Goal: Ask a question: Seek information or help from site administrators or community

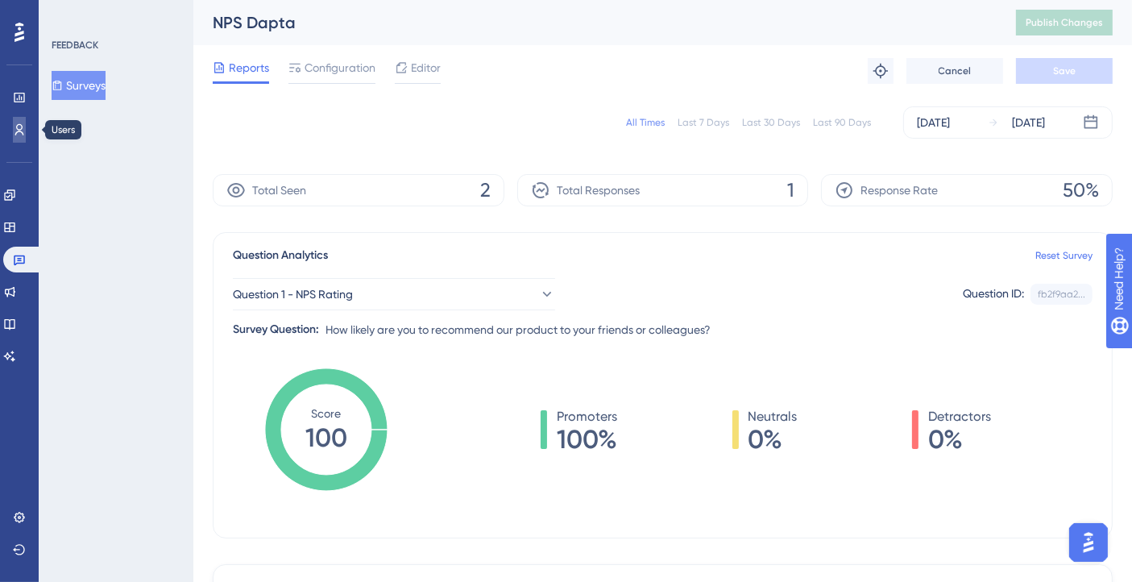
click at [23, 118] on link at bounding box center [19, 130] width 13 height 26
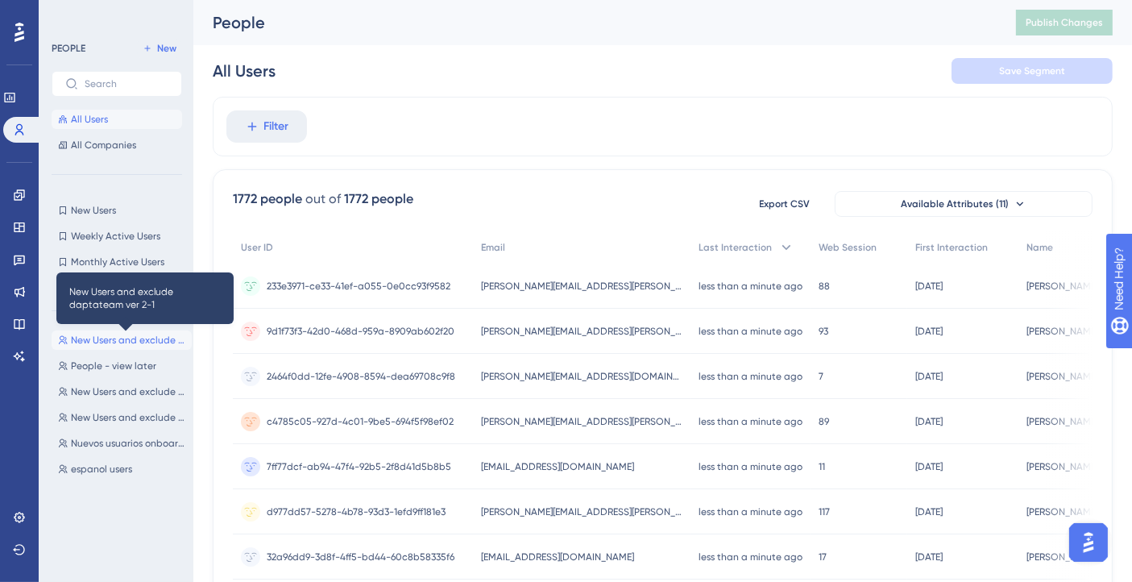
click at [157, 338] on span "New Users and exclude daptateam ver 2-1" at bounding box center [128, 340] width 114 height 13
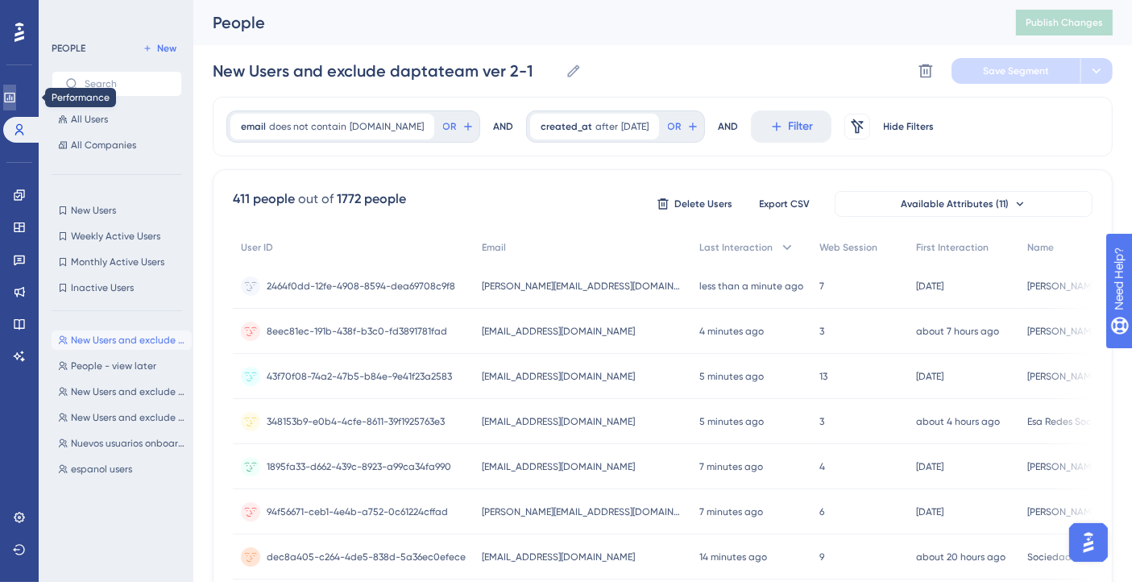
click at [16, 96] on link at bounding box center [9, 98] width 13 height 26
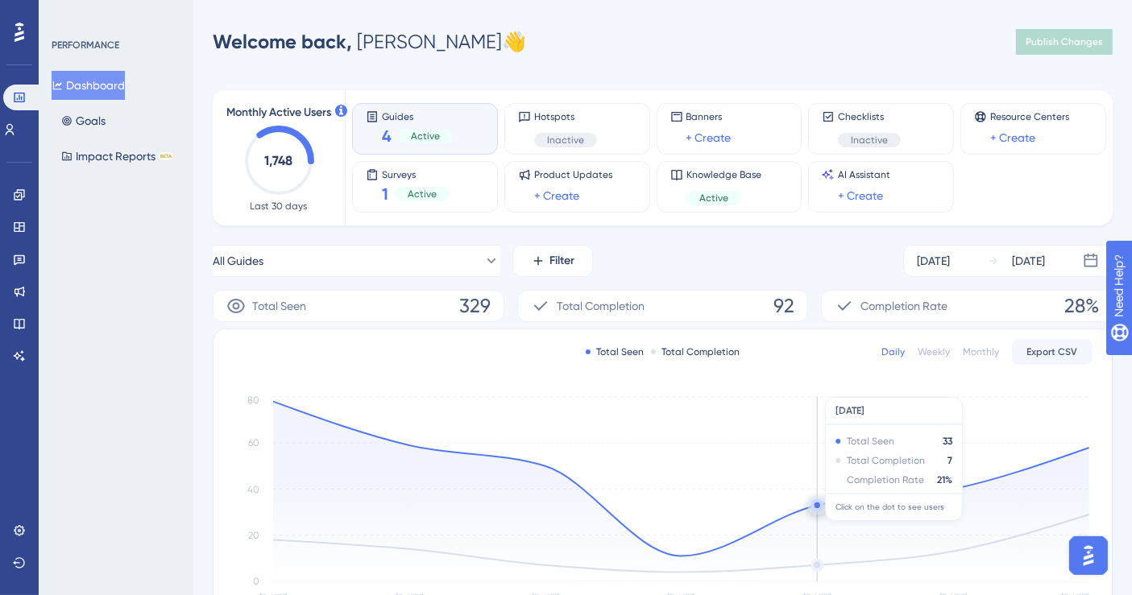
scroll to position [89, 0]
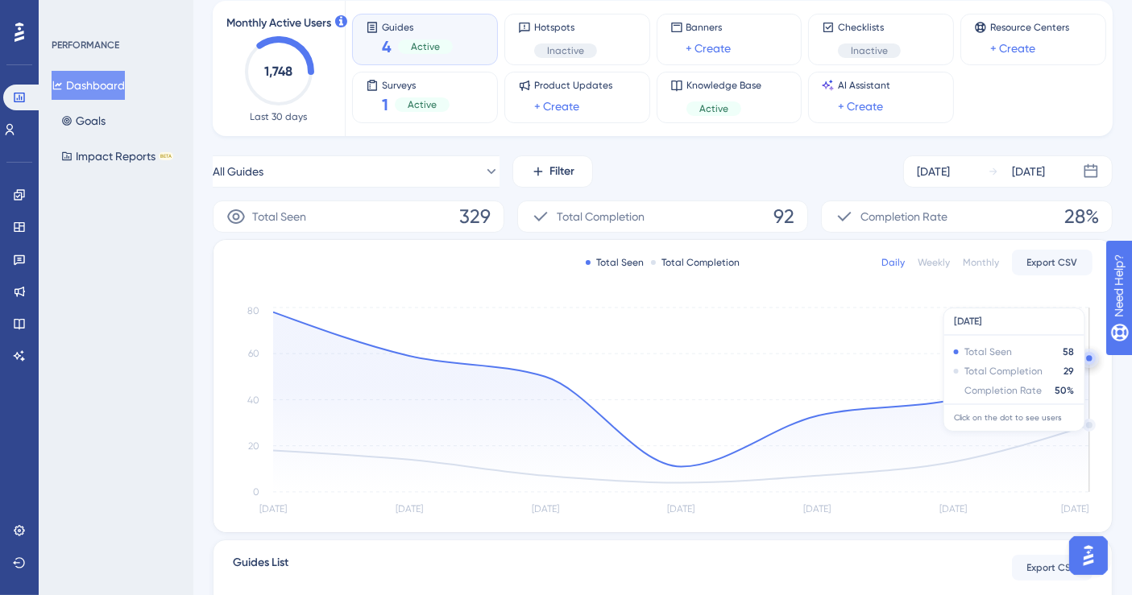
click at [1087, 425] on icon at bounding box center [681, 403] width 816 height 180
click at [1086, 425] on icon at bounding box center [681, 403] width 816 height 180
click at [1090, 360] on icon "[DATE] [DATE] Oct [DATE] Oct [DATE] Oct 14 0 20 40 60 80" at bounding box center [663, 412] width 861 height 217
click at [1086, 356] on circle at bounding box center [1089, 358] width 6 height 6
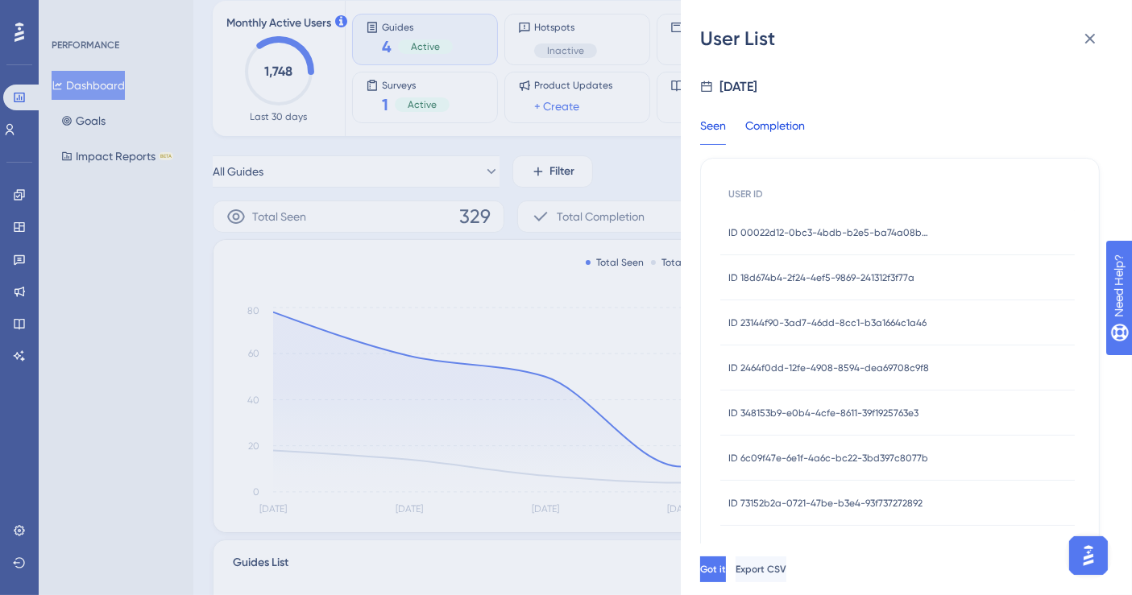
click at [775, 117] on div "Completion" at bounding box center [775, 130] width 60 height 29
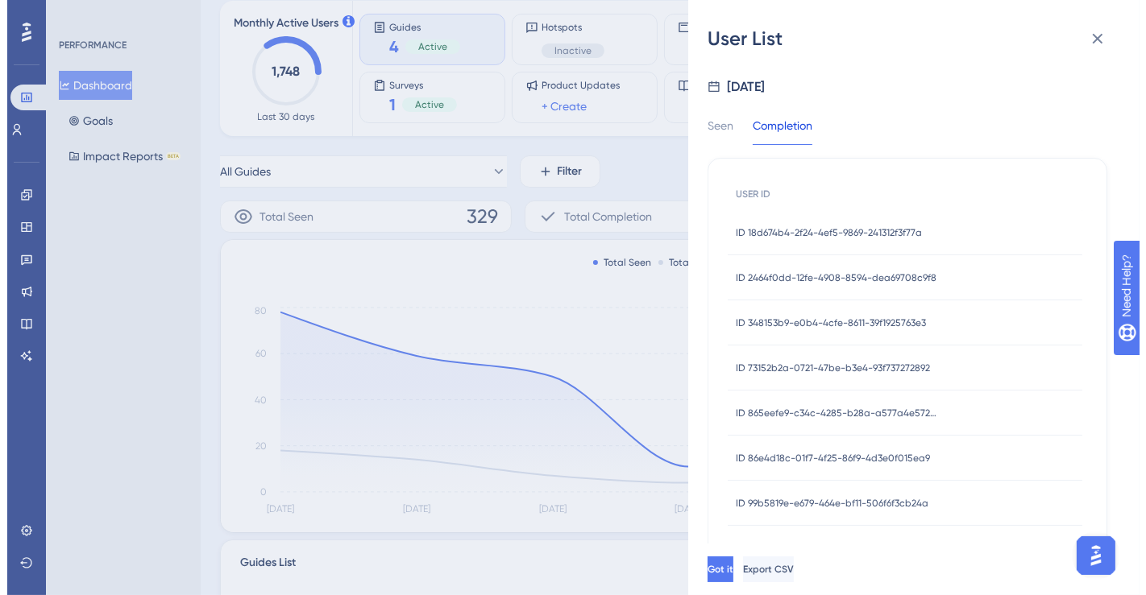
scroll to position [110, 0]
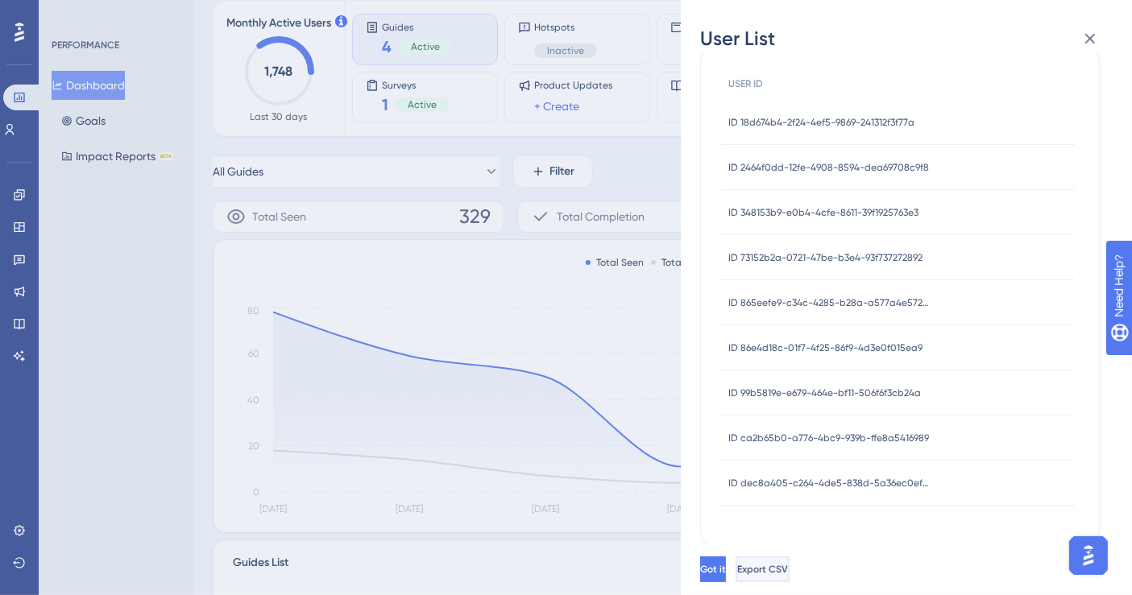
click at [788, 570] on span "Export CSV" at bounding box center [762, 569] width 51 height 13
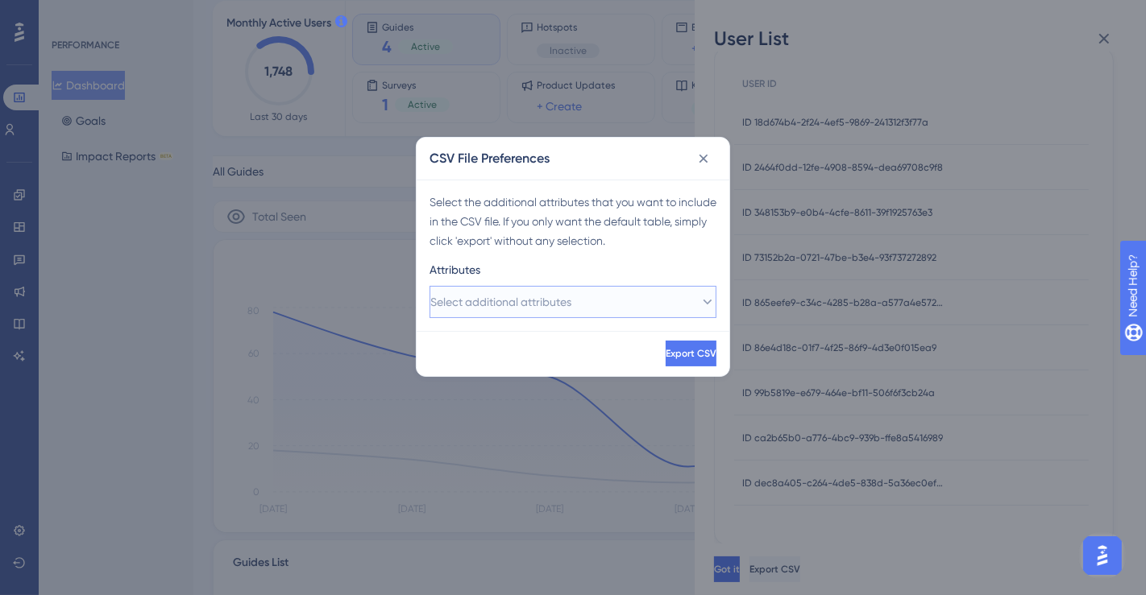
click at [612, 293] on button "Select additional attributes" at bounding box center [572, 302] width 287 height 32
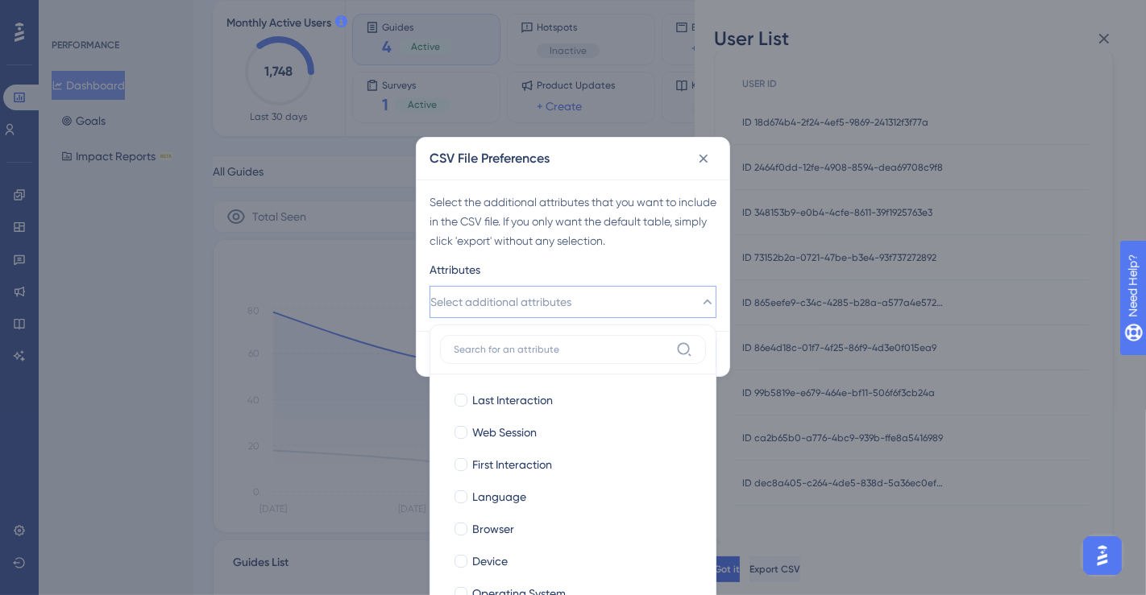
scroll to position [153, 0]
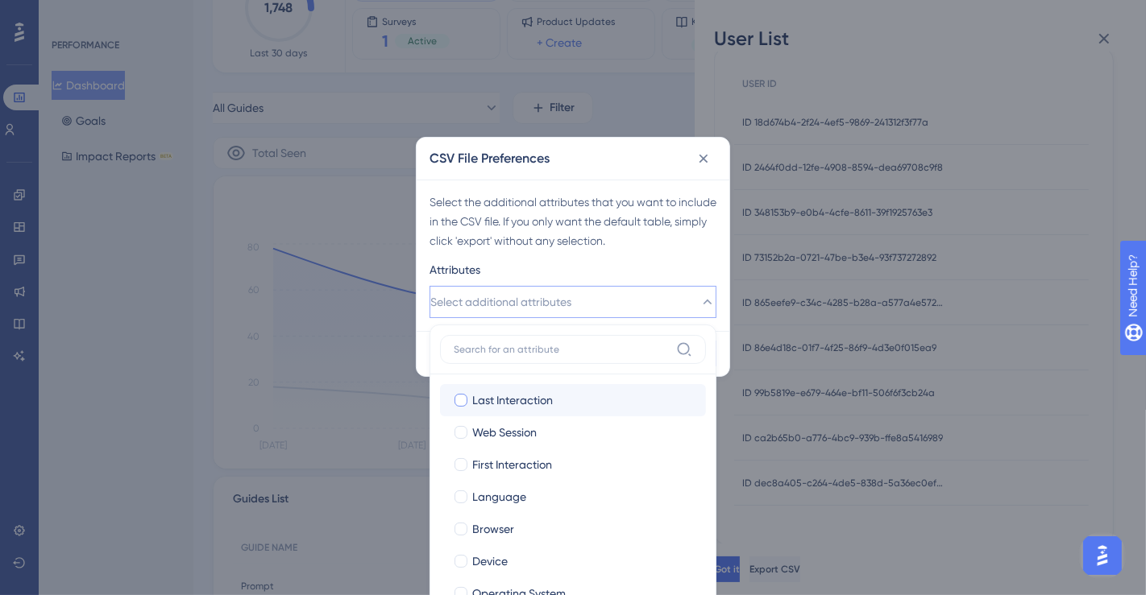
click at [460, 400] on div at bounding box center [460, 400] width 13 height 13
checkbox input "true"
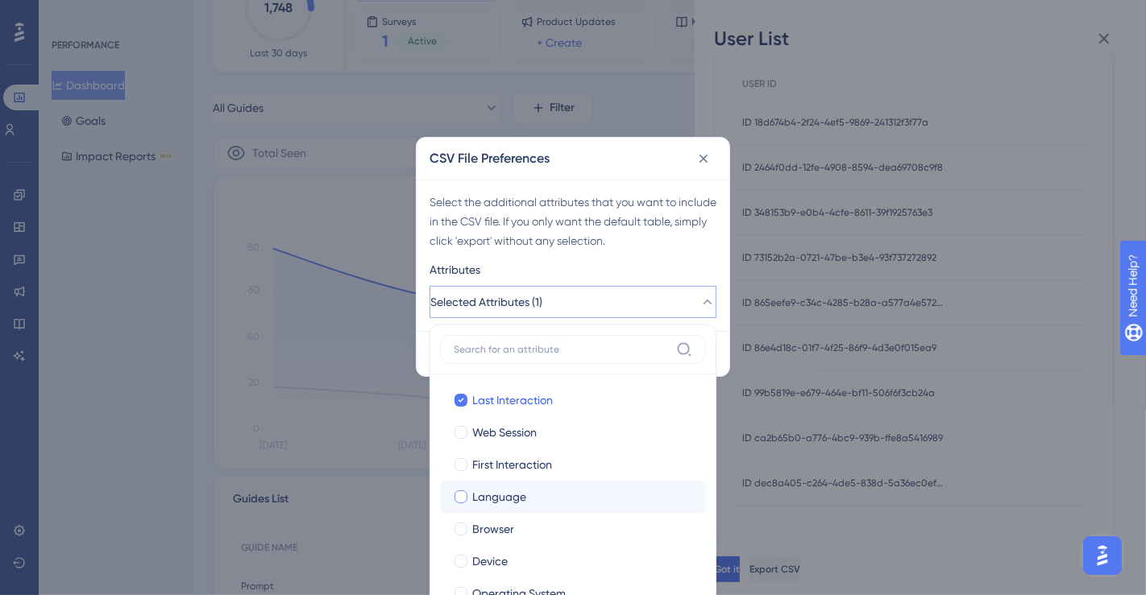
click at [467, 496] on div at bounding box center [461, 497] width 16 height 16
checkbox input "true"
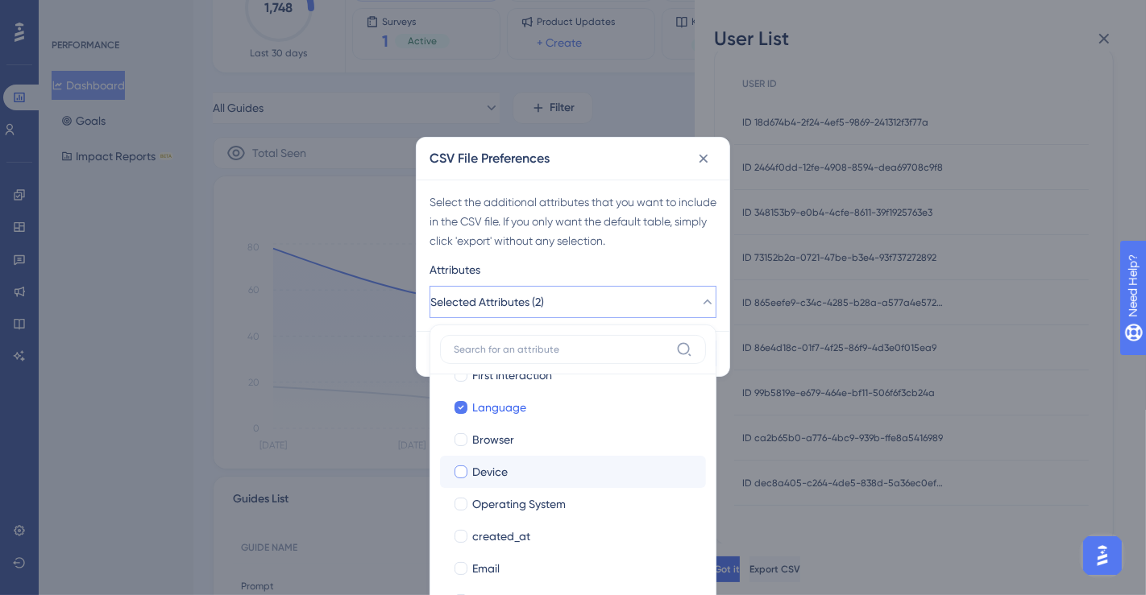
click at [450, 463] on label "[PERSON_NAME]" at bounding box center [573, 472] width 266 height 32
click at [461, 561] on input "Device" at bounding box center [461, 561] width 1 height 1
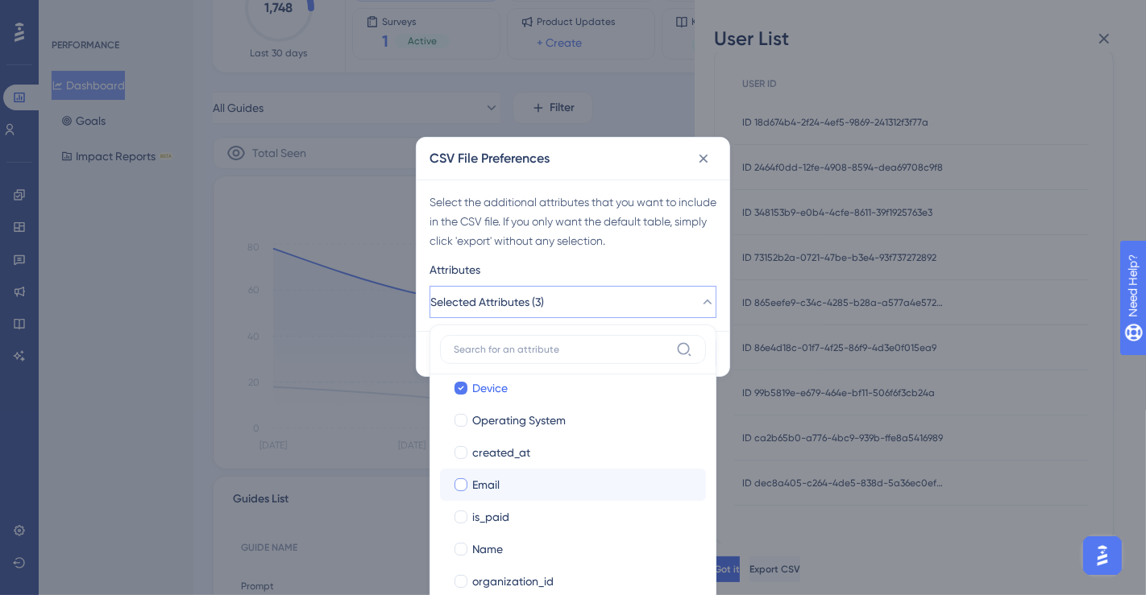
click at [458, 483] on div at bounding box center [460, 485] width 13 height 13
checkbox input "true"
click at [463, 517] on div at bounding box center [460, 517] width 13 height 13
checkbox input "true"
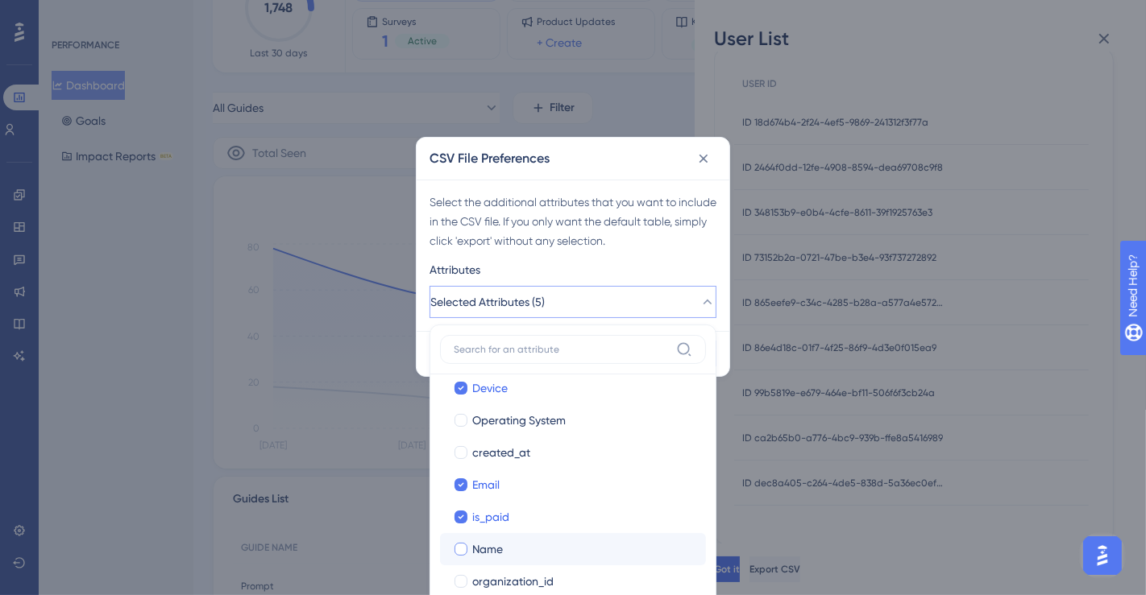
click at [458, 542] on div at bounding box center [461, 550] width 16 height 16
checkbox input "true"
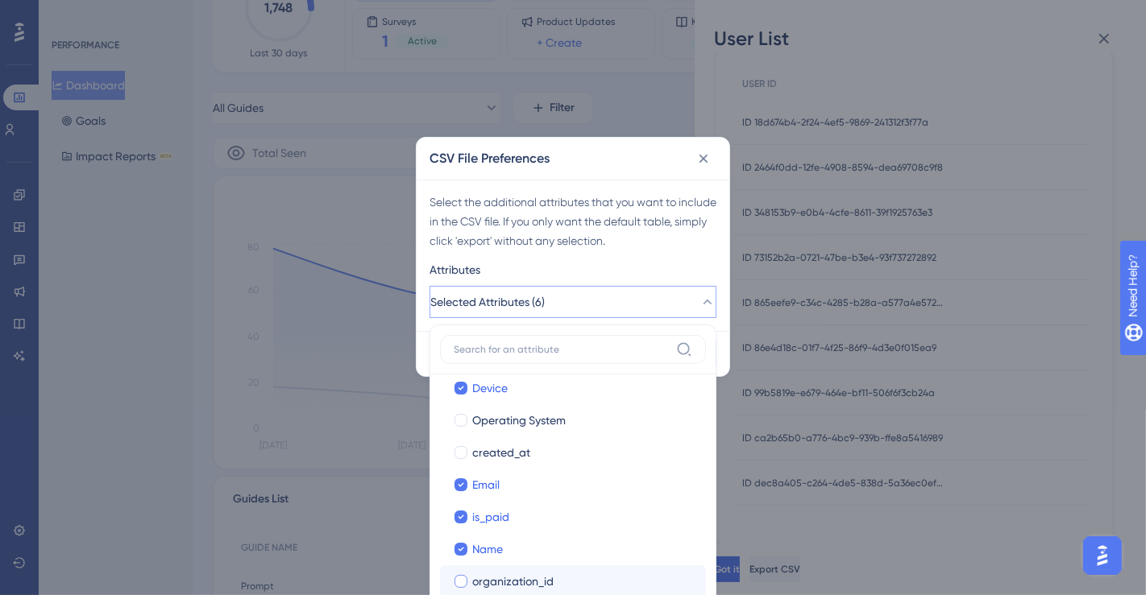
click at [458, 581] on div at bounding box center [460, 581] width 13 height 13
checkbox input "true"
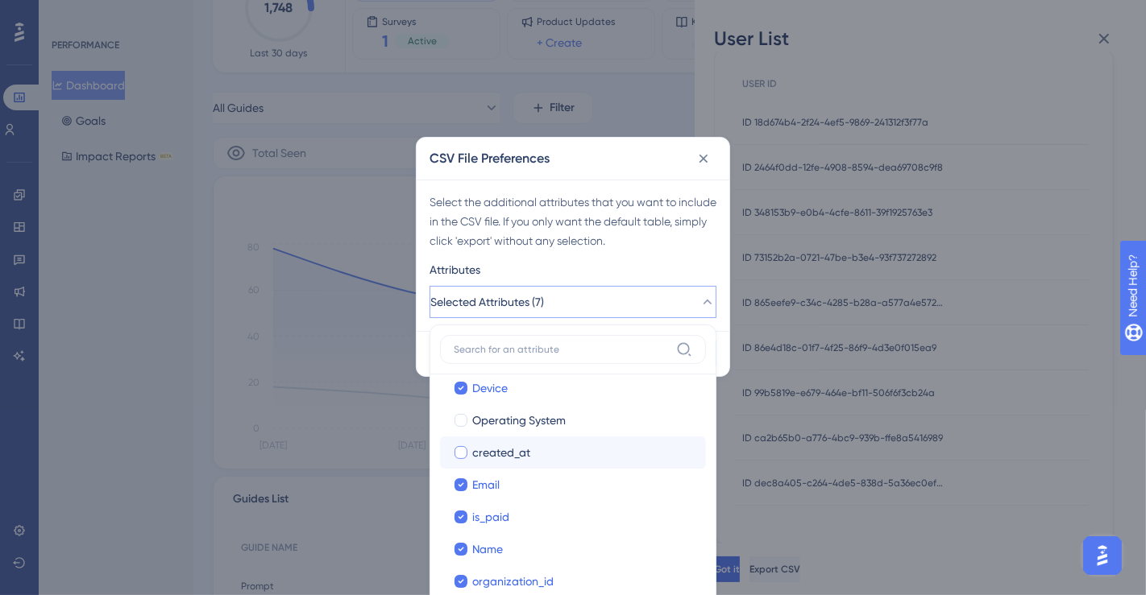
click at [454, 447] on div at bounding box center [460, 452] width 13 height 13
checkbox input "true"
click at [664, 247] on div "Select the additional attributes that you want to include in the CSV file. If y…" at bounding box center [572, 222] width 287 height 58
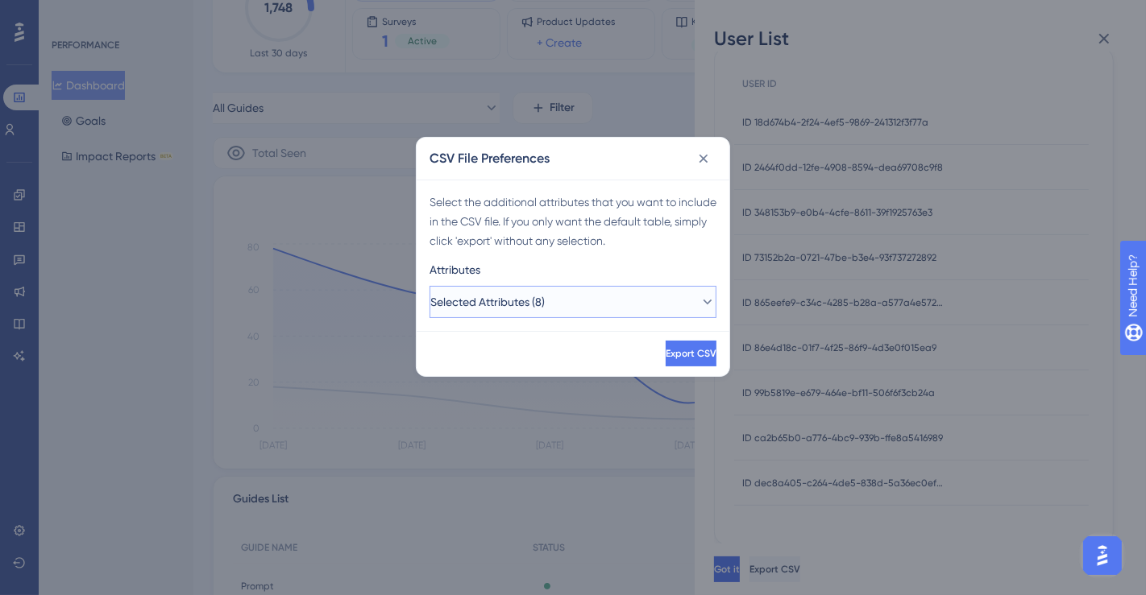
click at [699, 305] on icon at bounding box center [707, 302] width 16 height 16
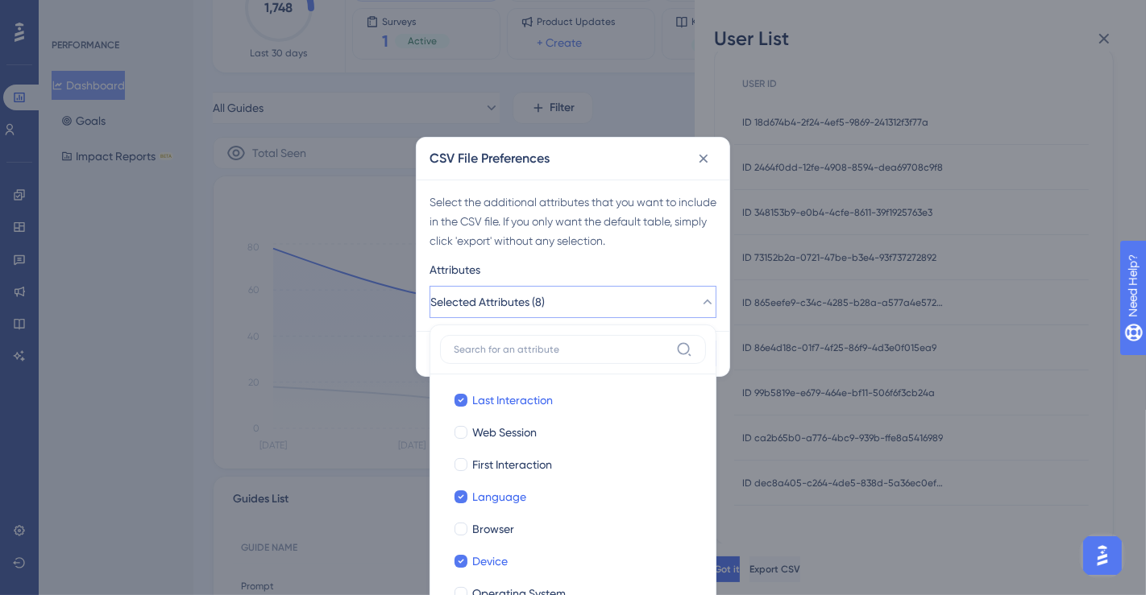
scroll to position [217, 0]
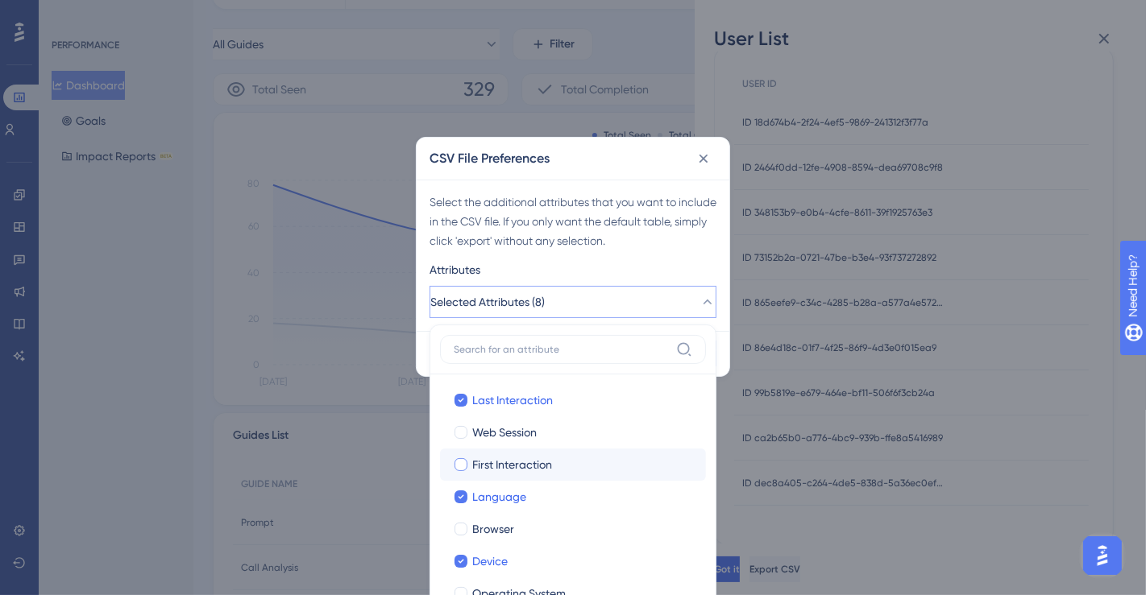
click at [458, 466] on div at bounding box center [460, 465] width 13 height 13
checkbox input "true"
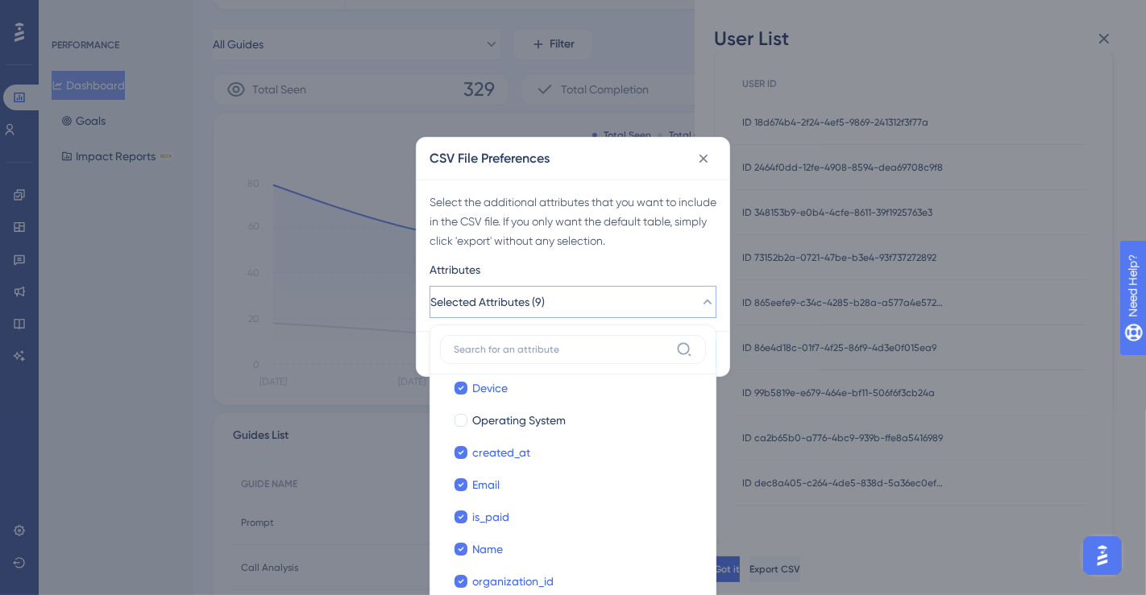
scroll to position [0, 0]
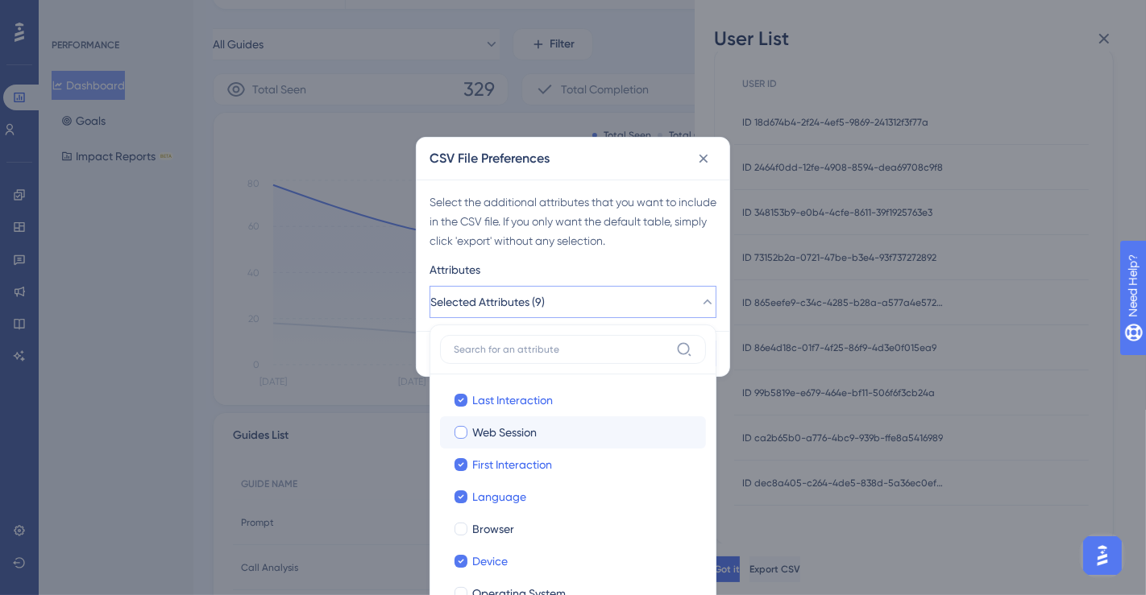
click at [460, 430] on div at bounding box center [460, 432] width 13 height 13
checkbox input "true"
click at [650, 251] on div "Select the additional attributes that you want to include in the CSV file. If y…" at bounding box center [573, 255] width 313 height 151
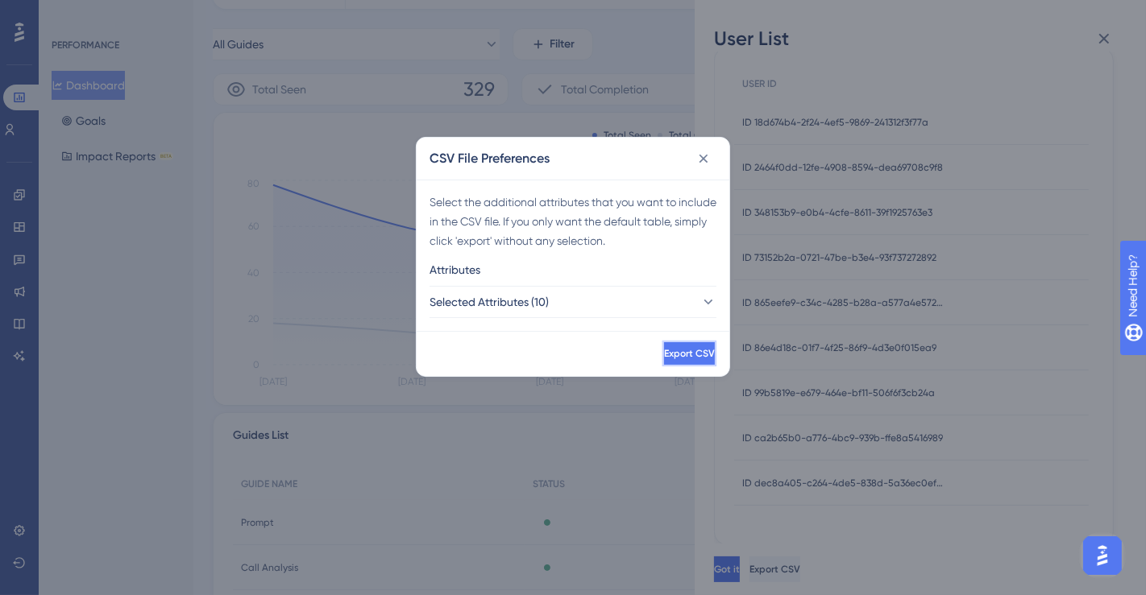
click at [687, 358] on span "Export CSV" at bounding box center [689, 353] width 51 height 13
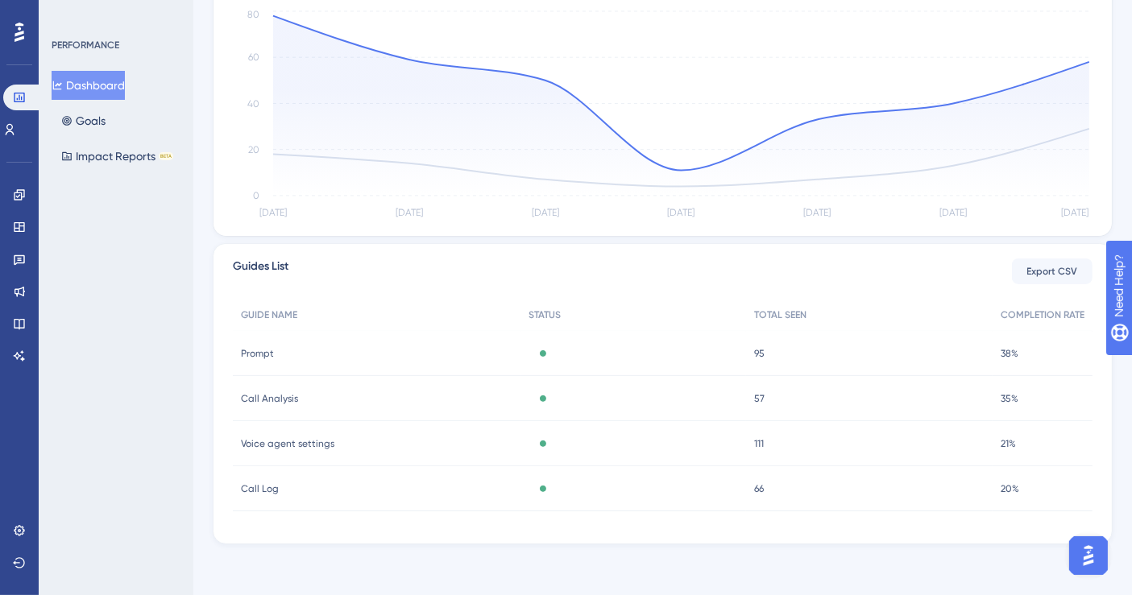
scroll to position [117, 0]
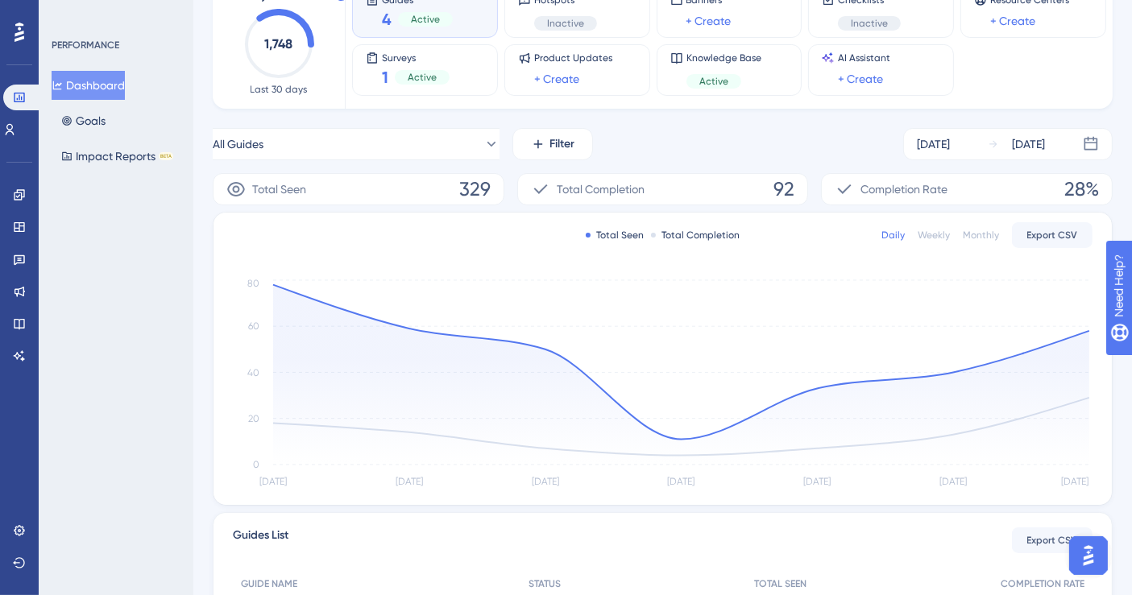
click at [936, 234] on div "Weekly" at bounding box center [934, 235] width 32 height 13
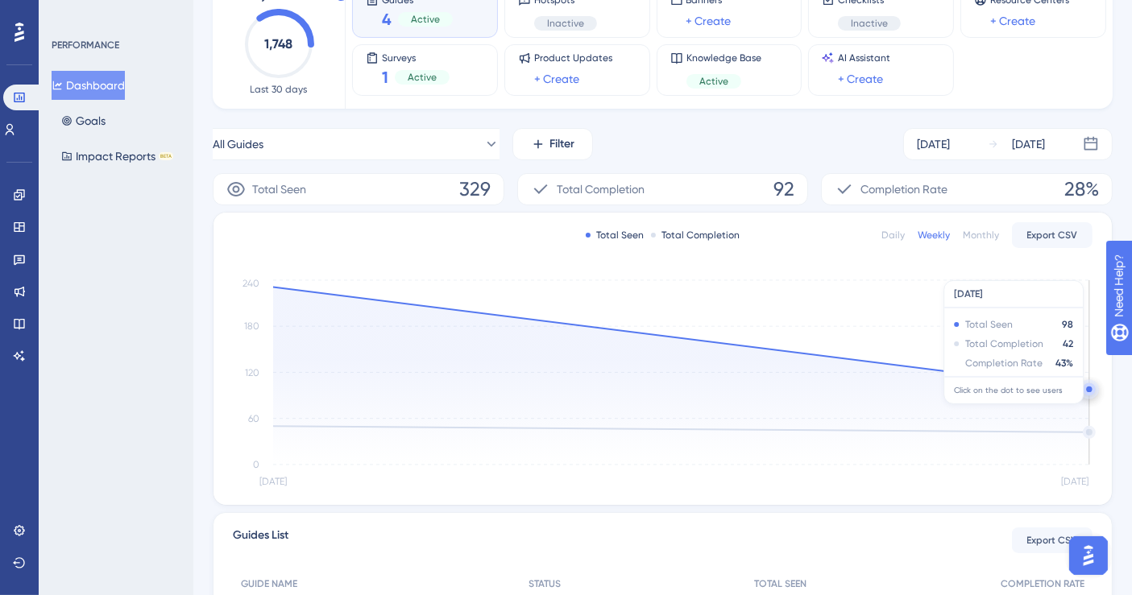
click at [1089, 385] on circle at bounding box center [1089, 389] width 13 height 13
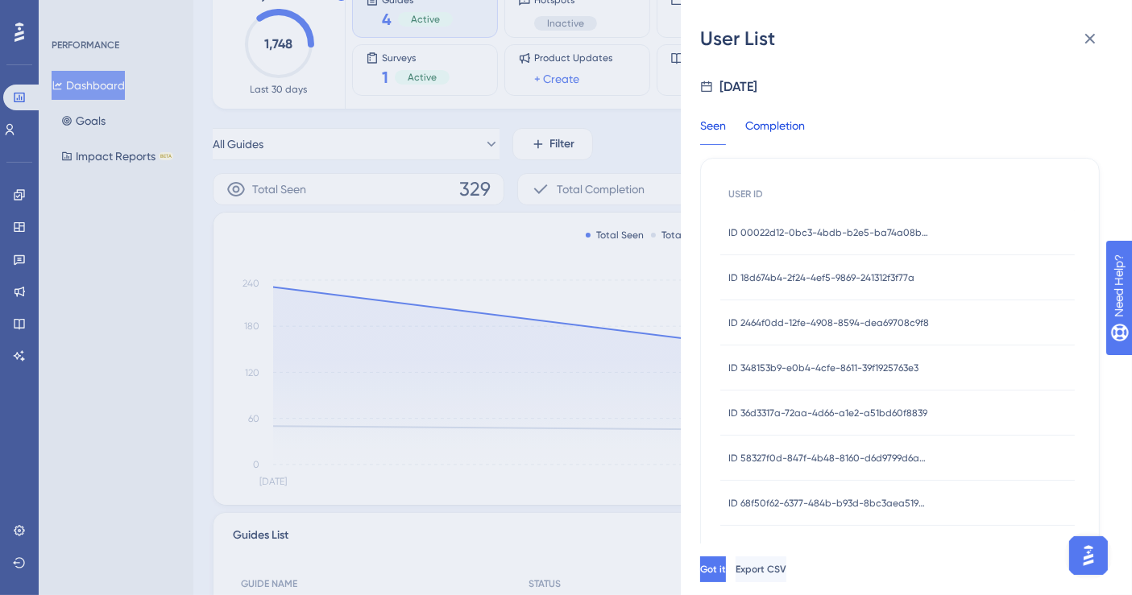
click at [798, 123] on div "Completion" at bounding box center [775, 130] width 60 height 29
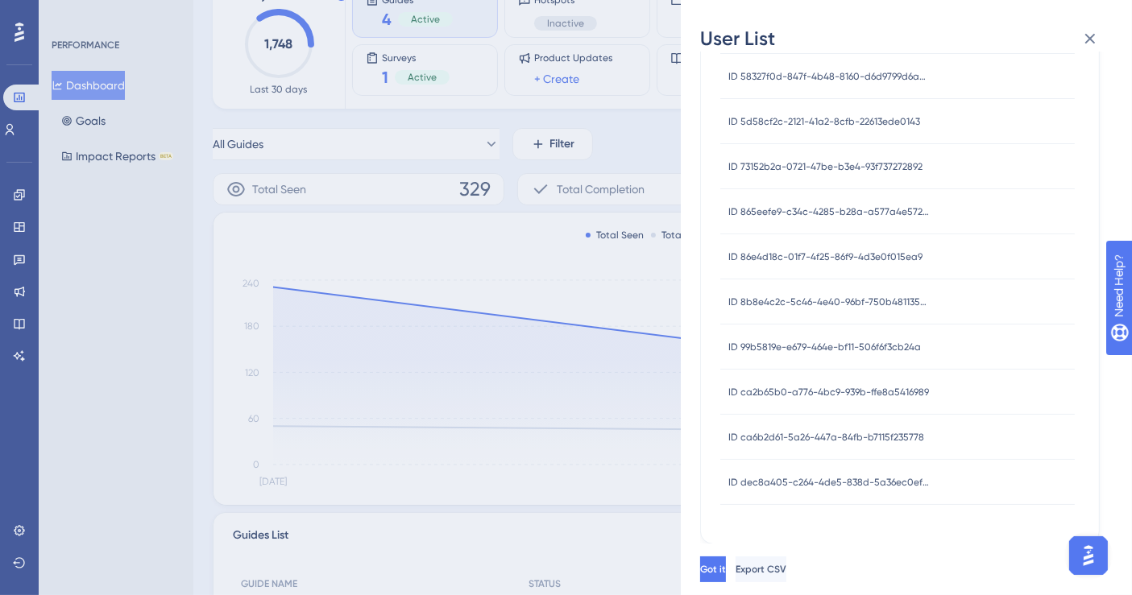
click at [631, 329] on div "User List [DATE] Seen Completion USER ID ID 18d674b4-2f24-4ef5-9869-241312f3f77…" at bounding box center [566, 297] width 1132 height 595
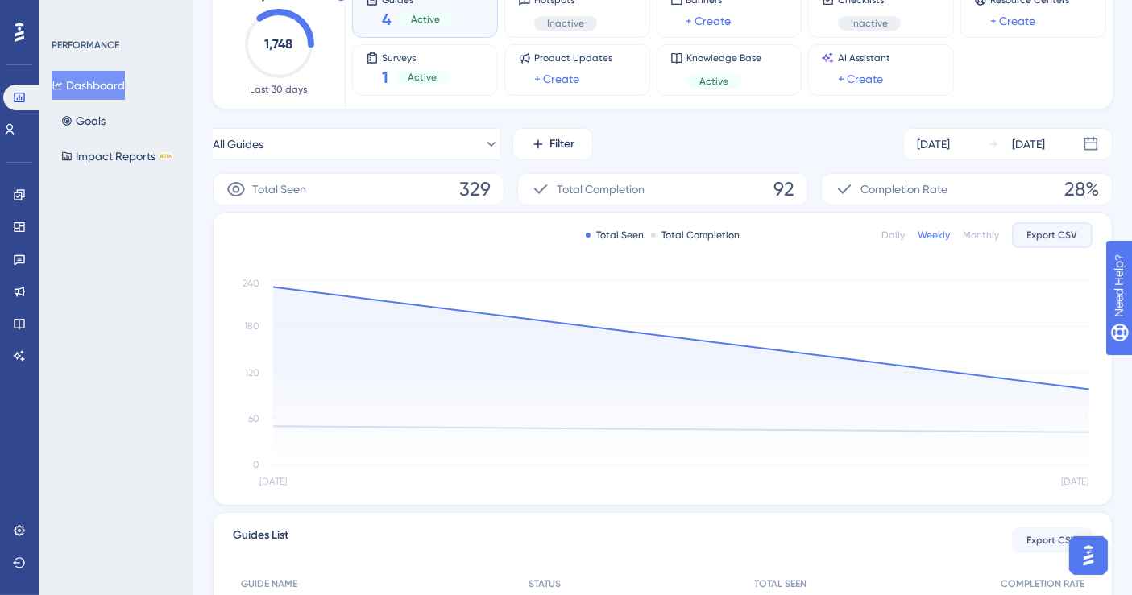
click at [1053, 233] on span "Export CSV" at bounding box center [1052, 235] width 51 height 13
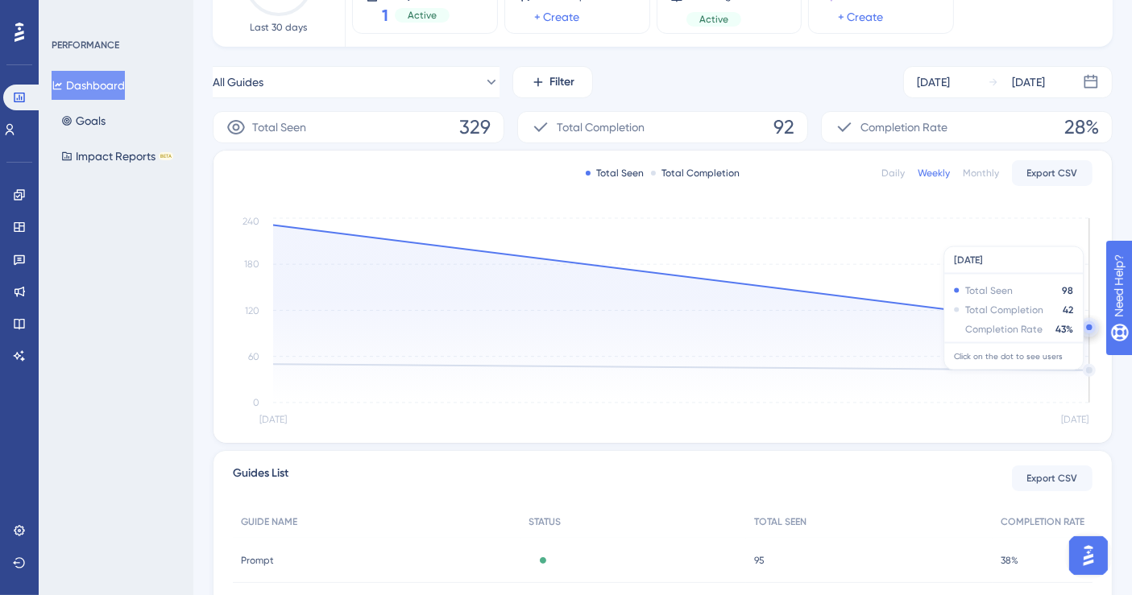
scroll to position [89, 0]
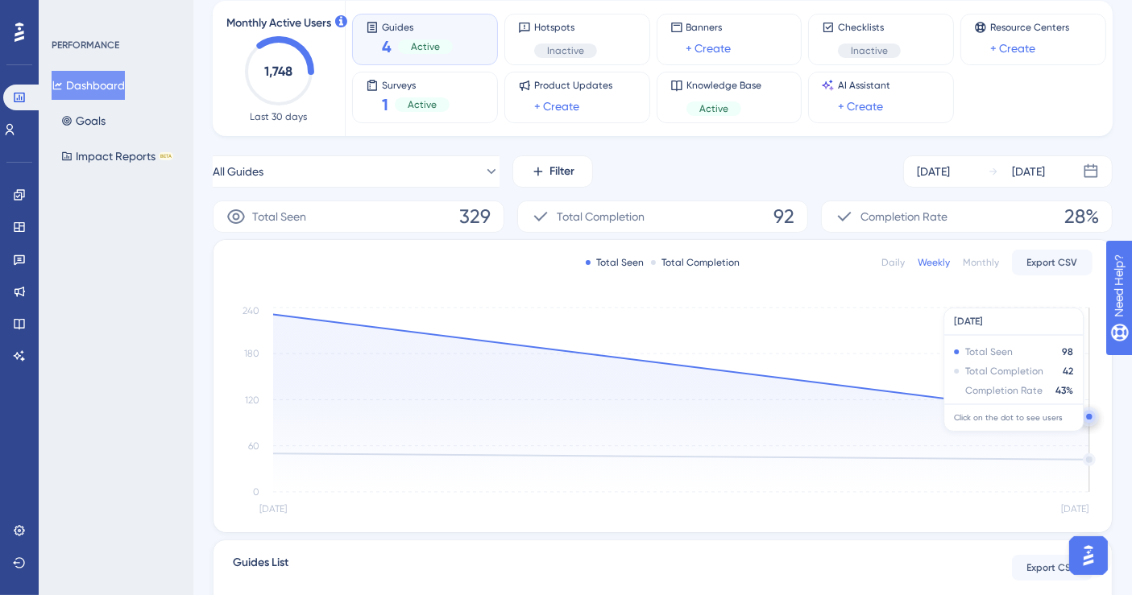
click at [1086, 420] on circle at bounding box center [1089, 416] width 13 height 13
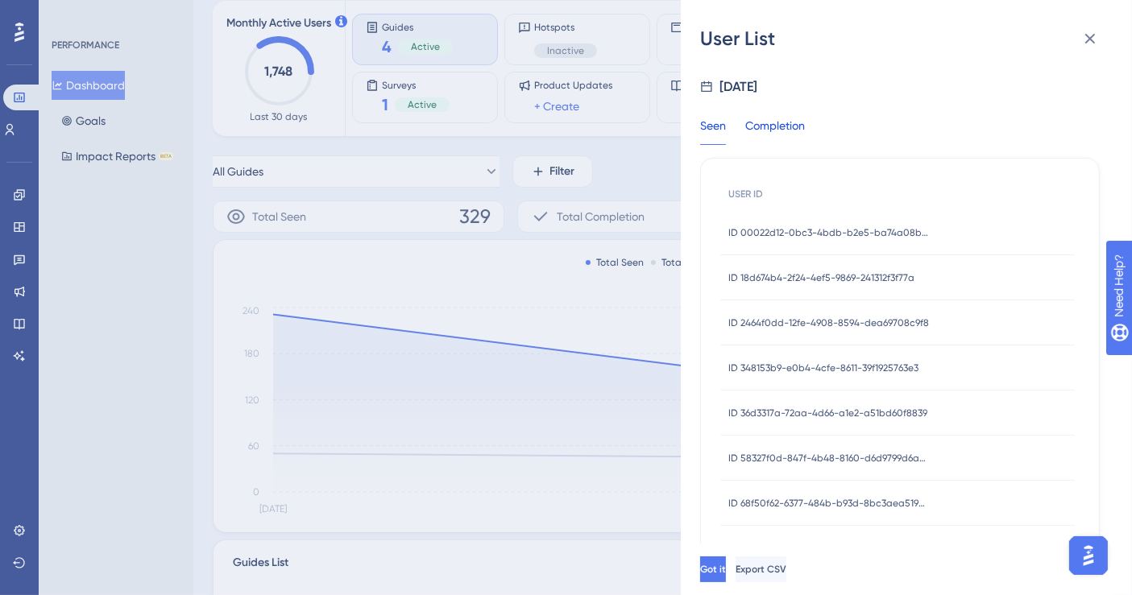
click at [775, 121] on div "Completion" at bounding box center [775, 130] width 60 height 29
drag, startPoint x: 1117, startPoint y: 131, endPoint x: 1128, endPoint y: 220, distance: 90.2
click at [1128, 220] on div "User List [DATE] Seen Completion USER ID ID 18d674b4-2f24-4ef5-9869-241312f3f77…" at bounding box center [906, 297] width 451 height 595
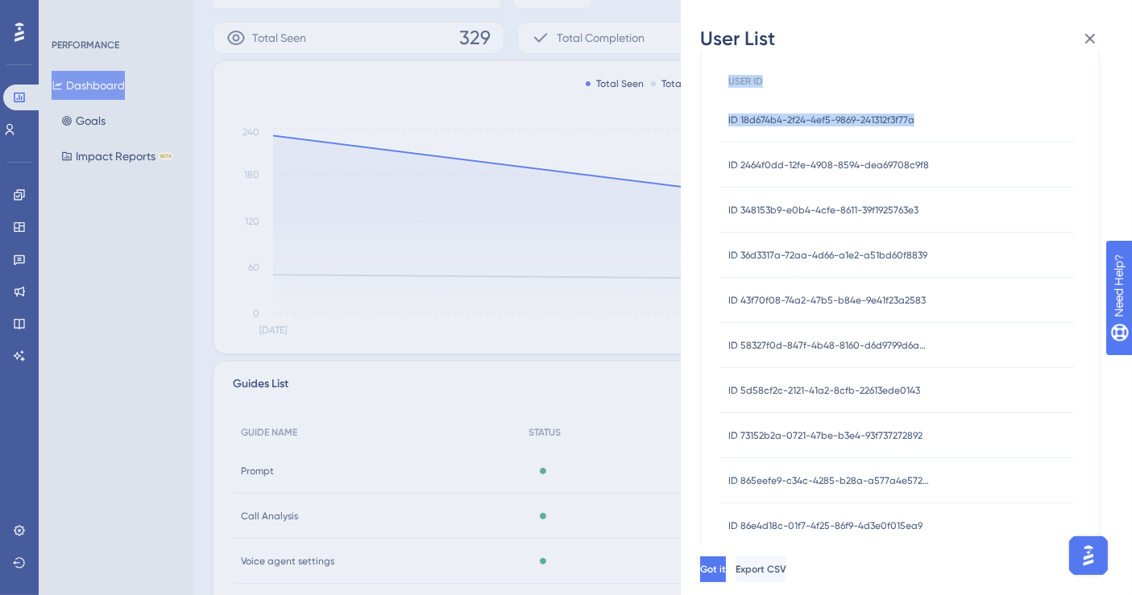
scroll to position [0, 0]
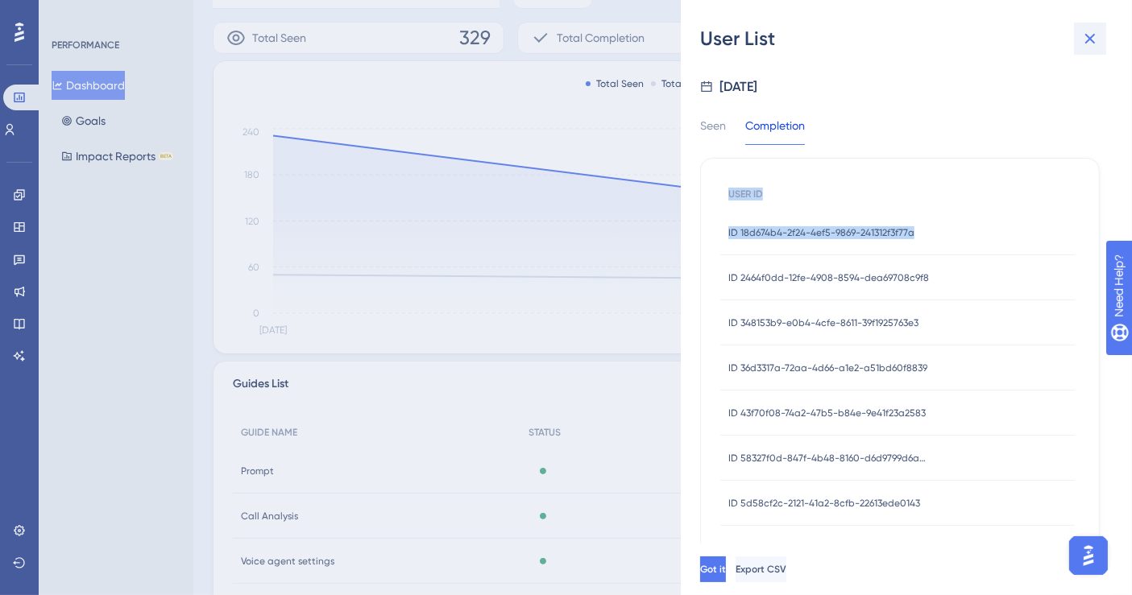
click at [1084, 32] on icon at bounding box center [1090, 38] width 19 height 19
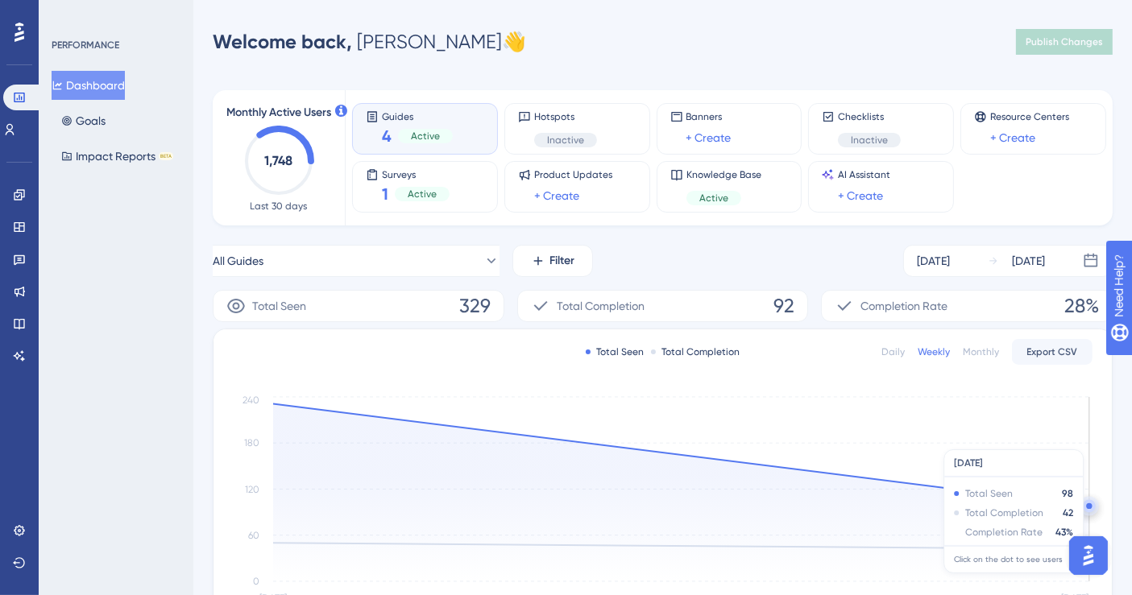
scroll to position [89, 0]
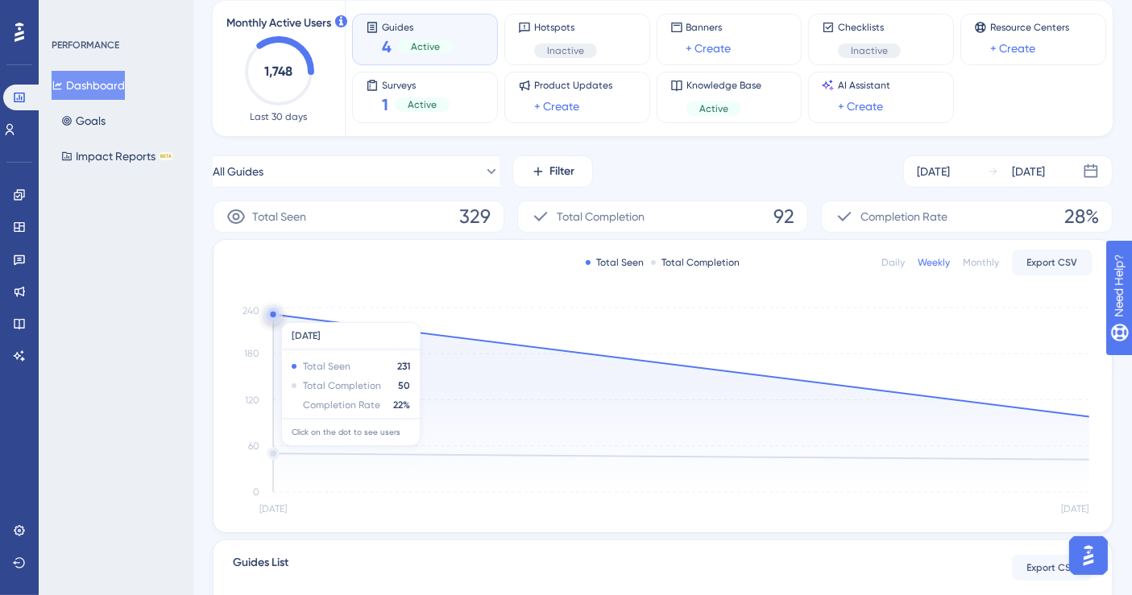
click at [276, 314] on circle at bounding box center [273, 315] width 13 height 13
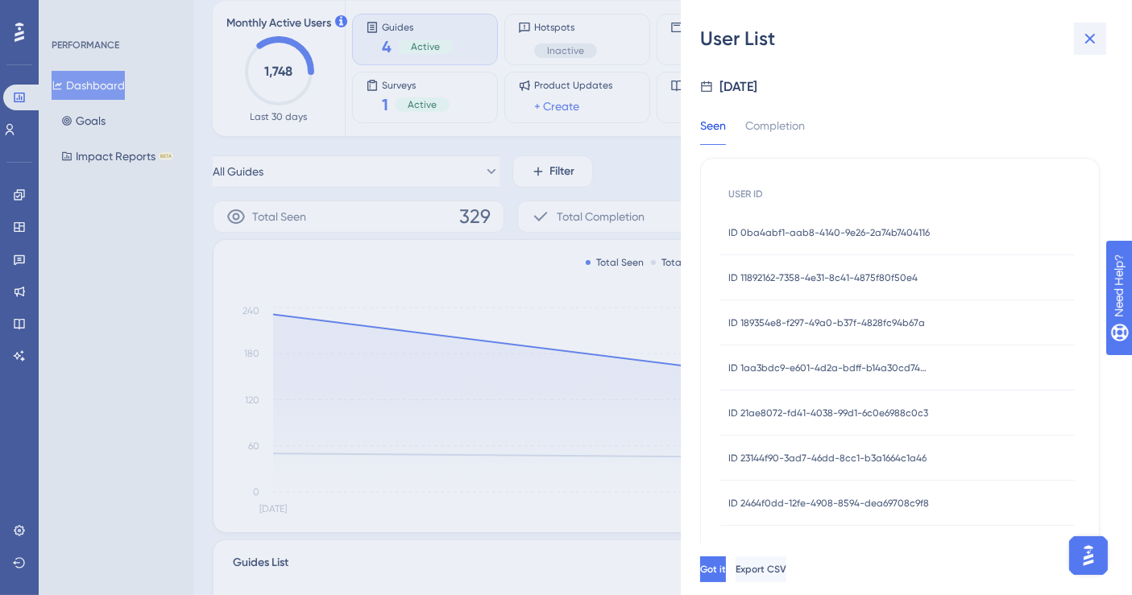
click at [1086, 35] on icon at bounding box center [1090, 38] width 19 height 19
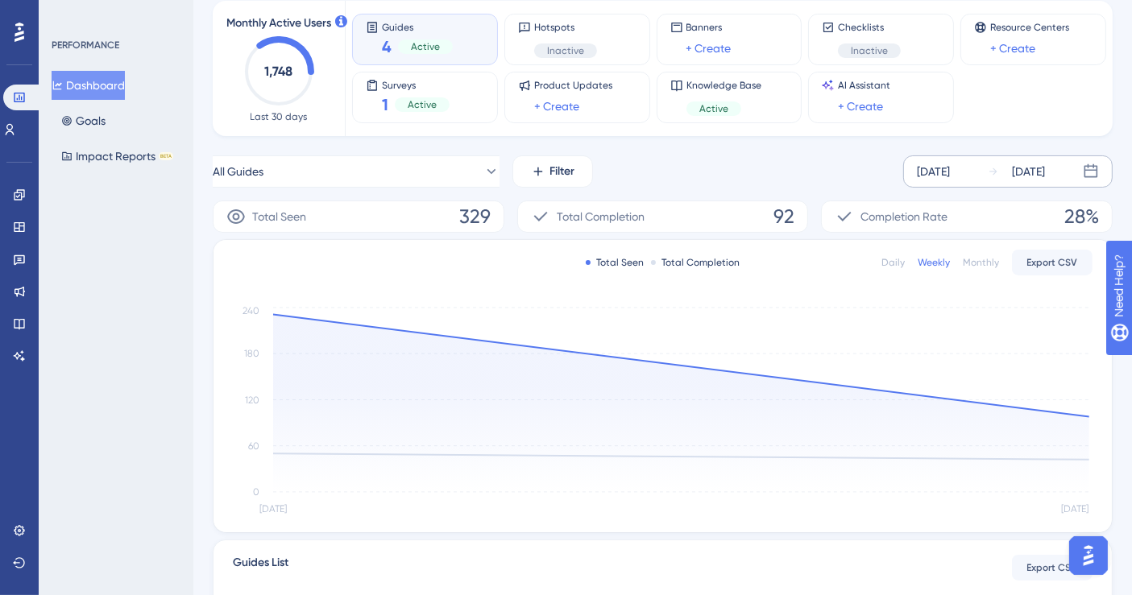
click at [950, 177] on div "[DATE]" at bounding box center [933, 171] width 33 height 19
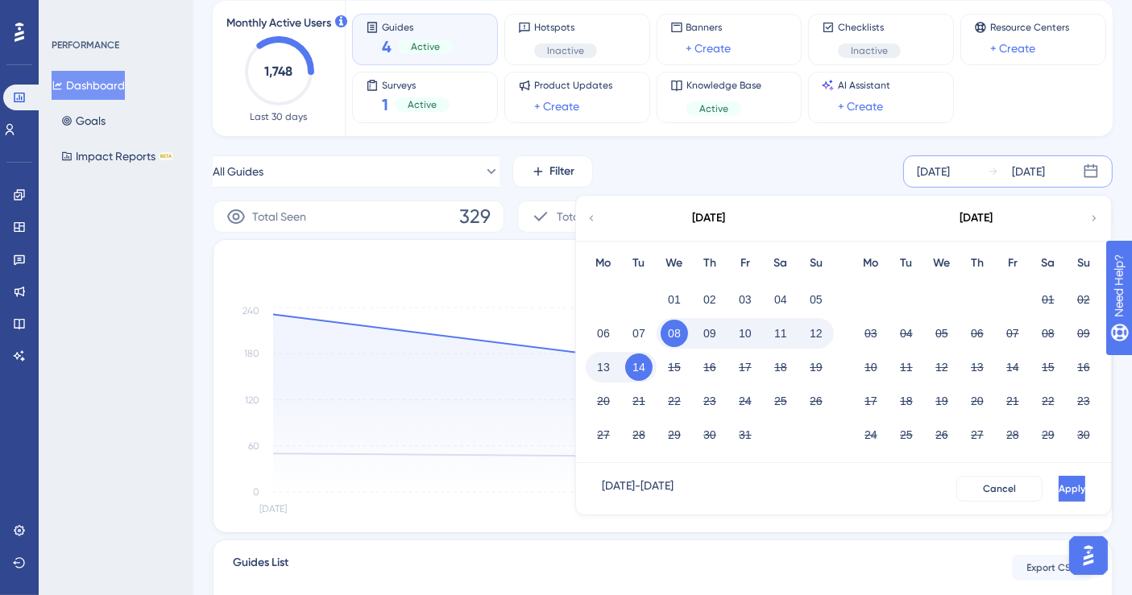
click at [677, 330] on button "08" at bounding box center [674, 333] width 27 height 27
click at [640, 374] on button "14" at bounding box center [638, 367] width 27 height 27
click at [1057, 487] on span "Apply" at bounding box center [1070, 489] width 27 height 13
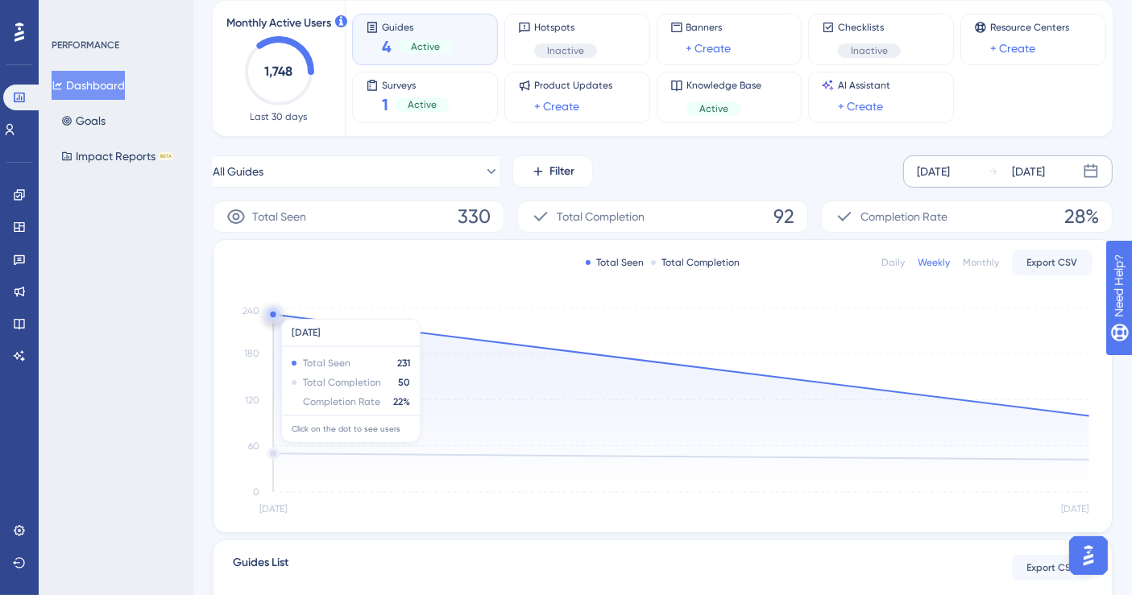
click at [275, 311] on circle at bounding box center [273, 315] width 13 height 13
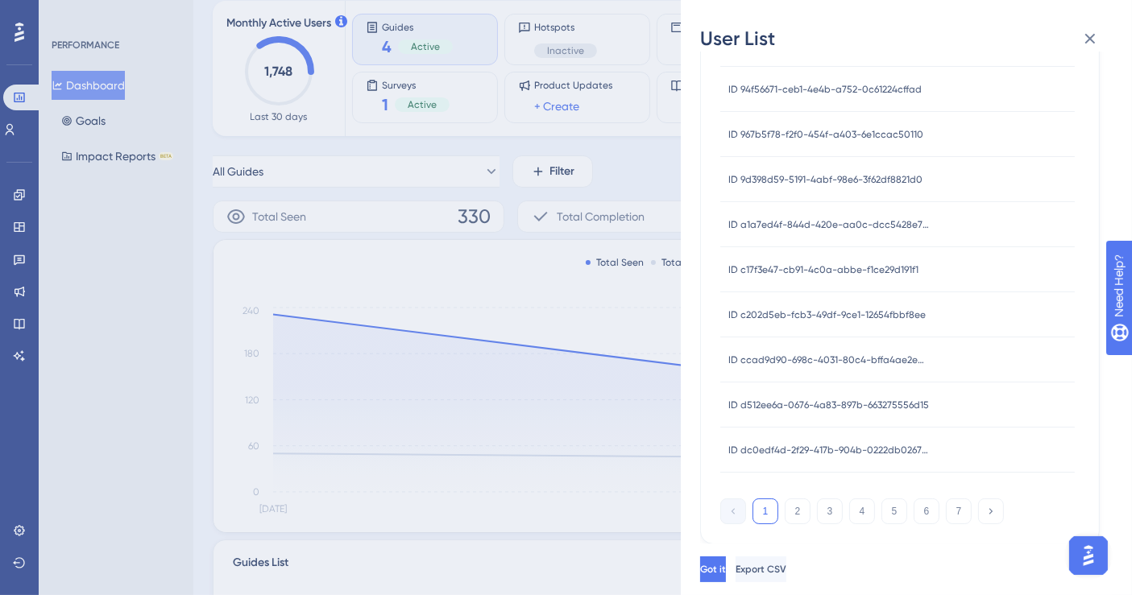
scroll to position [386, 0]
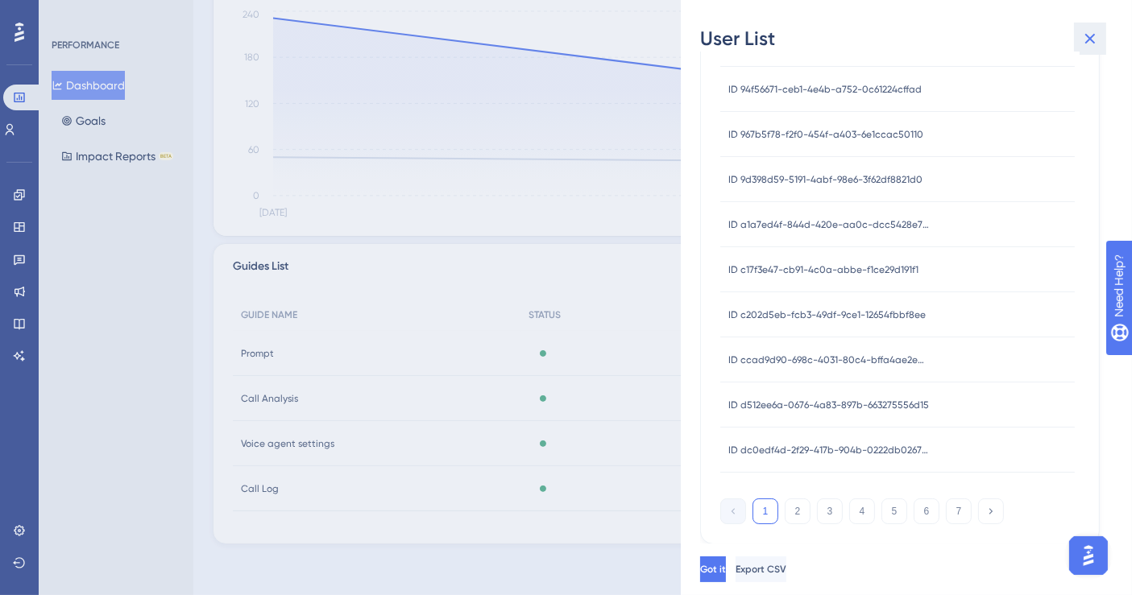
click at [1098, 42] on icon at bounding box center [1090, 38] width 19 height 19
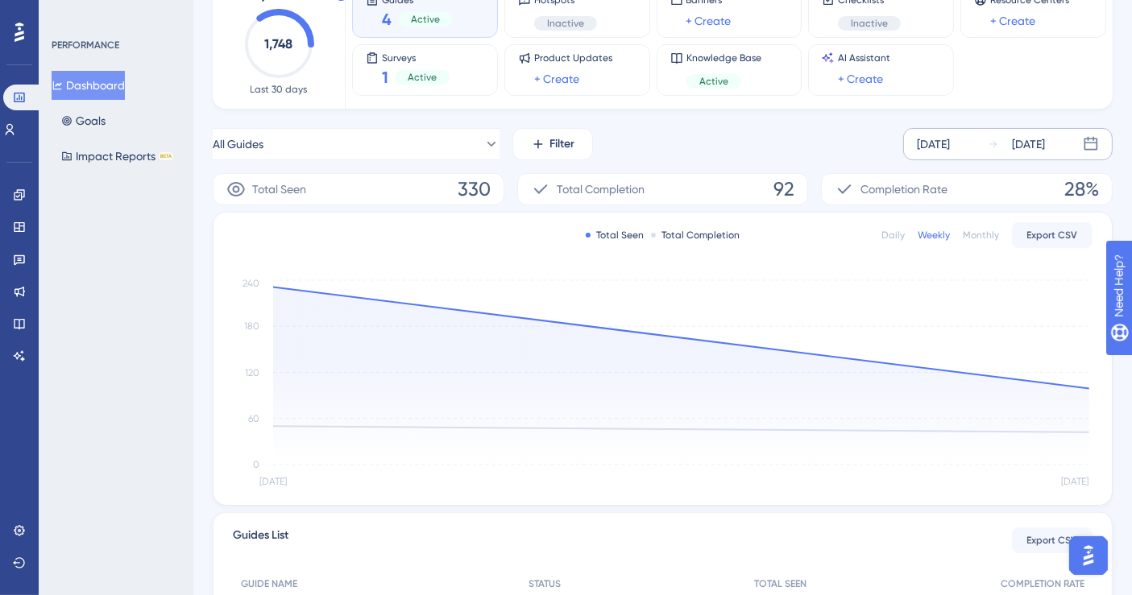
scroll to position [207, 0]
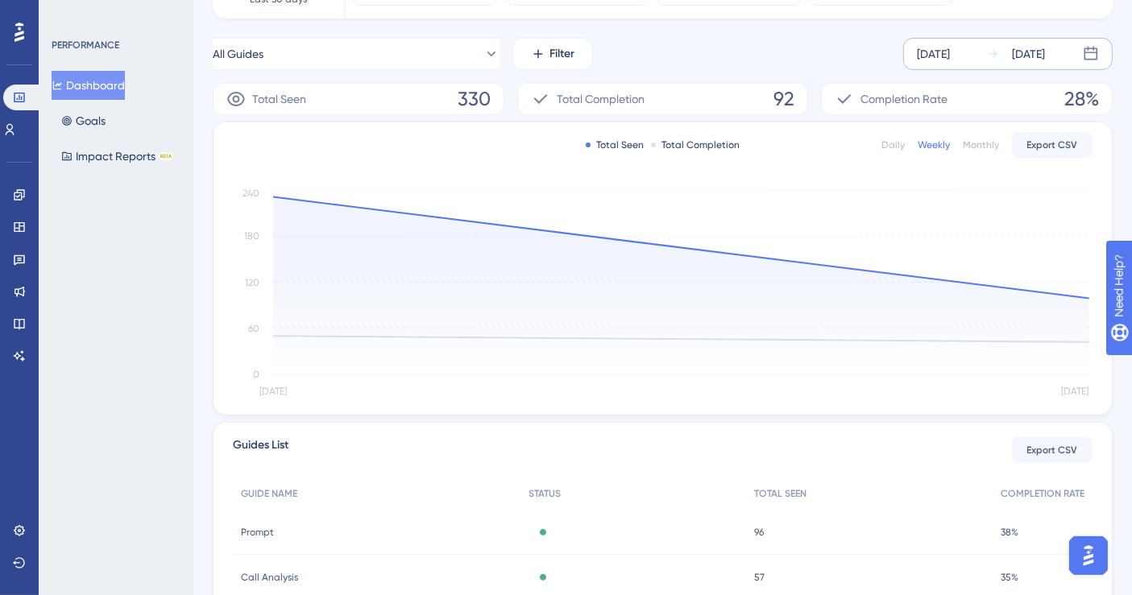
click at [984, 140] on div "Monthly" at bounding box center [981, 145] width 36 height 13
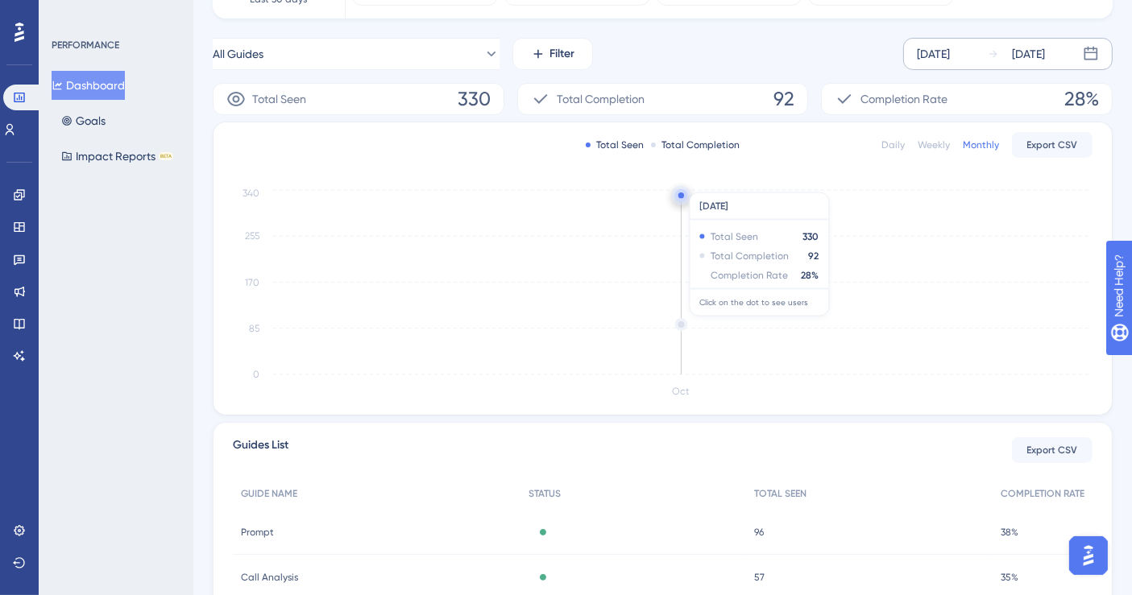
click at [681, 323] on circle at bounding box center [682, 325] width 10 height 10
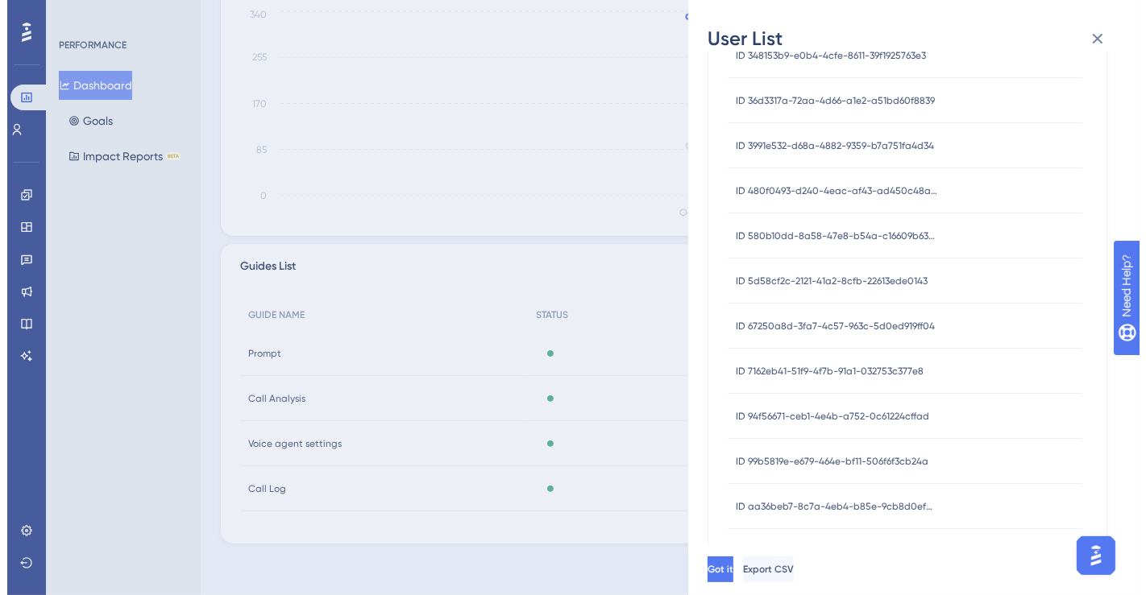
scroll to position [640, 0]
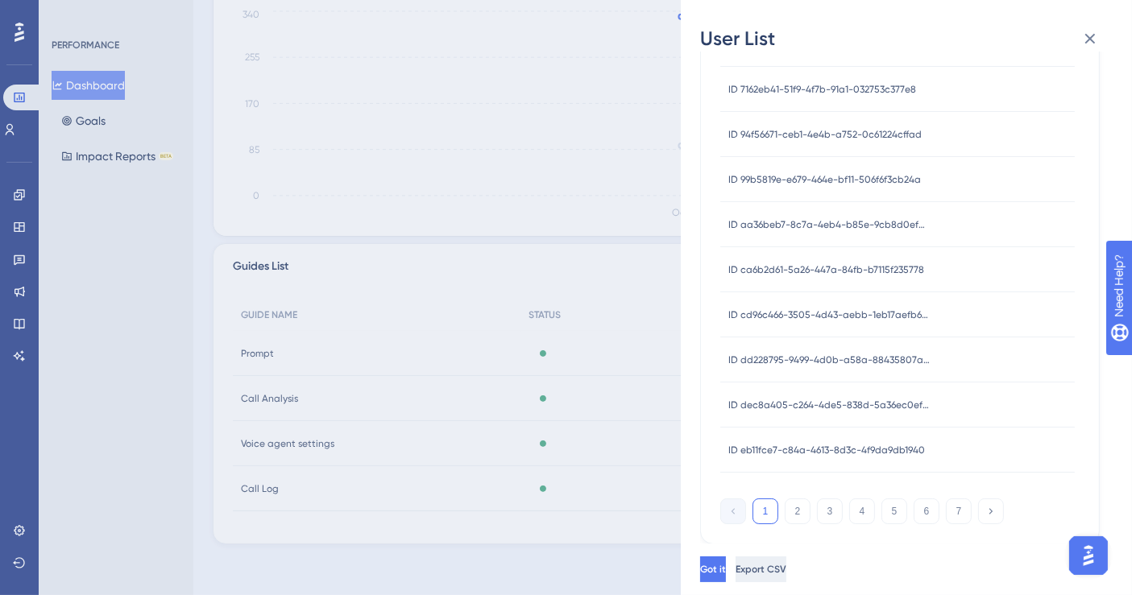
click at [786, 568] on span "Export CSV" at bounding box center [761, 569] width 51 height 13
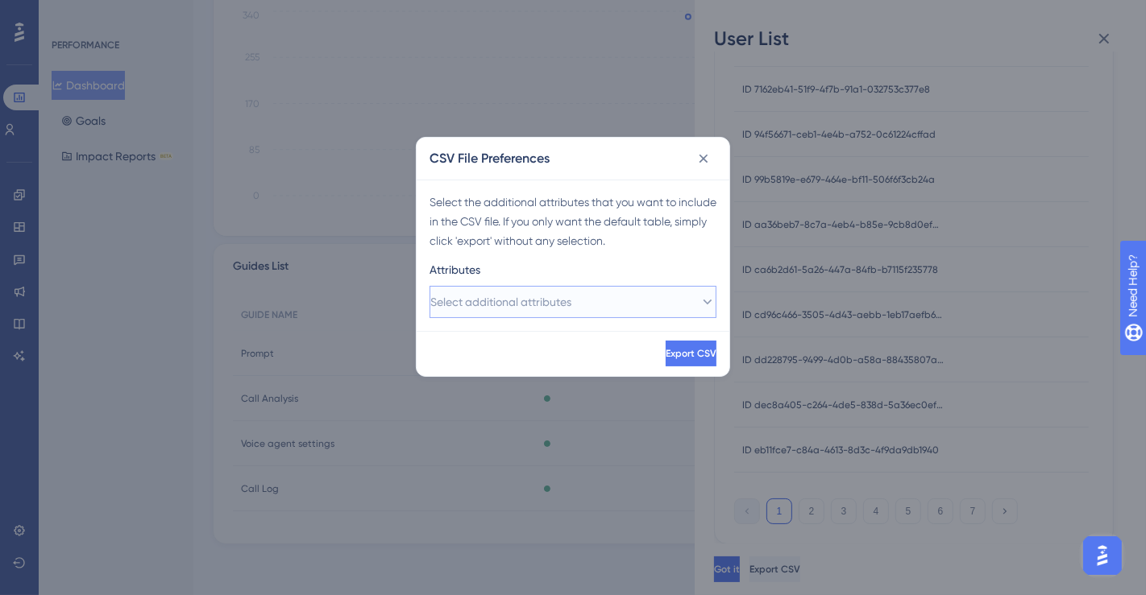
click at [665, 300] on button "Select additional attributes" at bounding box center [572, 302] width 287 height 32
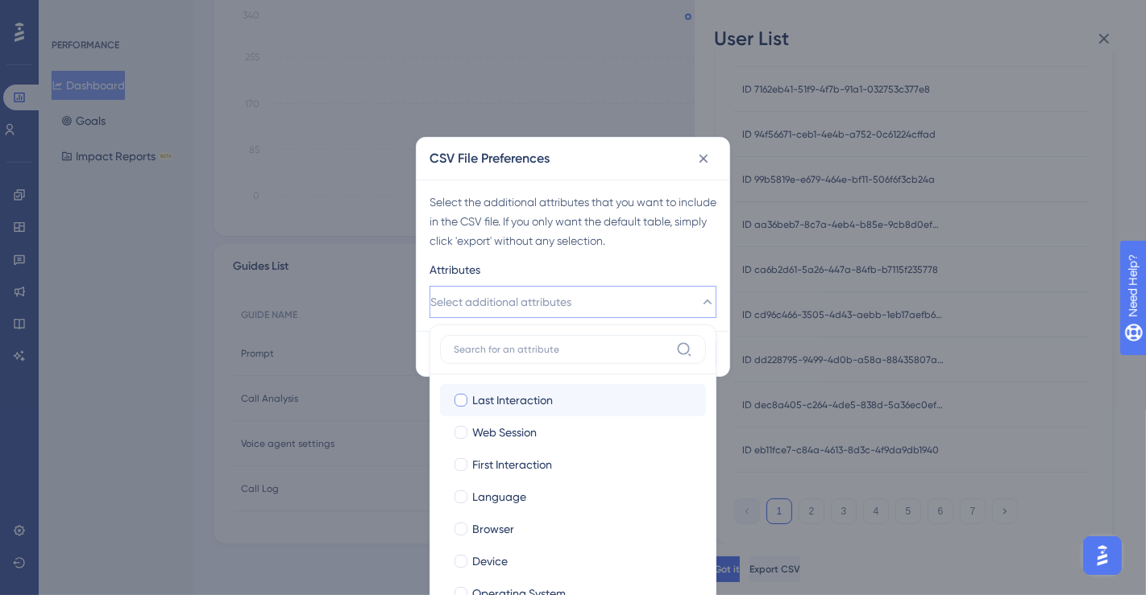
click at [500, 405] on span "Last Interaction" at bounding box center [512, 400] width 81 height 19
checkbox input "true"
click at [512, 433] on span "Web Session" at bounding box center [504, 432] width 64 height 19
checkbox input "true"
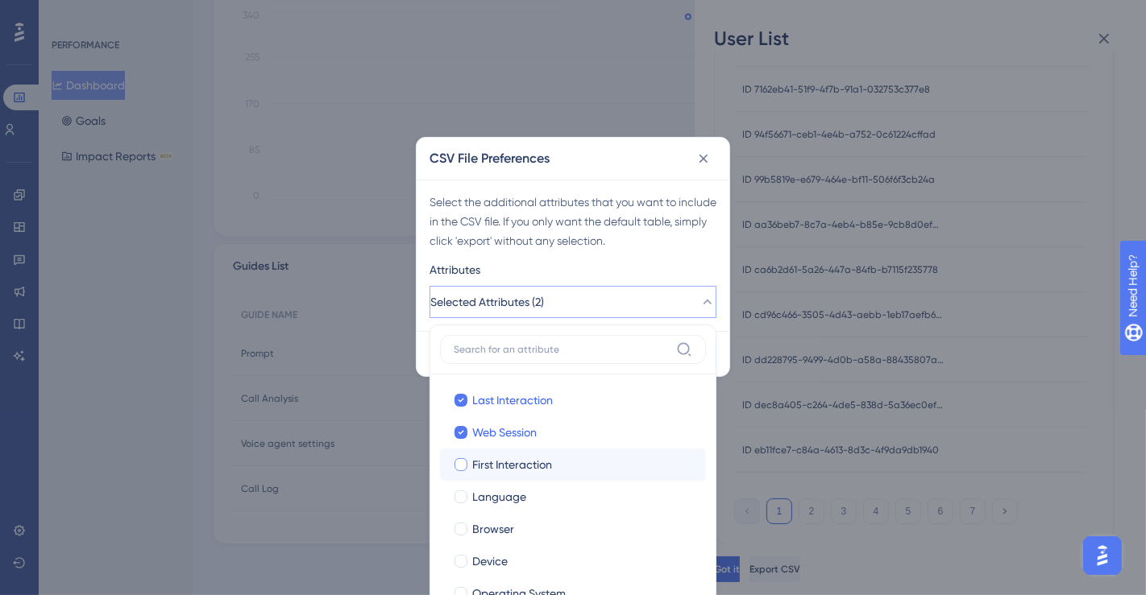
click at [522, 457] on span "First Interaction" at bounding box center [512, 464] width 80 height 19
checkbox input "true"
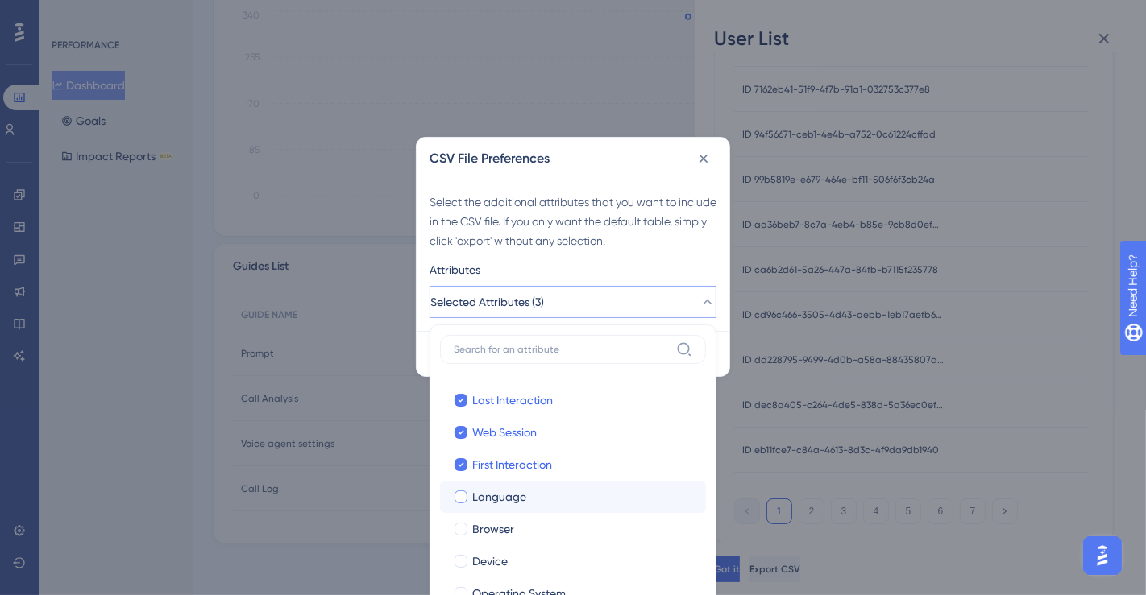
click at [516, 504] on span "Language" at bounding box center [499, 497] width 54 height 19
checkbox input "true"
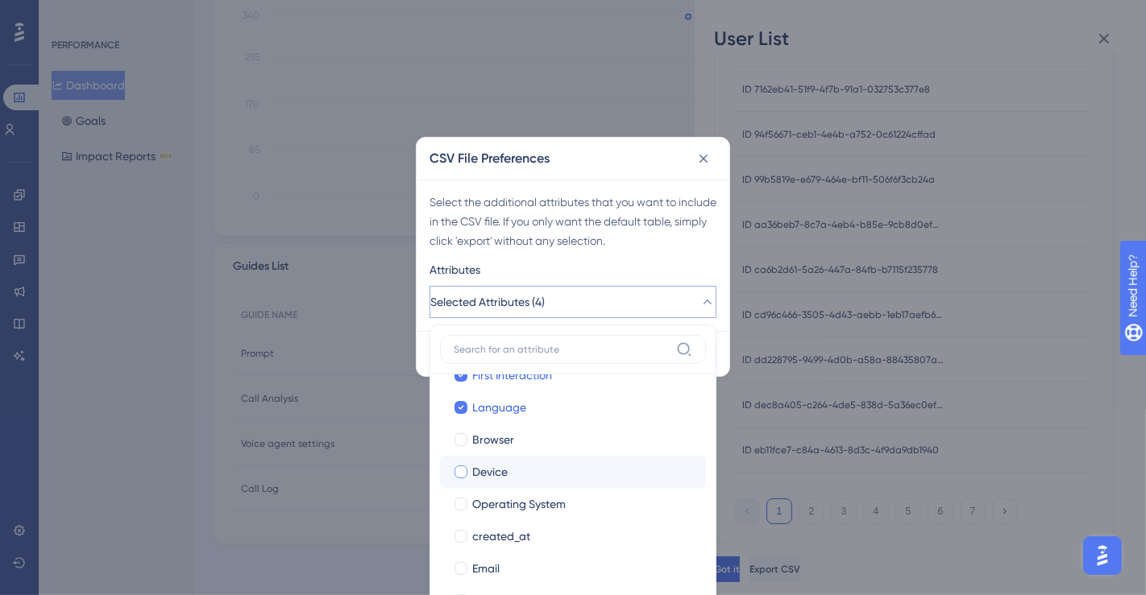
click at [511, 467] on div "Device" at bounding box center [582, 472] width 221 height 19
checkbox input "true"
click at [523, 508] on span "Operating System" at bounding box center [518, 504] width 93 height 19
checkbox input "true"
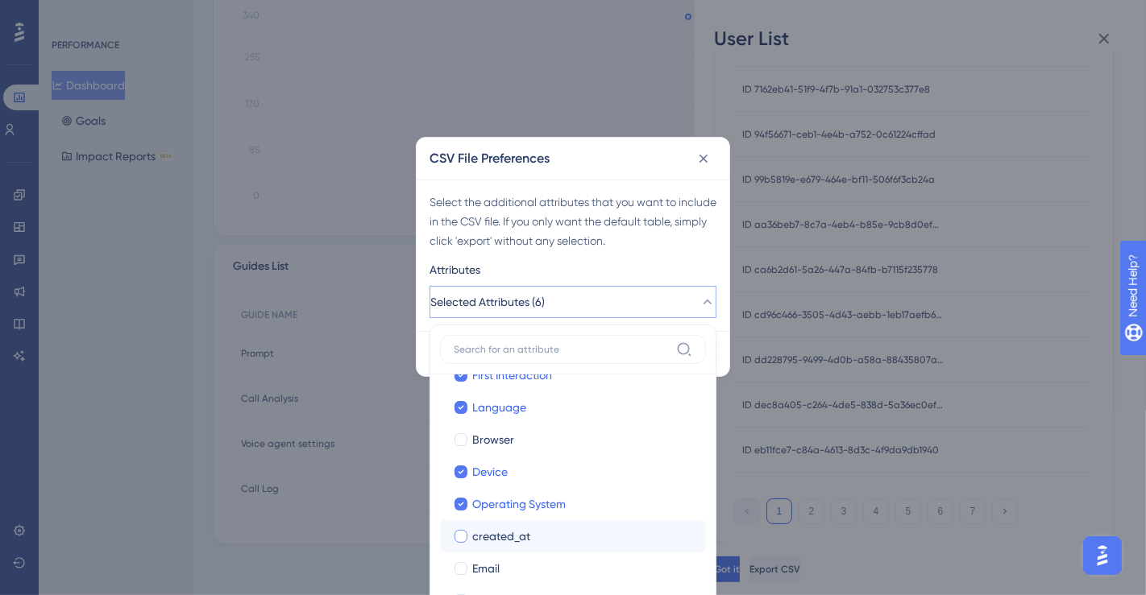
drag, startPoint x: 520, startPoint y: 542, endPoint x: 525, endPoint y: 535, distance: 8.6
click at [518, 542] on span "created_at" at bounding box center [501, 536] width 58 height 19
checkbox input "true"
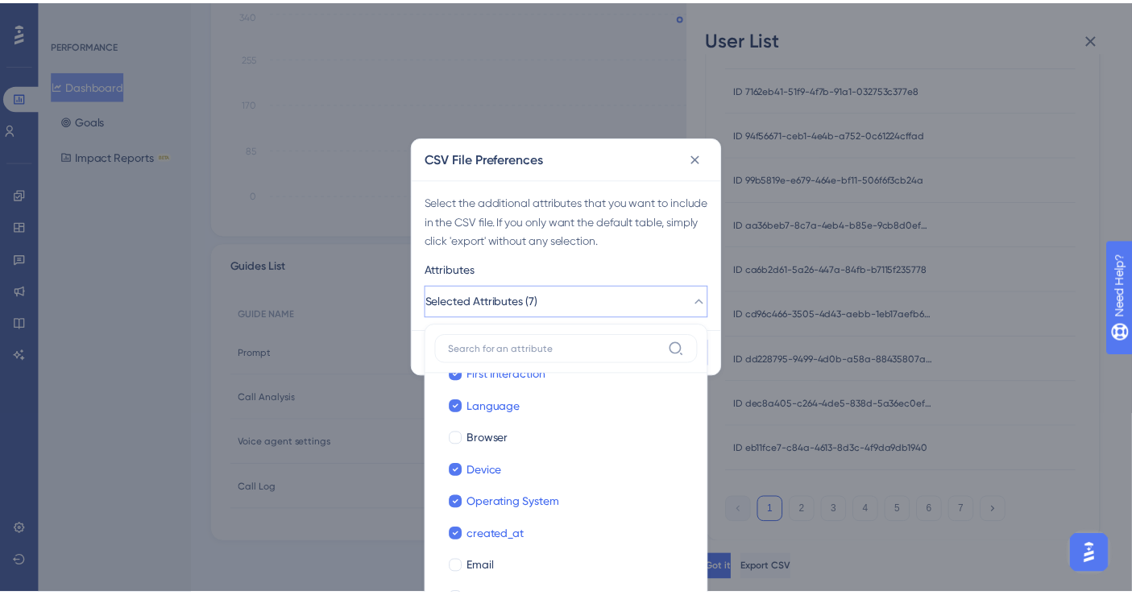
scroll to position [173, 0]
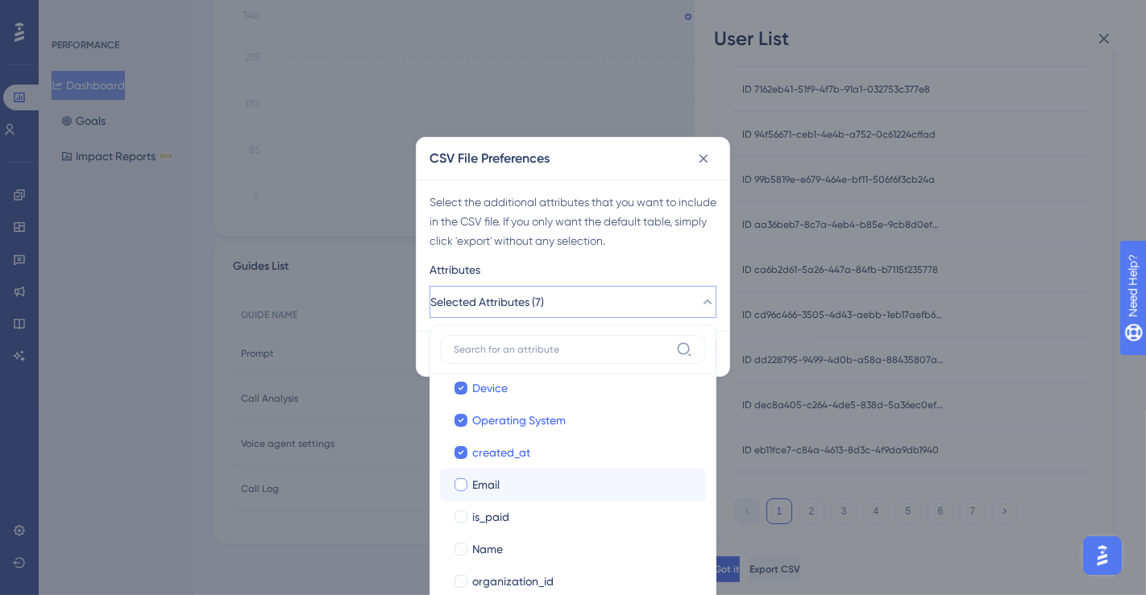
click at [506, 487] on div "Email" at bounding box center [582, 484] width 221 height 19
checkbox input "true"
click at [504, 522] on span "is_paid" at bounding box center [490, 517] width 37 height 19
checkbox input "true"
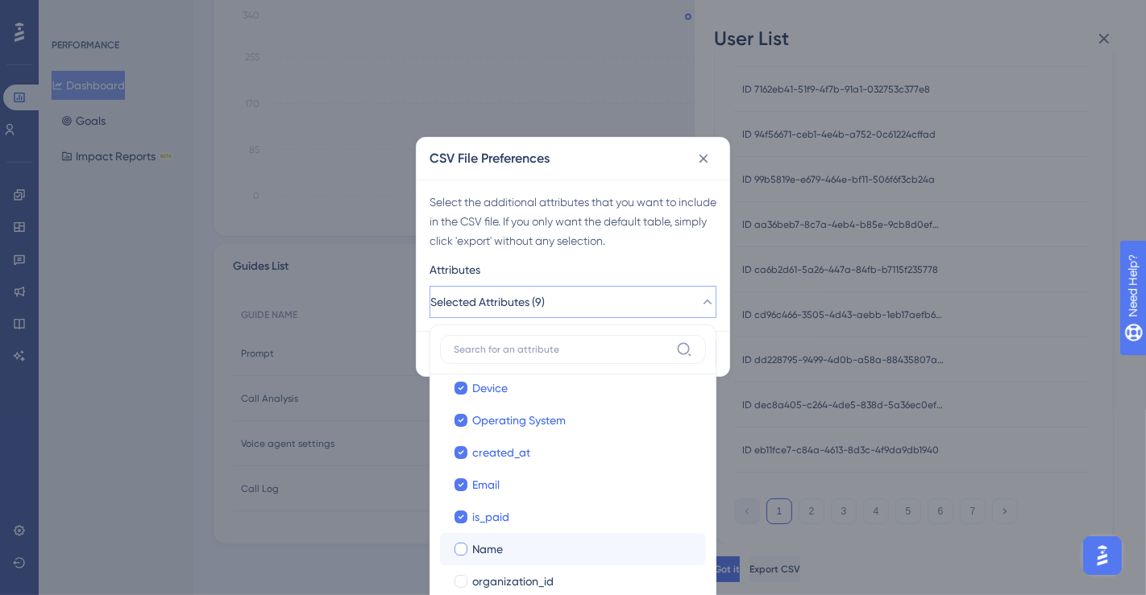
click at [504, 549] on div "Name" at bounding box center [582, 549] width 221 height 19
checkbox input "true"
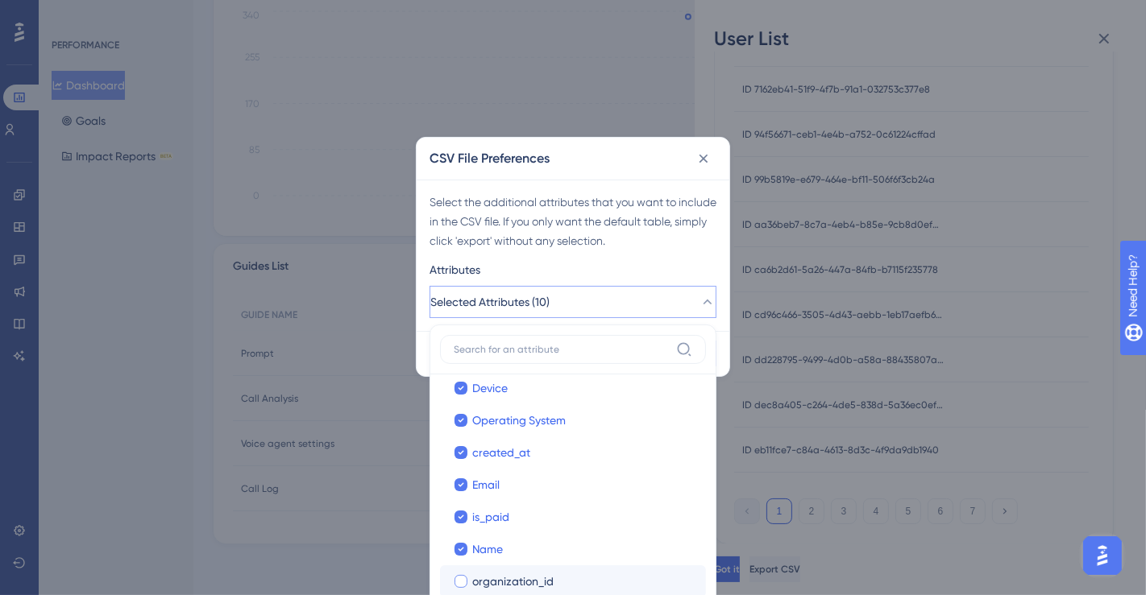
click at [522, 579] on span "organization_id" at bounding box center [512, 581] width 81 height 19
checkbox input "true"
click at [677, 254] on div "Select the additional attributes that you want to include in the CSV file. If y…" at bounding box center [573, 255] width 313 height 151
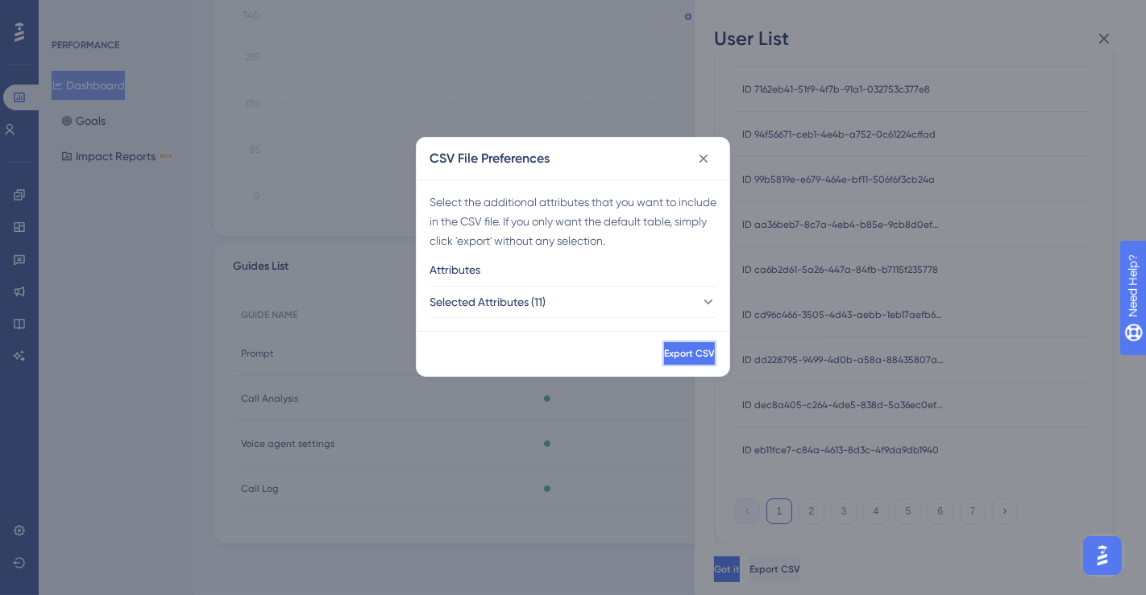
click at [674, 349] on span "Export CSV" at bounding box center [689, 353] width 51 height 13
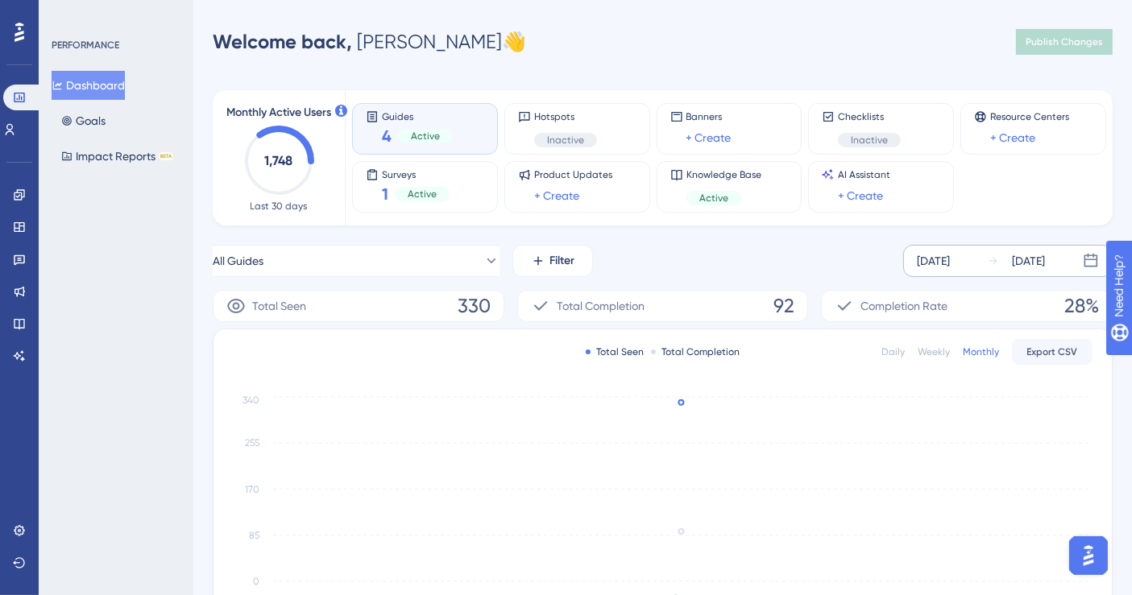
scroll to position [89, 0]
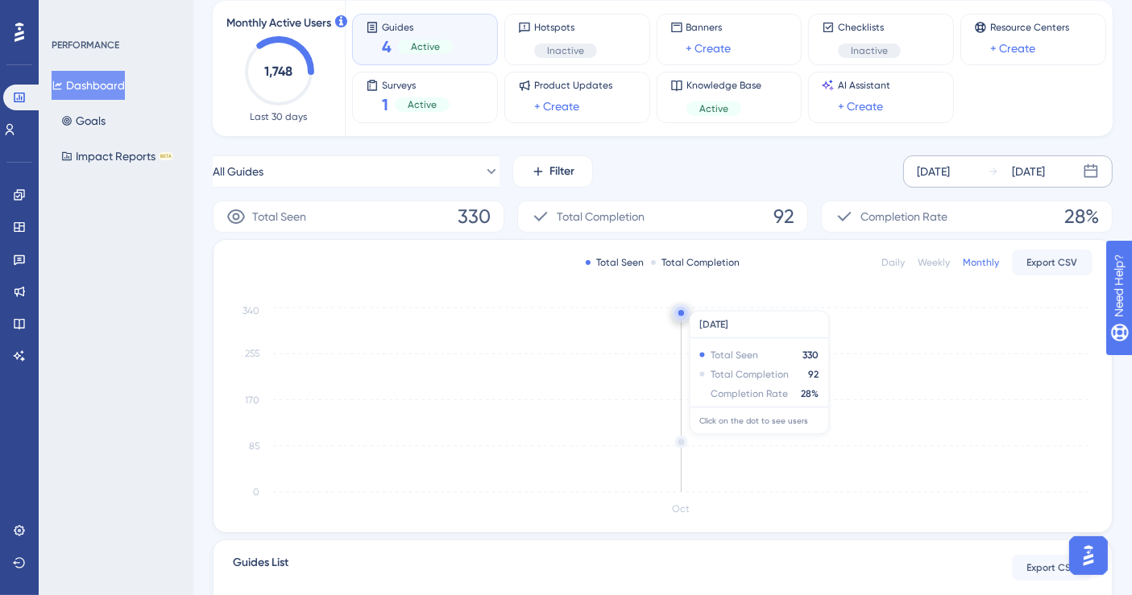
click at [679, 442] on circle at bounding box center [682, 443] width 10 height 10
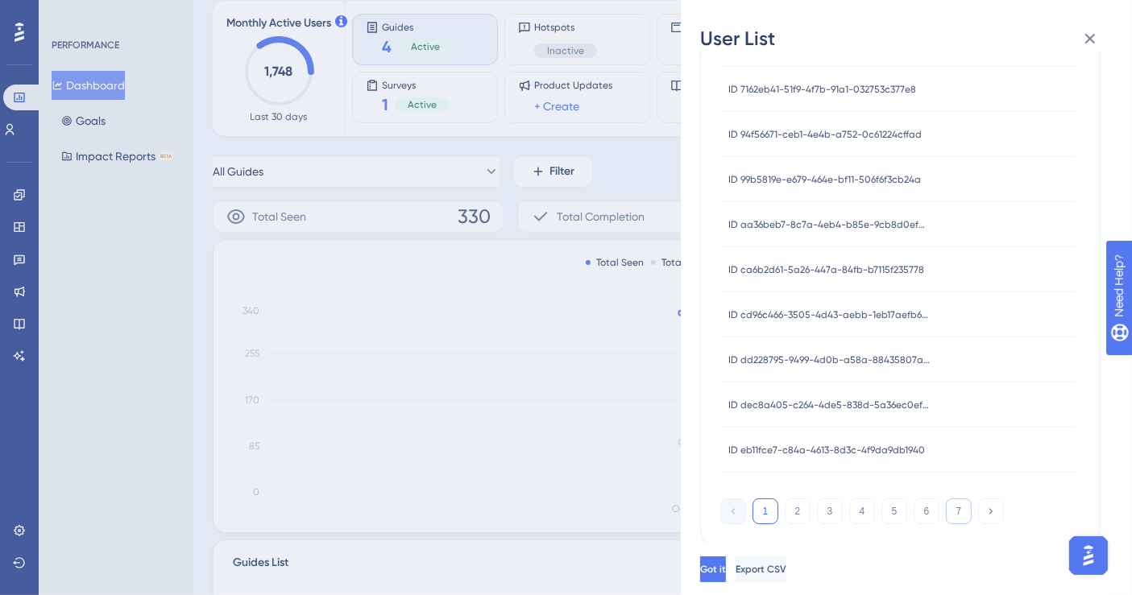
click at [962, 517] on button "7" at bounding box center [959, 512] width 26 height 26
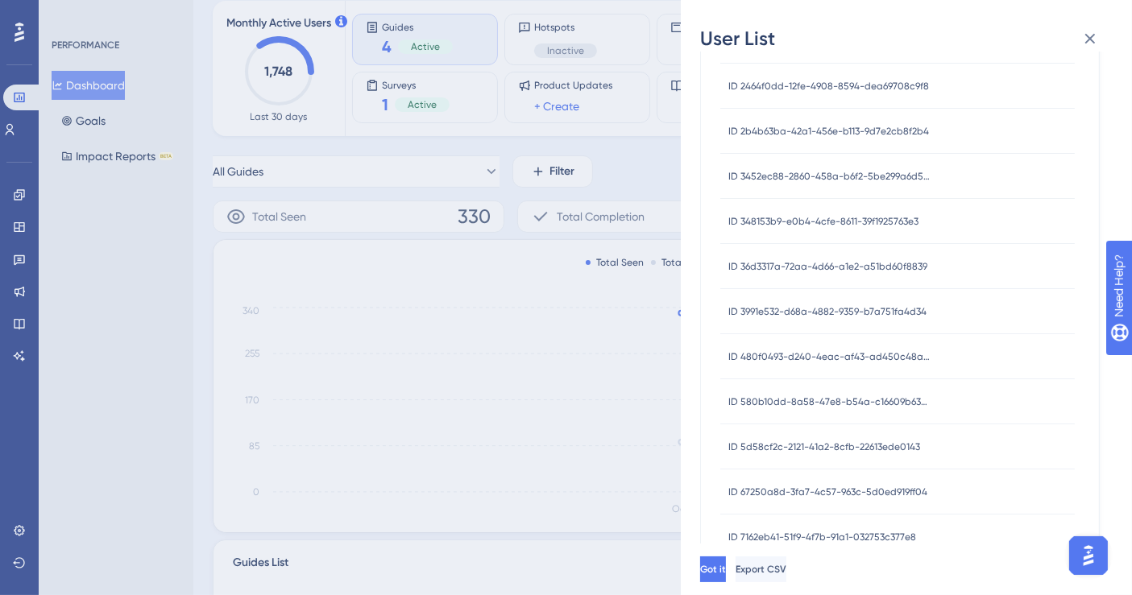
scroll to position [0, 0]
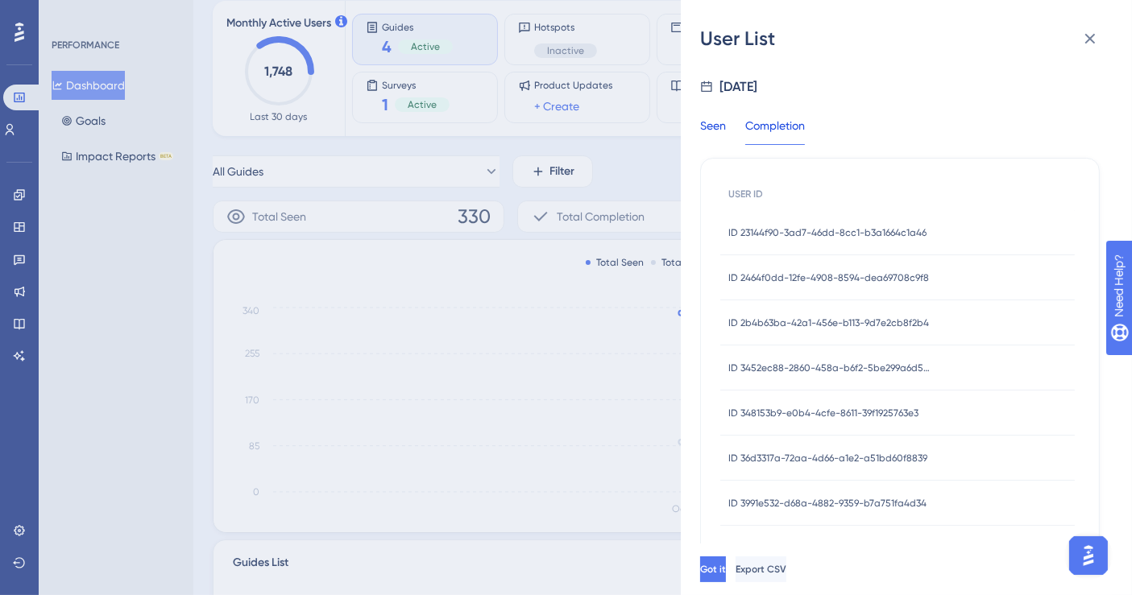
click at [707, 117] on div "Seen" at bounding box center [713, 130] width 26 height 29
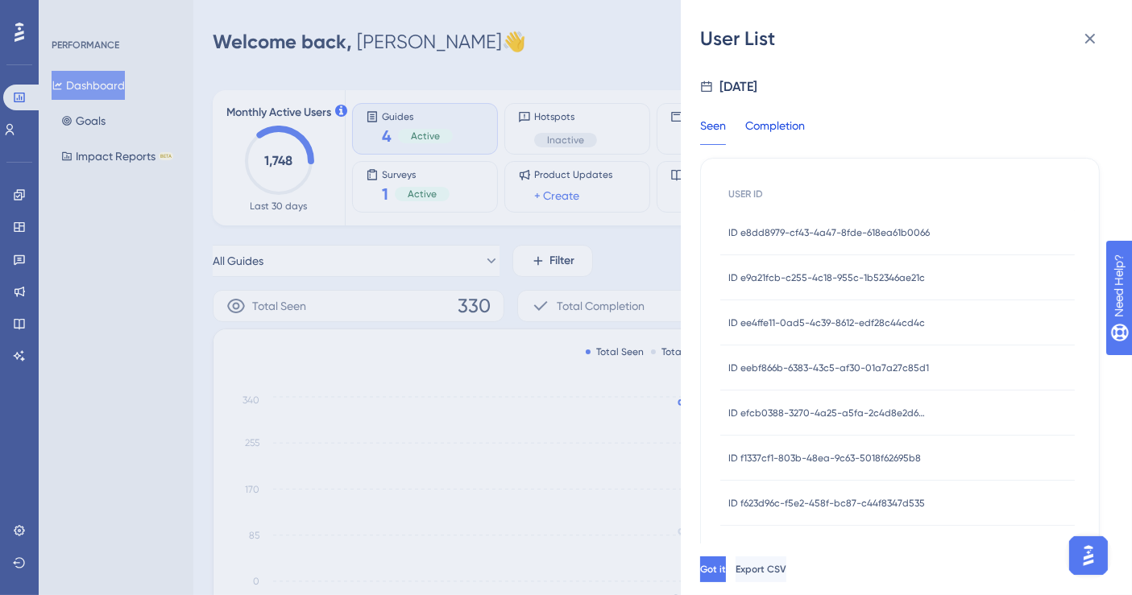
click at [790, 134] on div "Completion" at bounding box center [775, 130] width 60 height 29
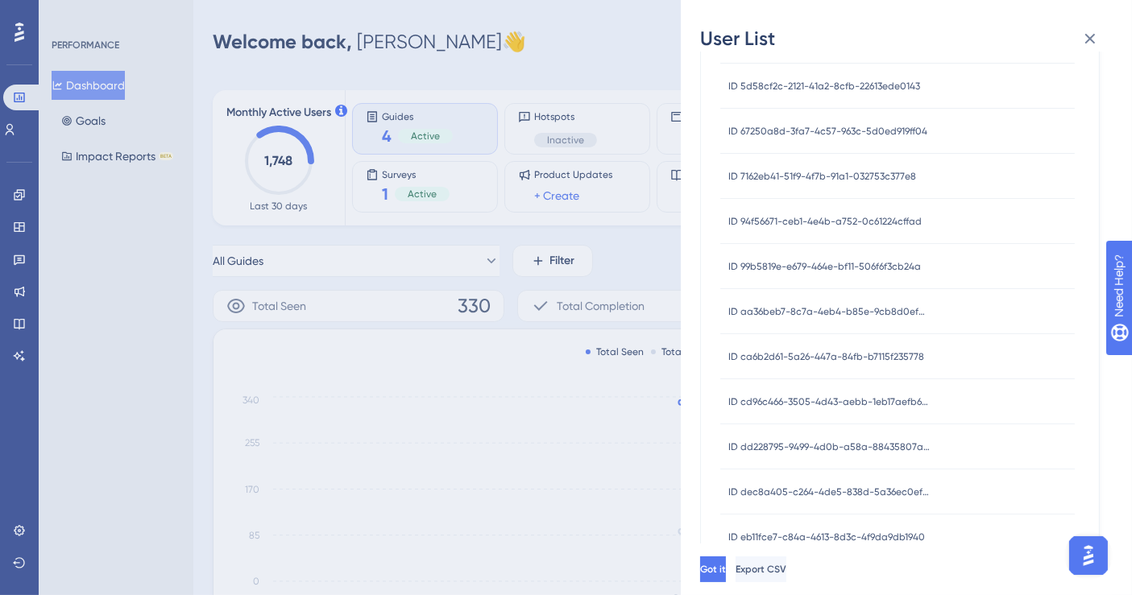
scroll to position [640, 0]
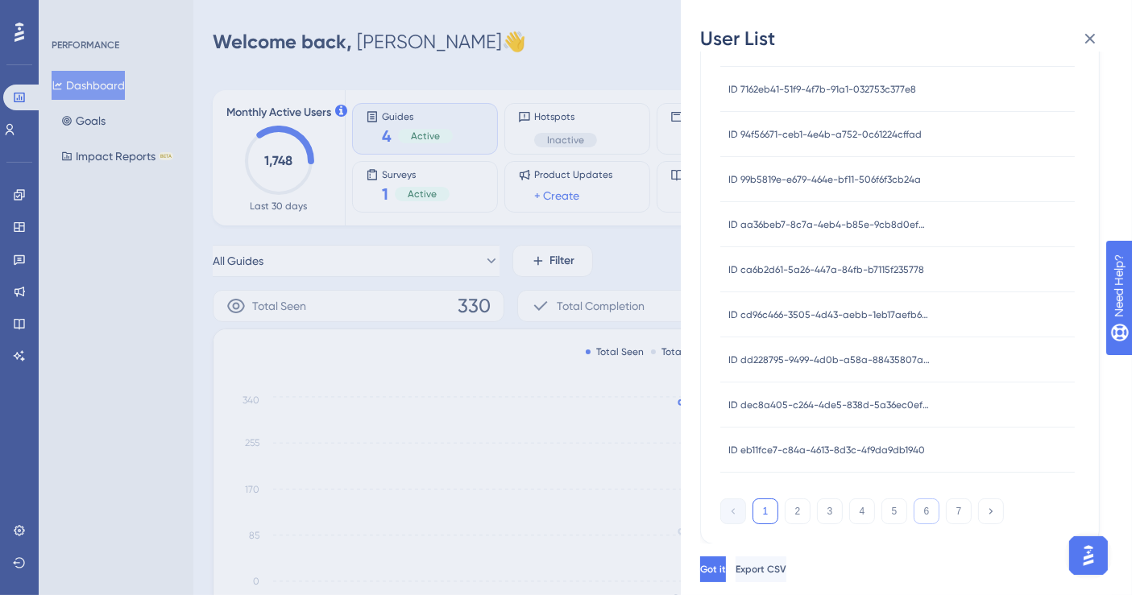
click at [935, 509] on button "6" at bounding box center [927, 512] width 26 height 26
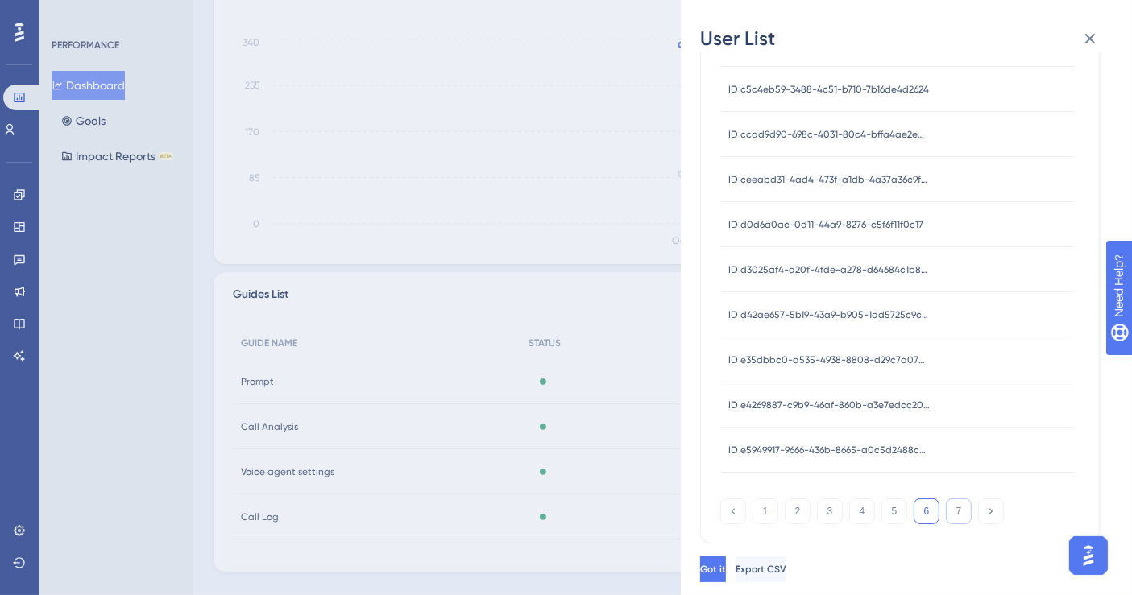
click at [963, 505] on button "7" at bounding box center [959, 512] width 26 height 26
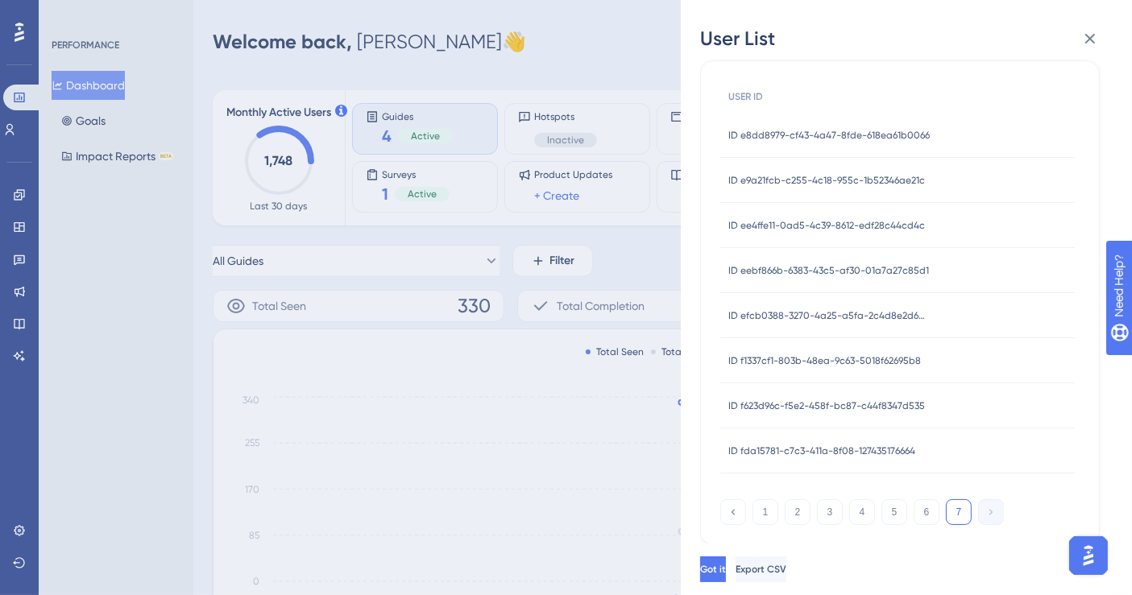
scroll to position [0, 0]
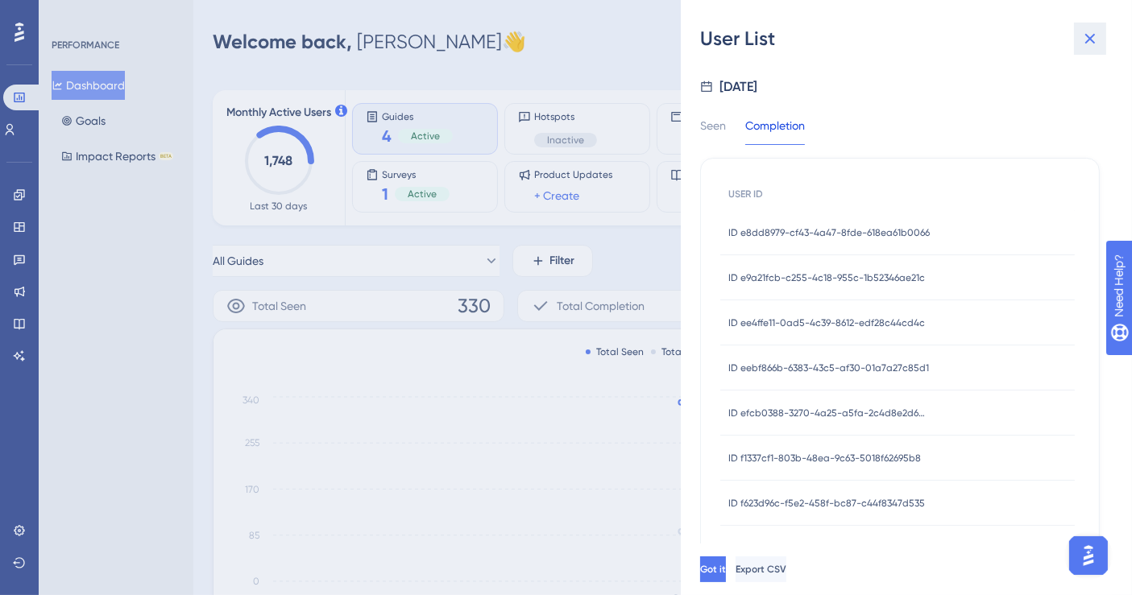
click at [1093, 38] on icon at bounding box center [1090, 38] width 19 height 19
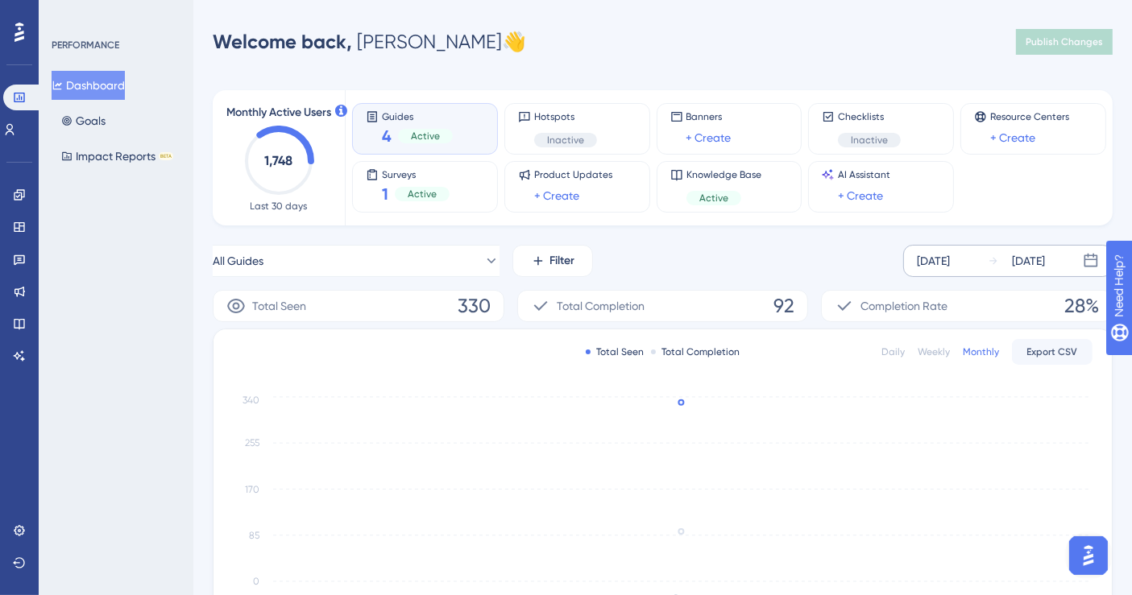
click at [950, 256] on div "[DATE]" at bounding box center [933, 260] width 33 height 19
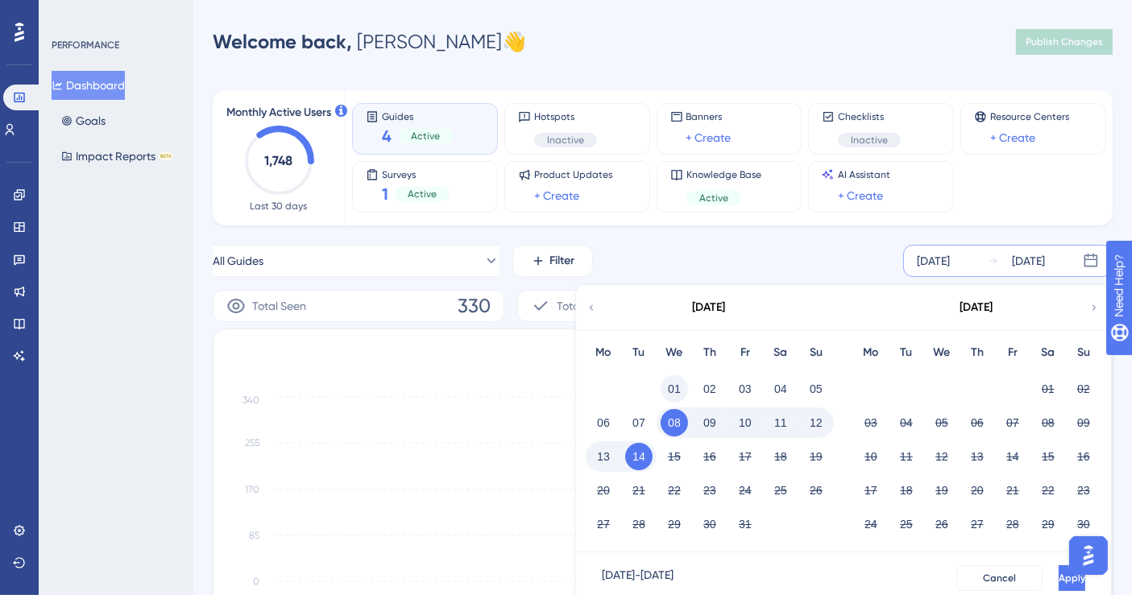
click at [664, 392] on button "01" at bounding box center [674, 389] width 27 height 27
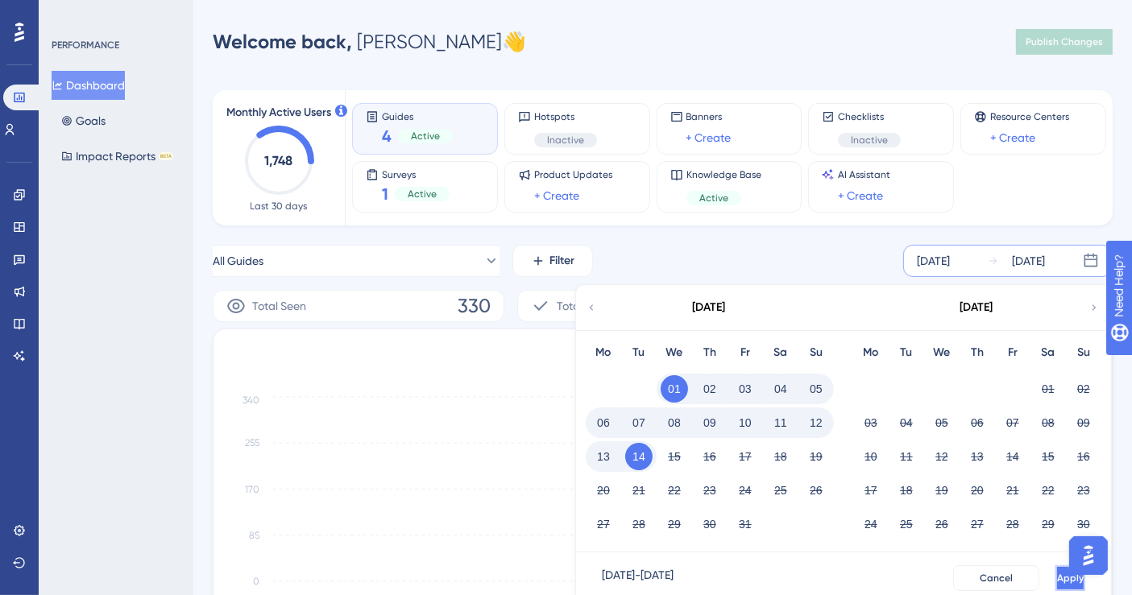
click at [1056, 576] on button "Apply" at bounding box center [1071, 579] width 30 height 26
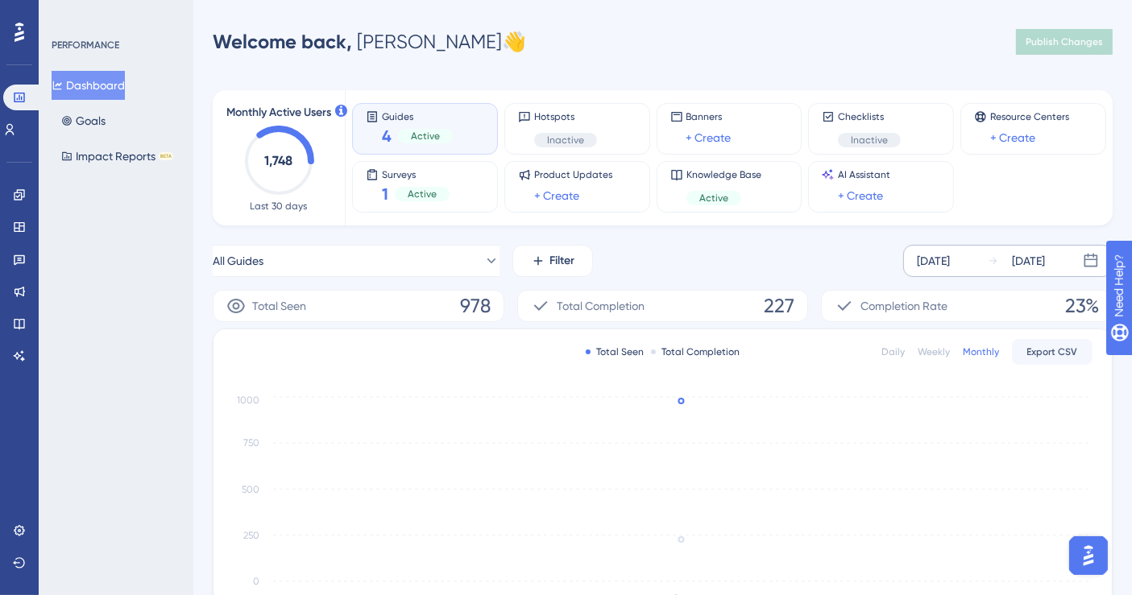
click at [950, 261] on div "[DATE]" at bounding box center [933, 260] width 33 height 19
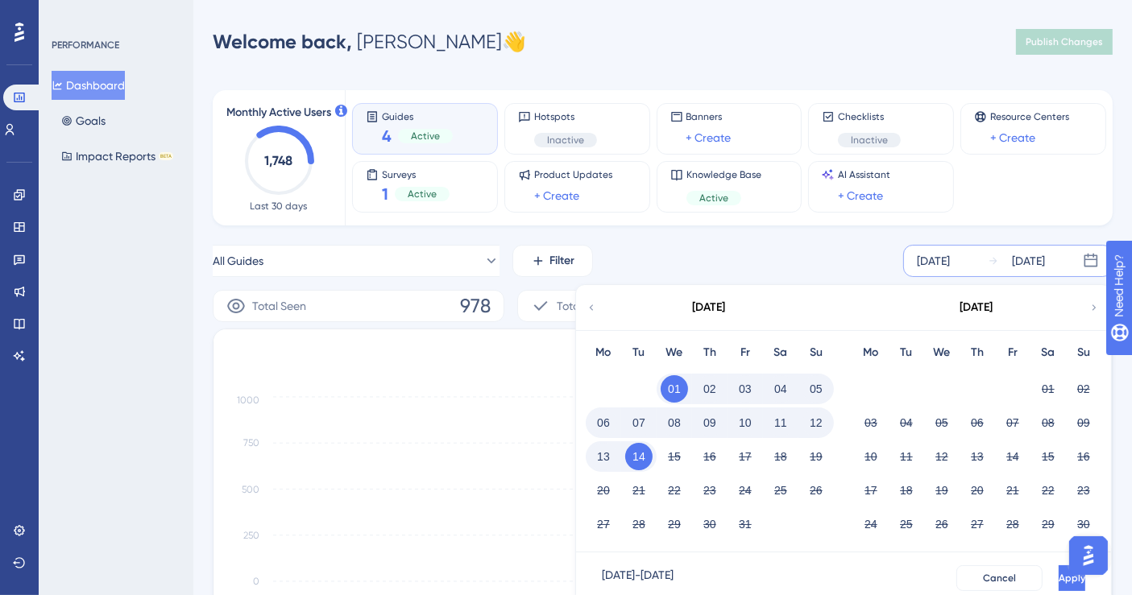
click at [681, 422] on button "08" at bounding box center [674, 422] width 27 height 27
click at [606, 461] on button "13" at bounding box center [603, 456] width 27 height 27
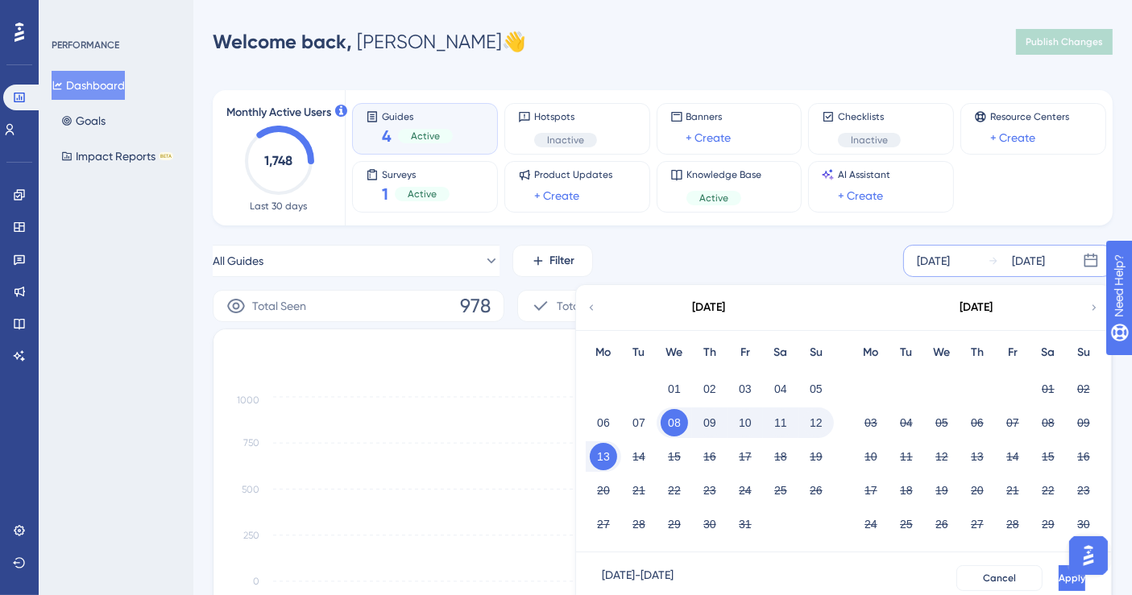
scroll to position [179, 0]
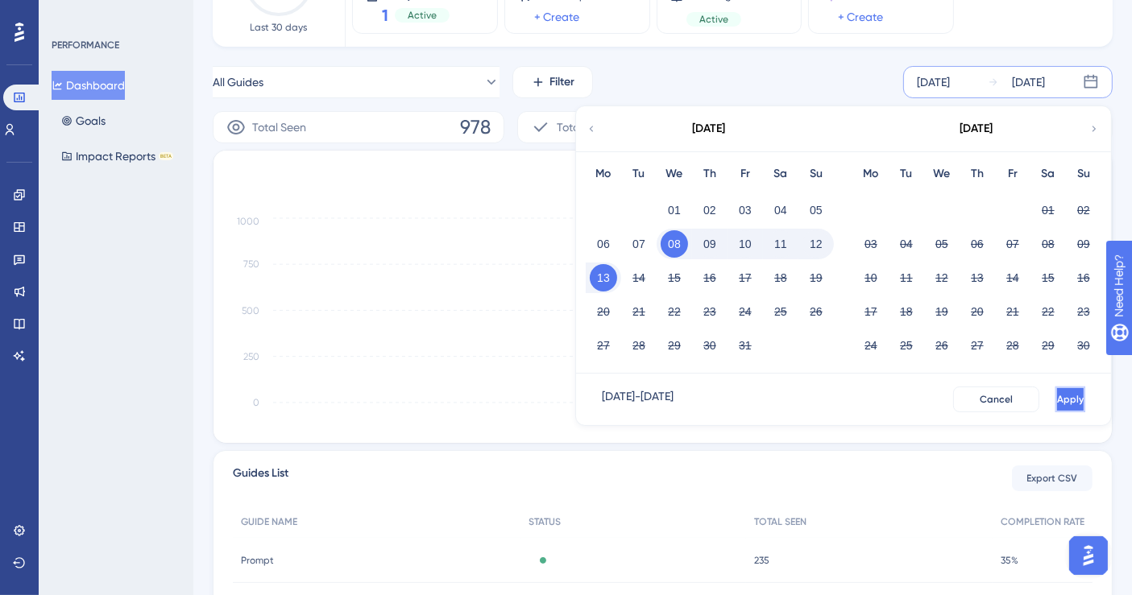
click at [1056, 403] on button "Apply" at bounding box center [1071, 400] width 30 height 26
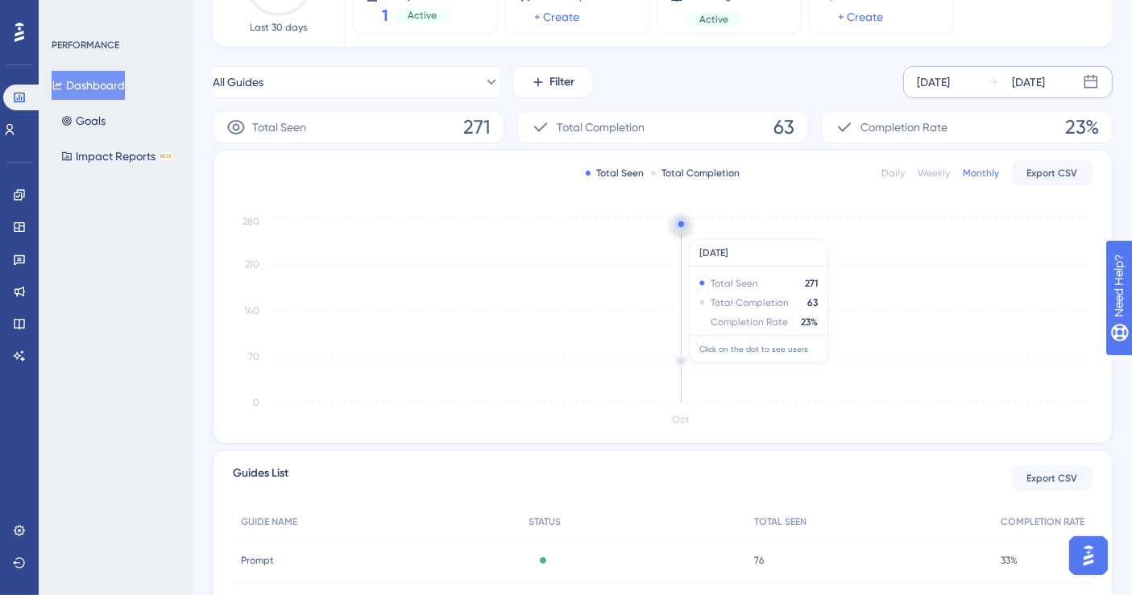
scroll to position [0, 0]
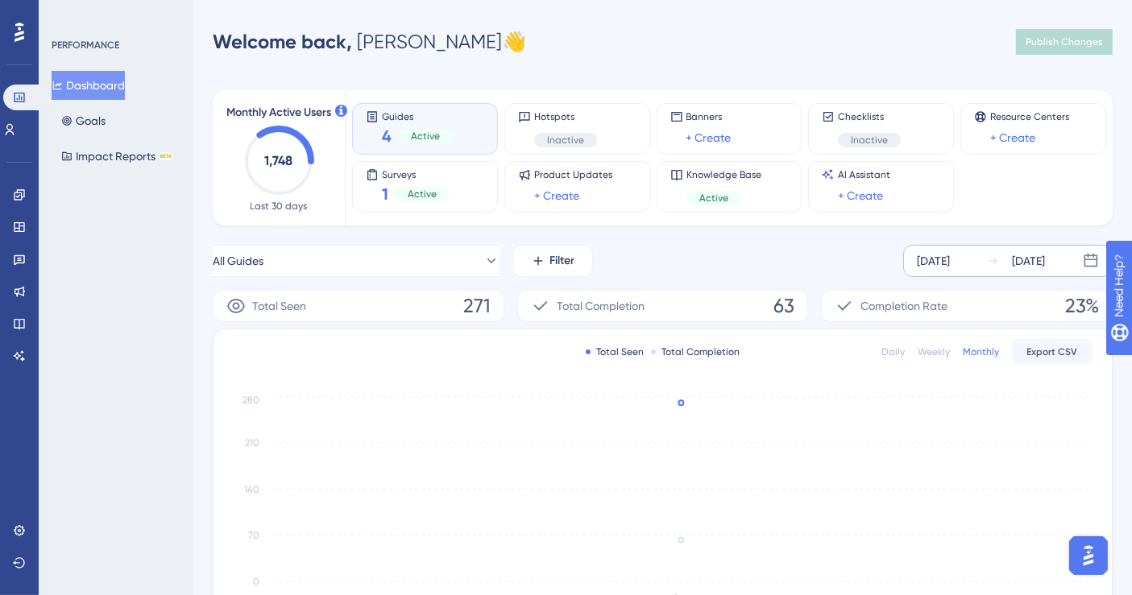
click at [1034, 260] on div "[DATE]" at bounding box center [1028, 260] width 33 height 19
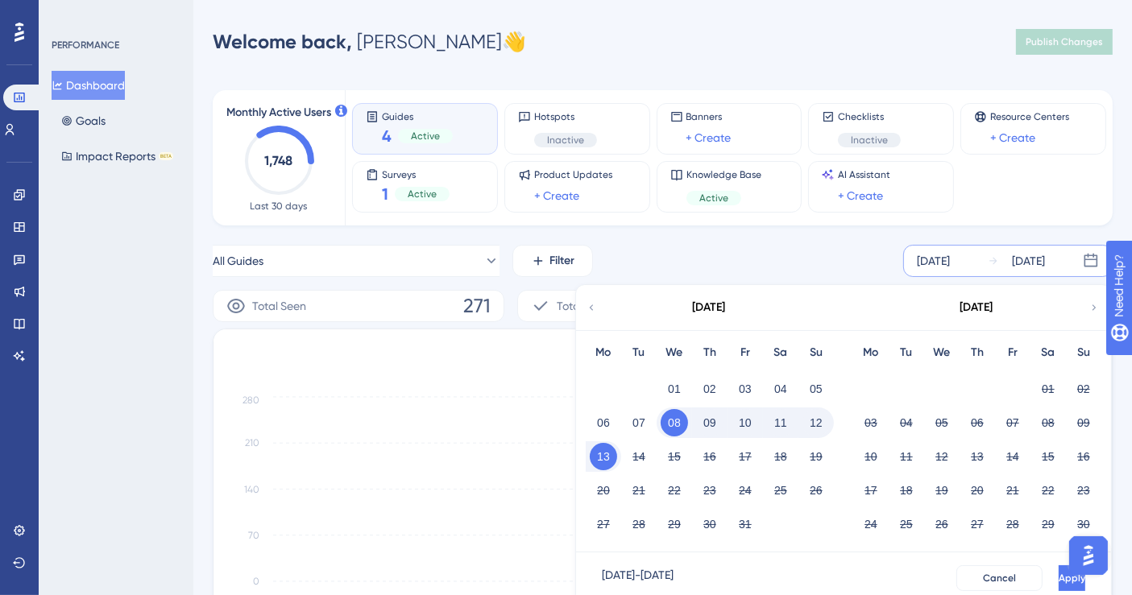
click at [674, 422] on button "08" at bounding box center [674, 422] width 27 height 27
click at [646, 458] on button "14" at bounding box center [638, 456] width 27 height 27
click at [1056, 570] on button "Apply" at bounding box center [1071, 579] width 30 height 26
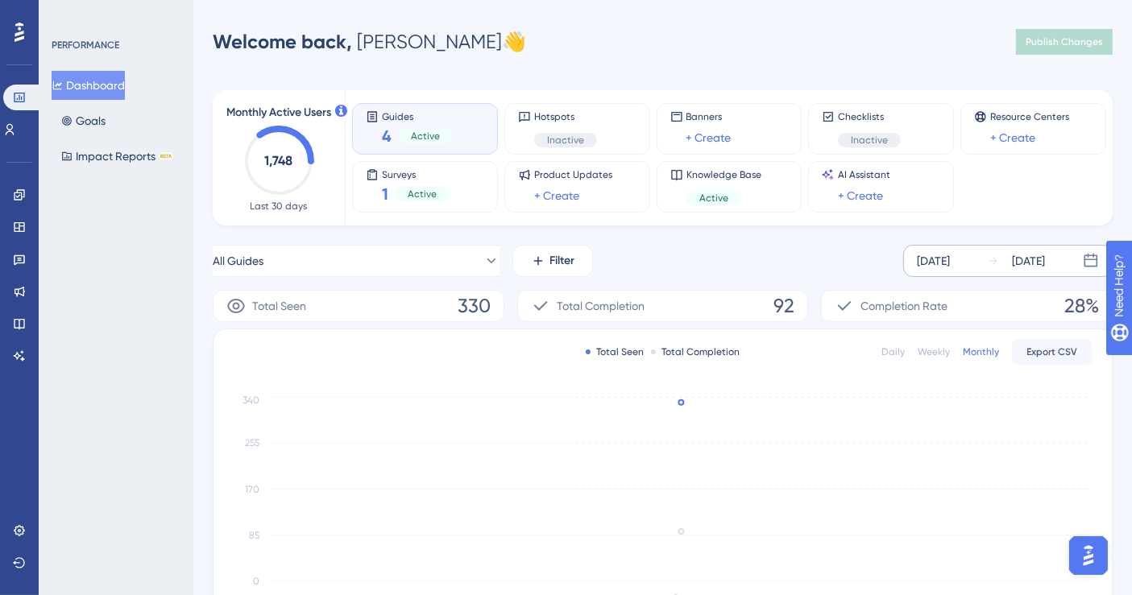
click at [965, 314] on div "Completion Rate 28%" at bounding box center [967, 306] width 292 height 32
click at [920, 335] on div "Total Seen Total Completion Daily Weekly Monthly Export CSV Oct 0 85 170 255 340" at bounding box center [663, 476] width 898 height 293
click at [927, 351] on div "Weekly" at bounding box center [934, 352] width 32 height 13
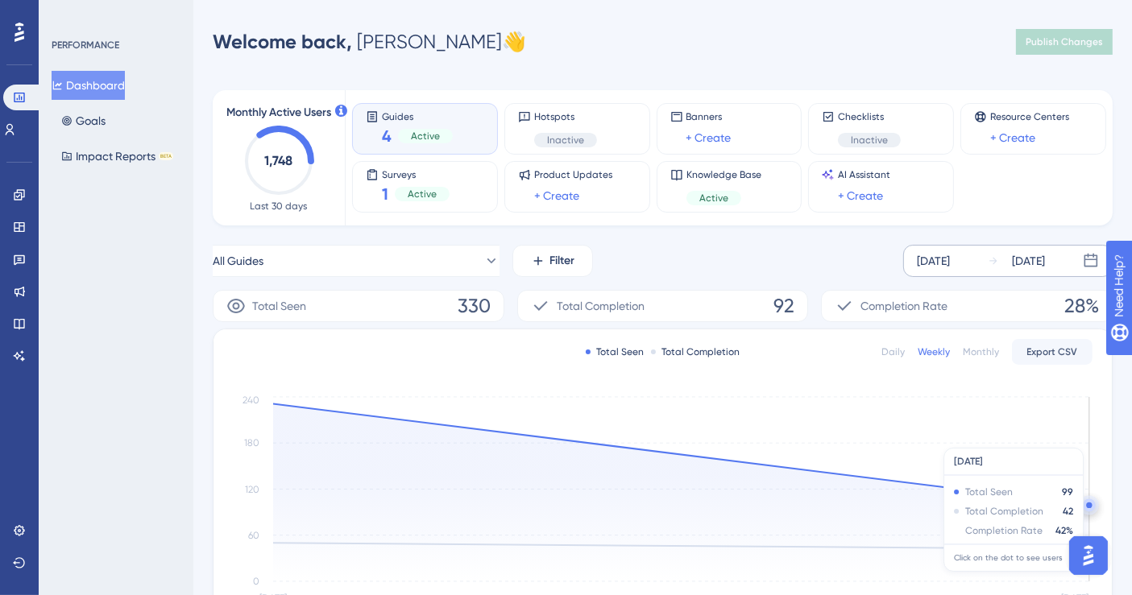
scroll to position [89, 0]
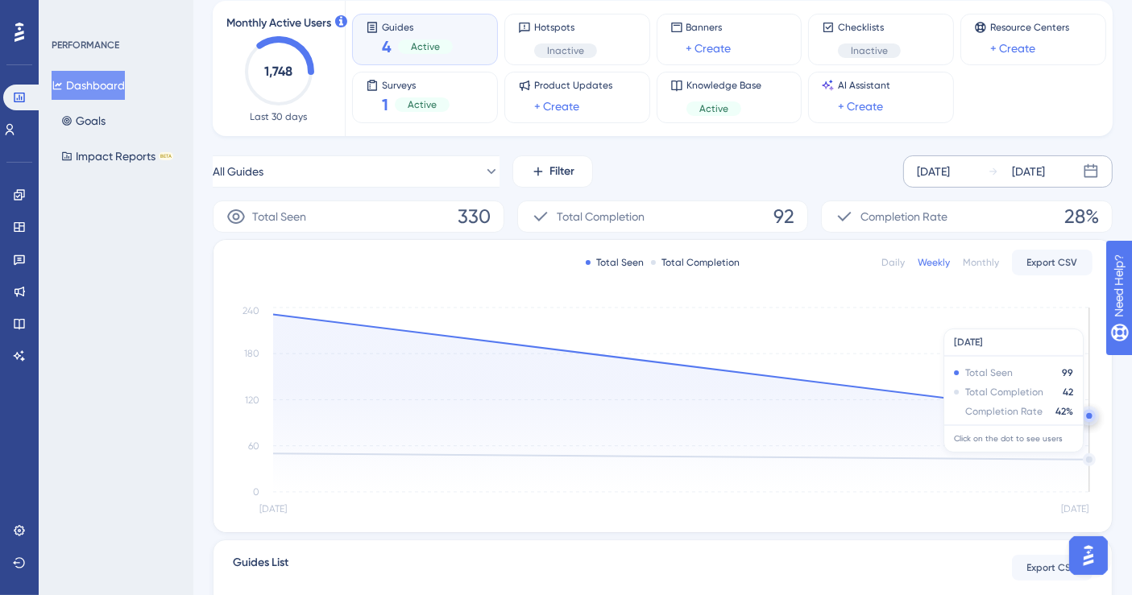
click at [979, 278] on div "Total Seen Total Completion Daily Weekly Monthly Export CSV Oct [DATE] 0 60 120…" at bounding box center [663, 386] width 898 height 293
click at [981, 268] on div "Monthly" at bounding box center [981, 262] width 36 height 13
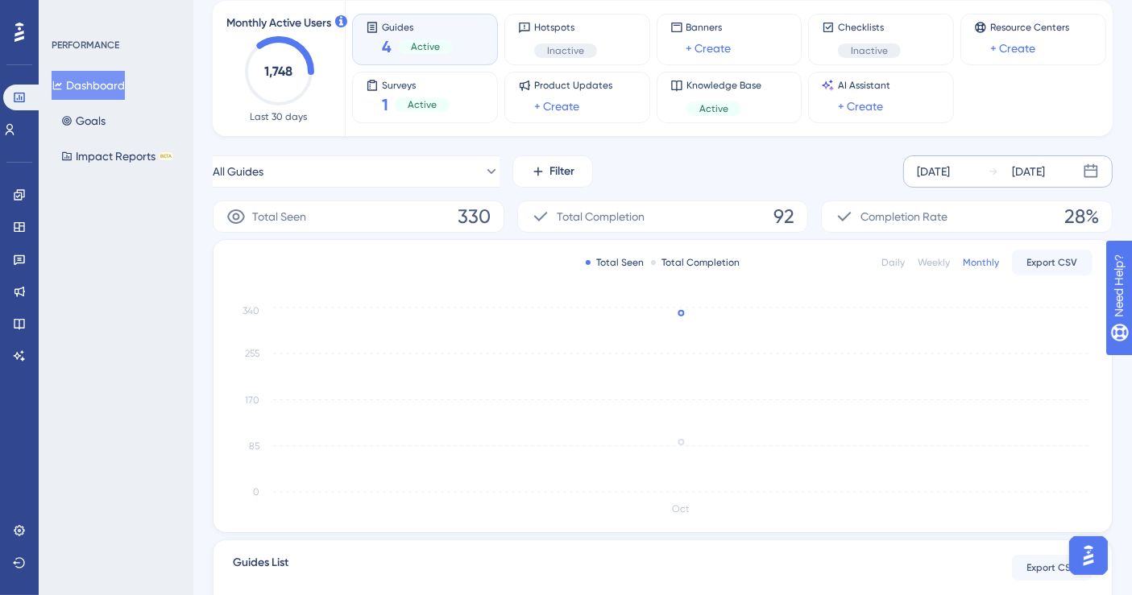
scroll to position [0, 0]
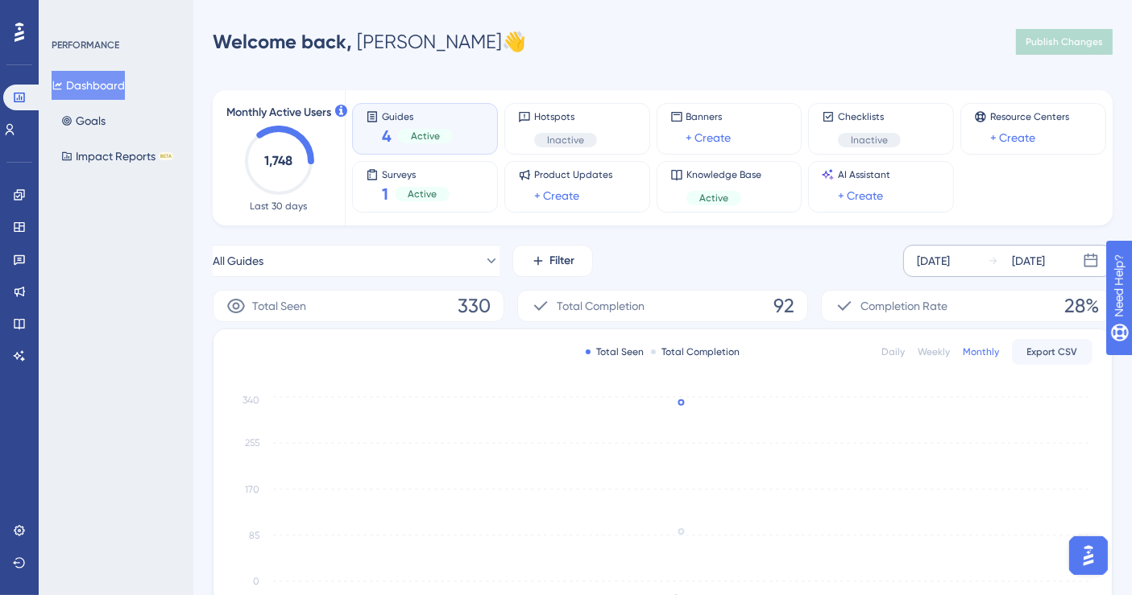
click at [1010, 256] on div "[DATE]" at bounding box center [1016, 260] width 57 height 19
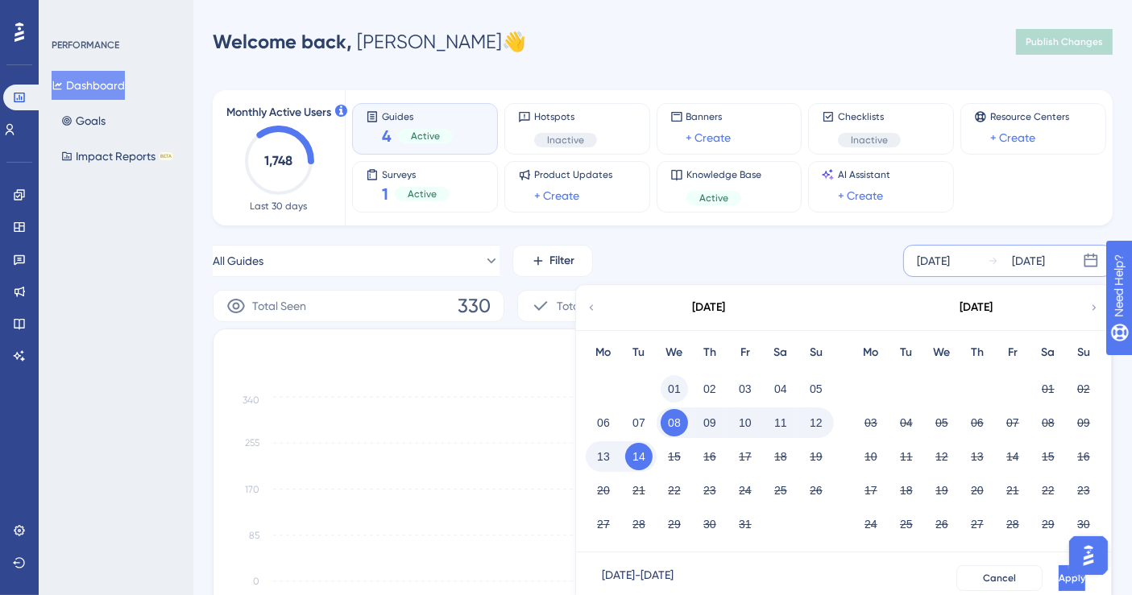
click at [679, 385] on button "01" at bounding box center [674, 389] width 27 height 27
click at [644, 455] on button "14" at bounding box center [638, 456] width 27 height 27
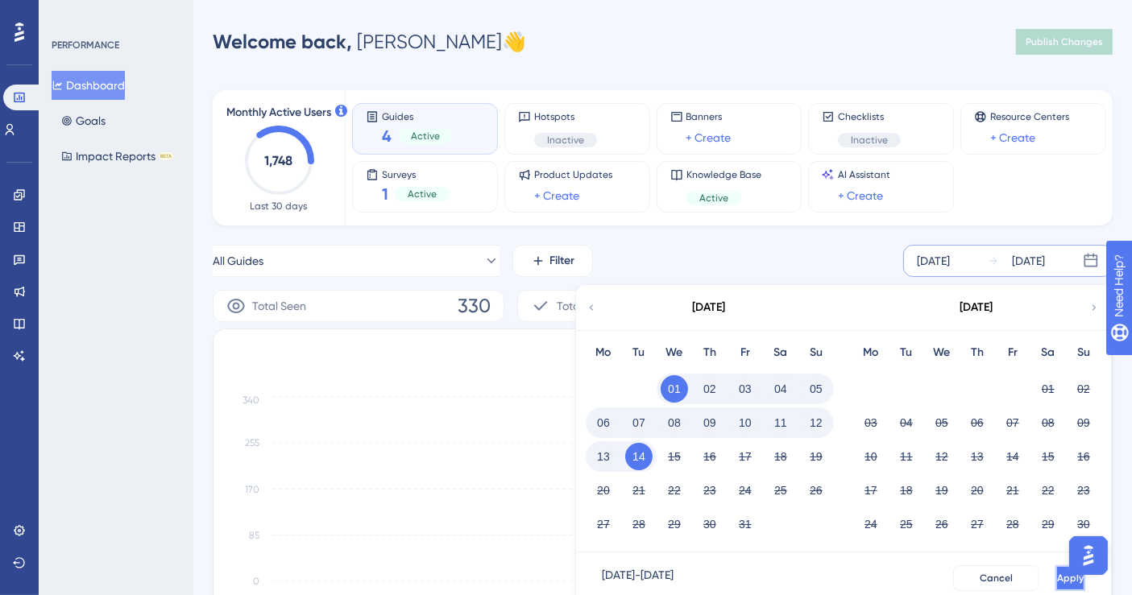
click at [1056, 566] on button "Apply" at bounding box center [1071, 579] width 30 height 26
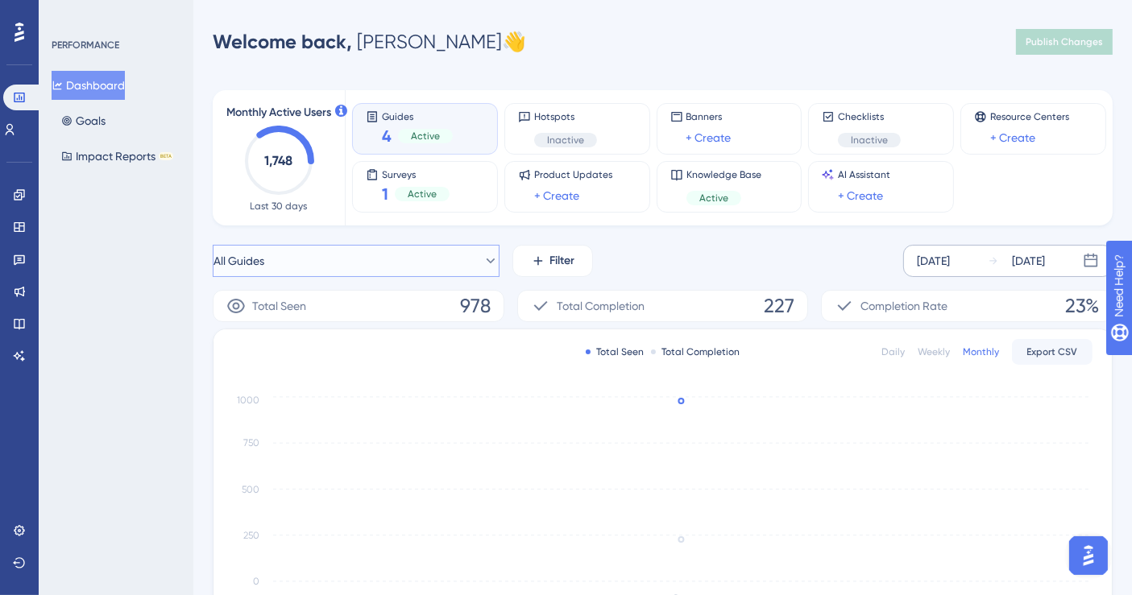
click at [483, 260] on icon at bounding box center [491, 261] width 16 height 16
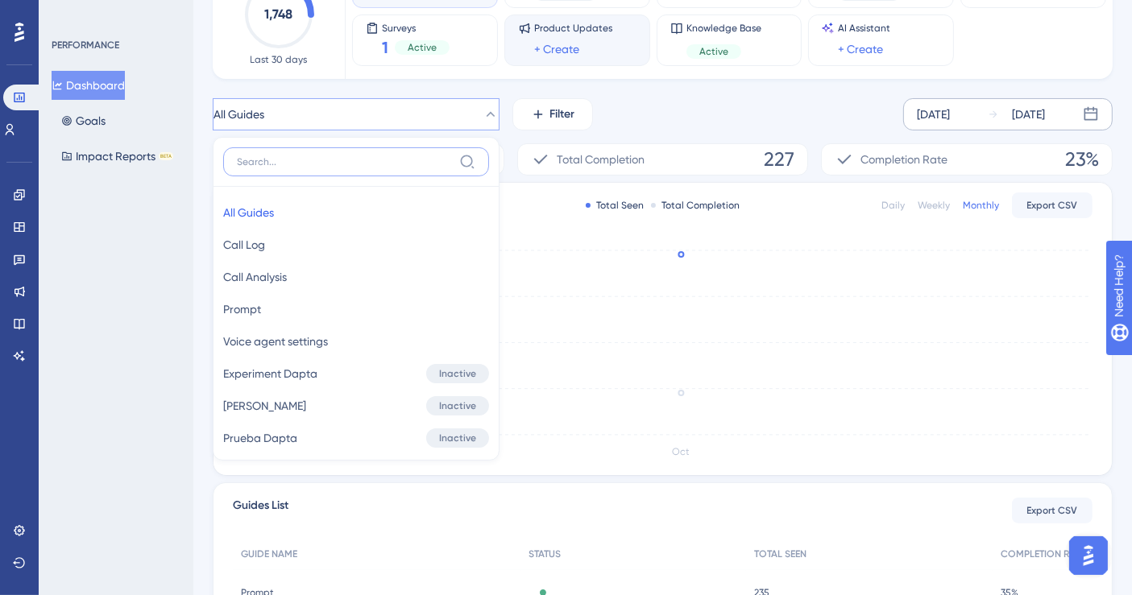
scroll to position [57, 0]
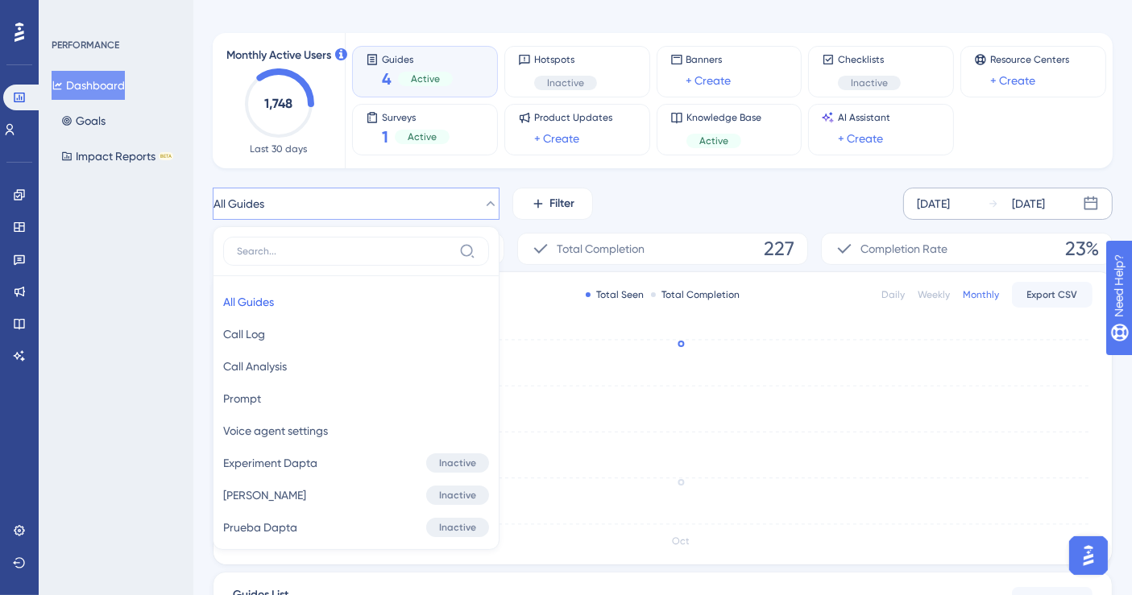
click at [720, 207] on div "All Guides All Guides All Guides Call Log Call Log Call Analysis Call Analysis …" at bounding box center [663, 204] width 900 height 32
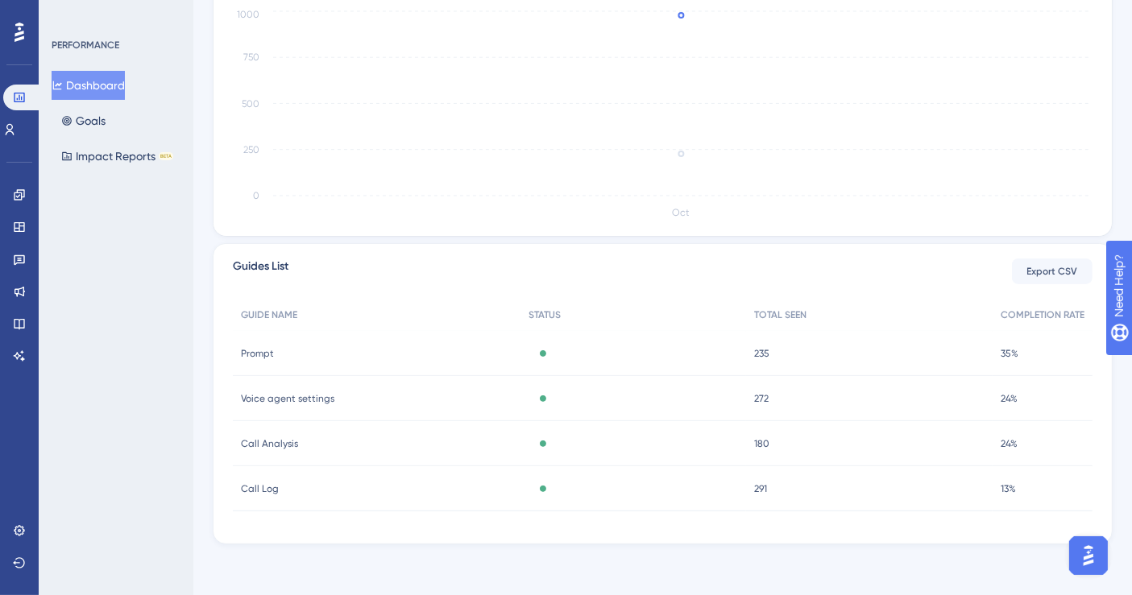
scroll to position [0, 0]
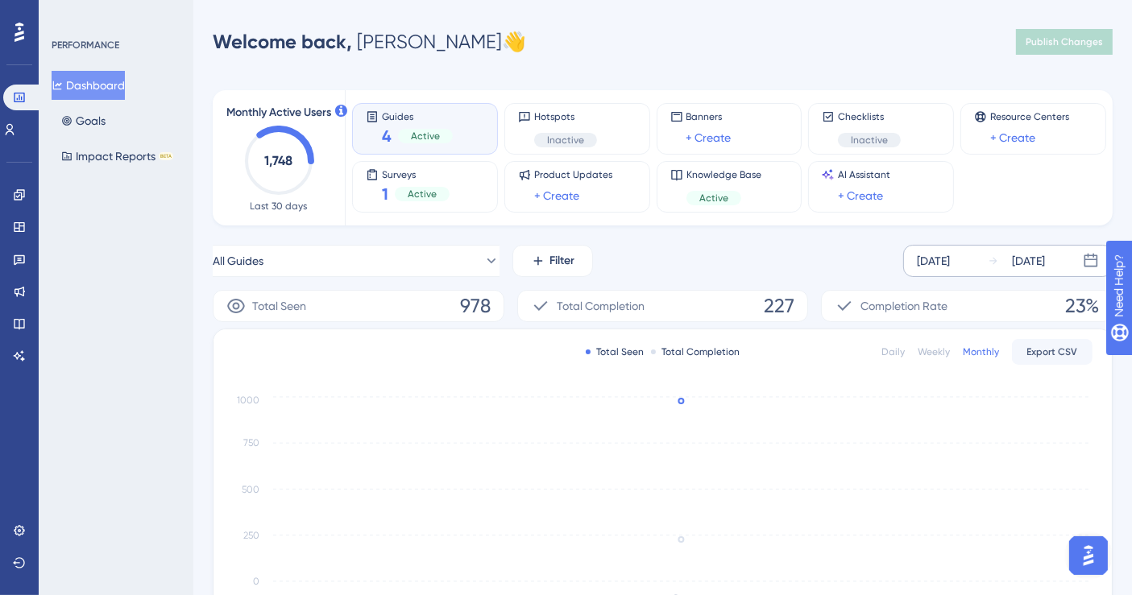
click at [950, 256] on div "[DATE]" at bounding box center [933, 260] width 33 height 19
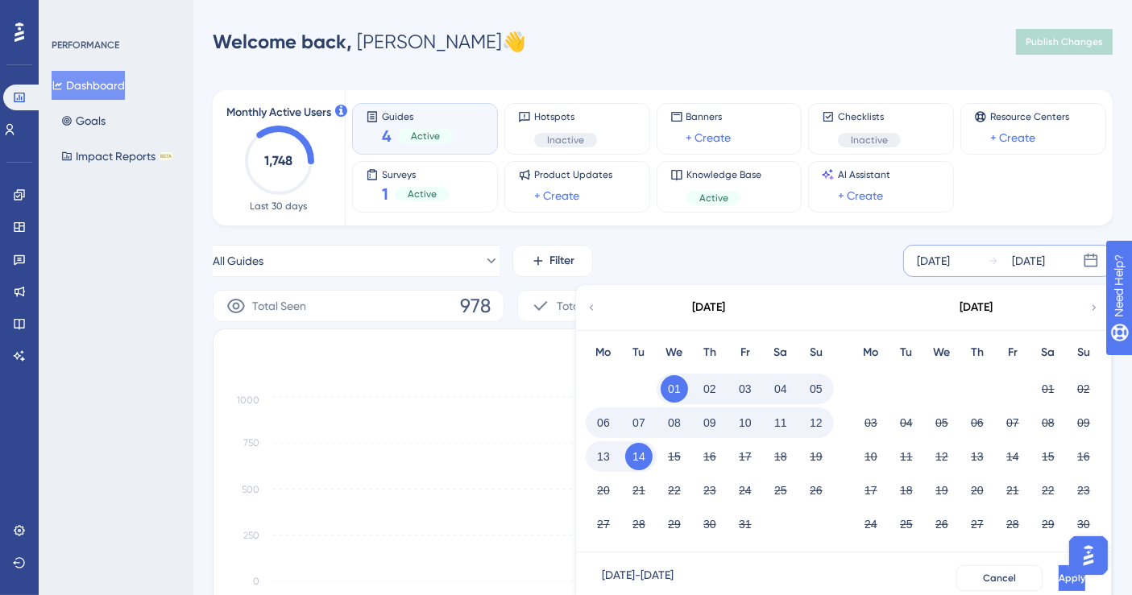
click at [674, 422] on button "08" at bounding box center [674, 422] width 27 height 27
click at [644, 459] on button "14" at bounding box center [638, 456] width 27 height 27
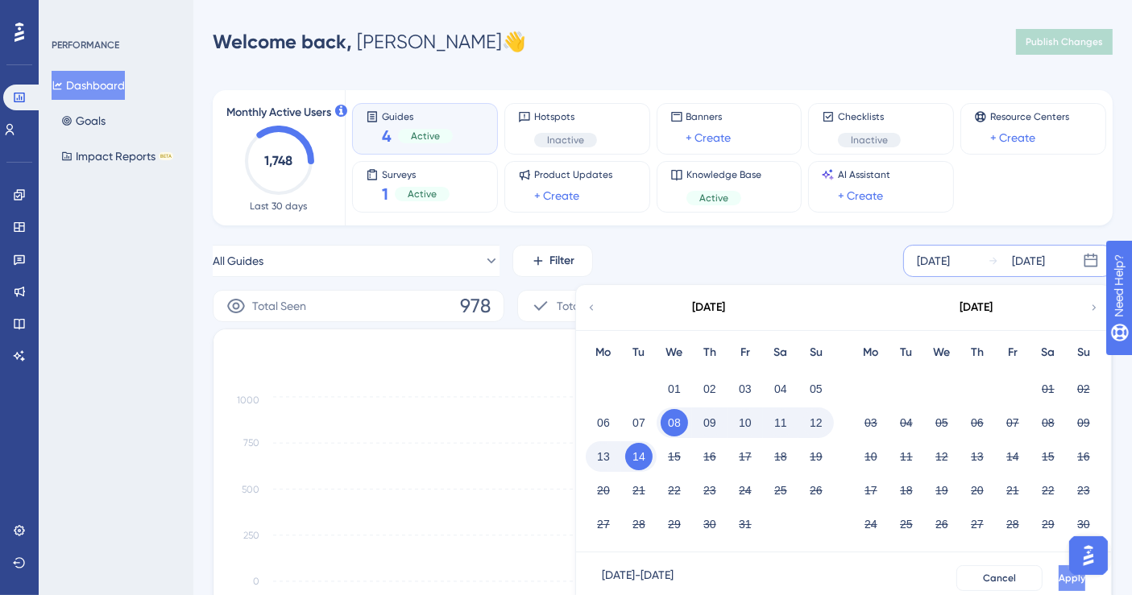
click at [1059, 581] on span "Apply" at bounding box center [1072, 578] width 27 height 13
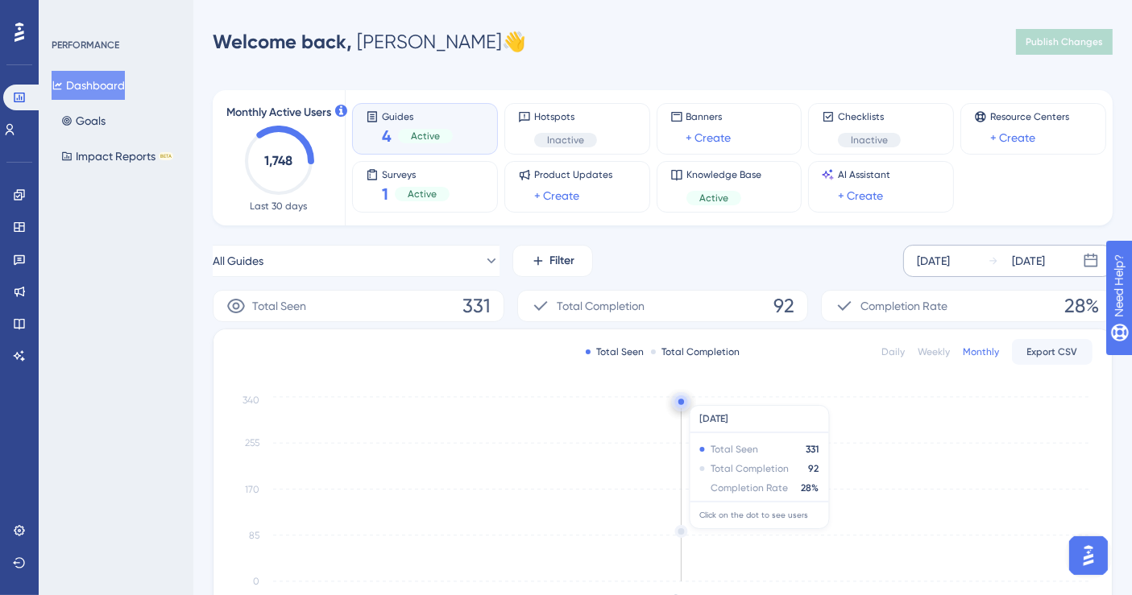
click at [677, 397] on circle at bounding box center [681, 402] width 13 height 13
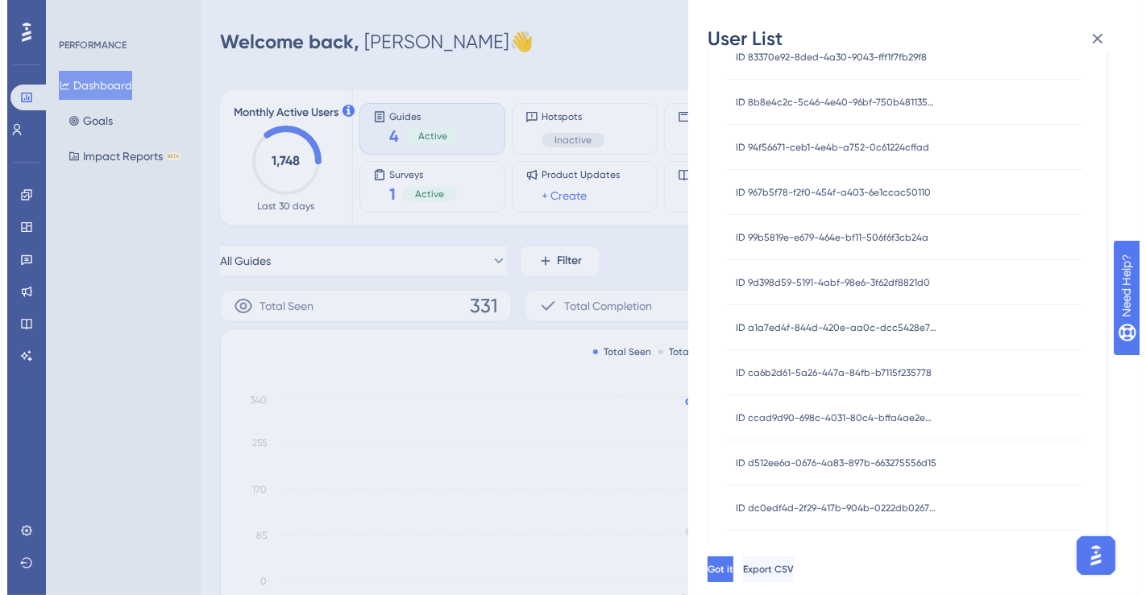
scroll to position [640, 0]
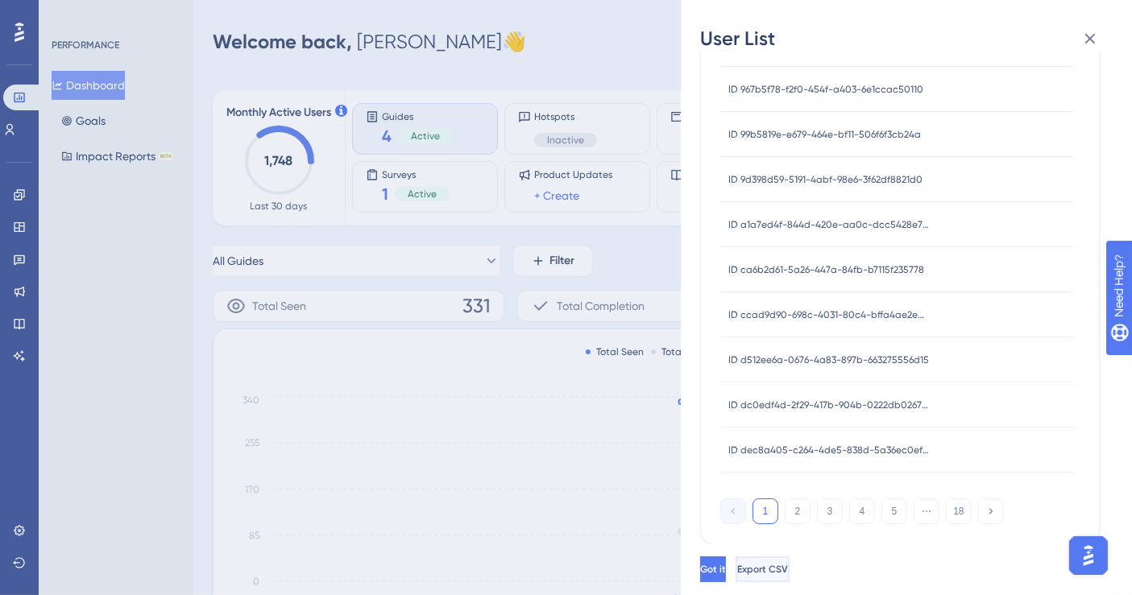
click at [788, 568] on span "Export CSV" at bounding box center [762, 569] width 51 height 13
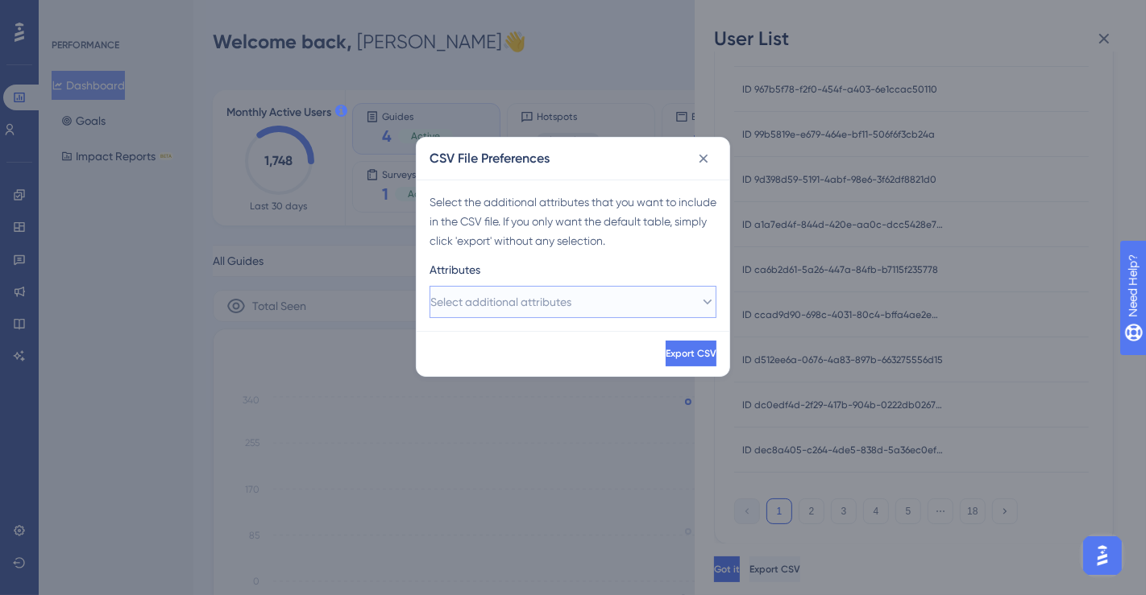
click at [644, 298] on button "Select additional attributes" at bounding box center [572, 302] width 287 height 32
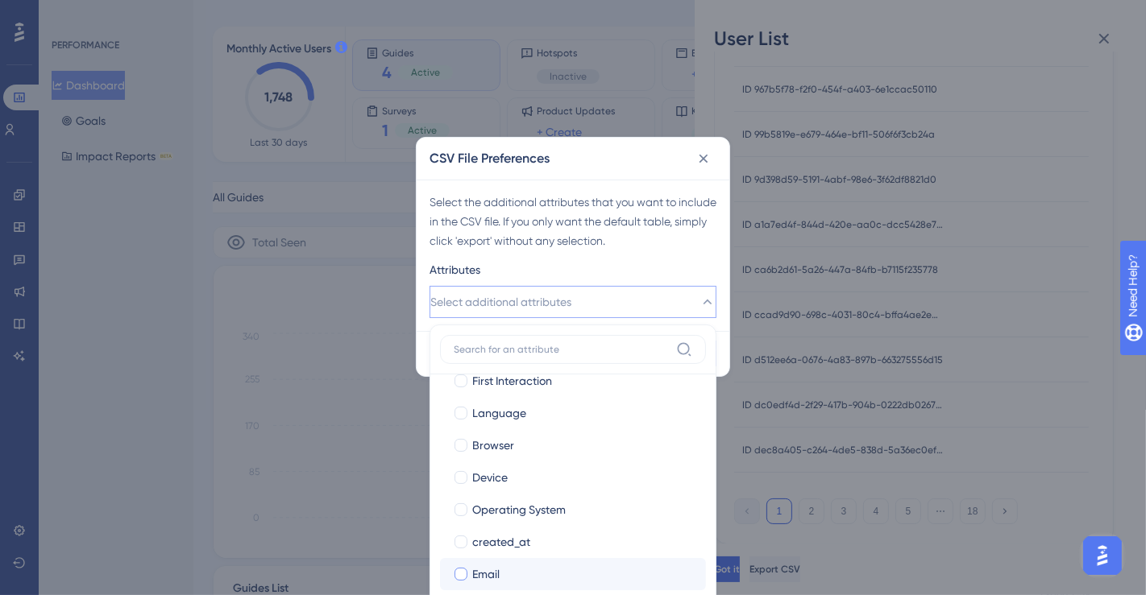
scroll to position [173, 0]
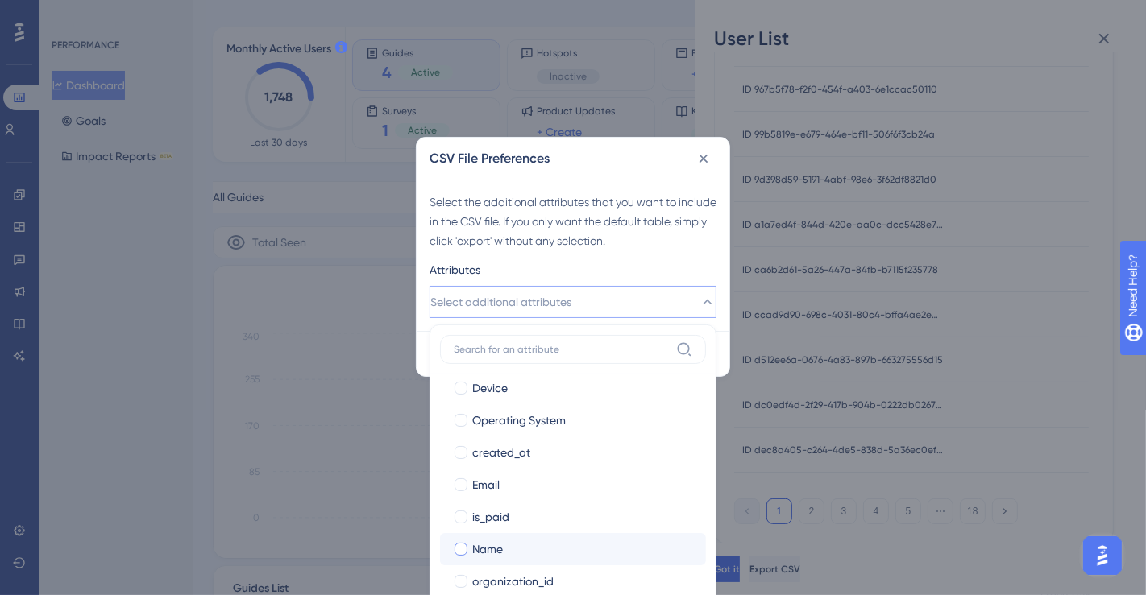
click at [550, 552] on div "Name" at bounding box center [582, 549] width 221 height 19
checkbox input "true"
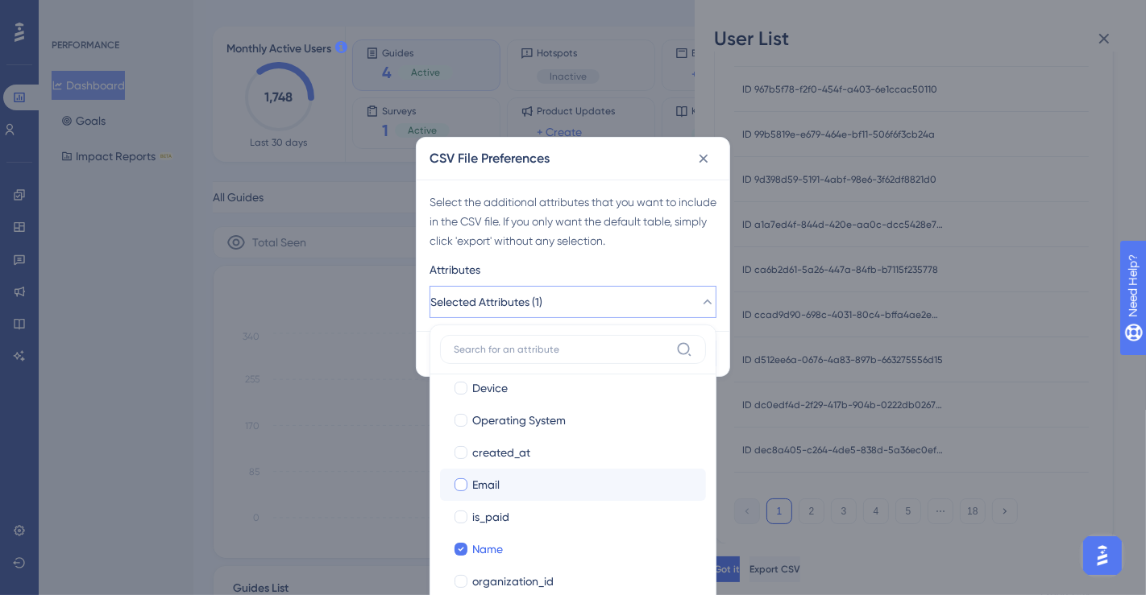
click at [521, 483] on div "Email" at bounding box center [582, 484] width 221 height 19
checkbox input "true"
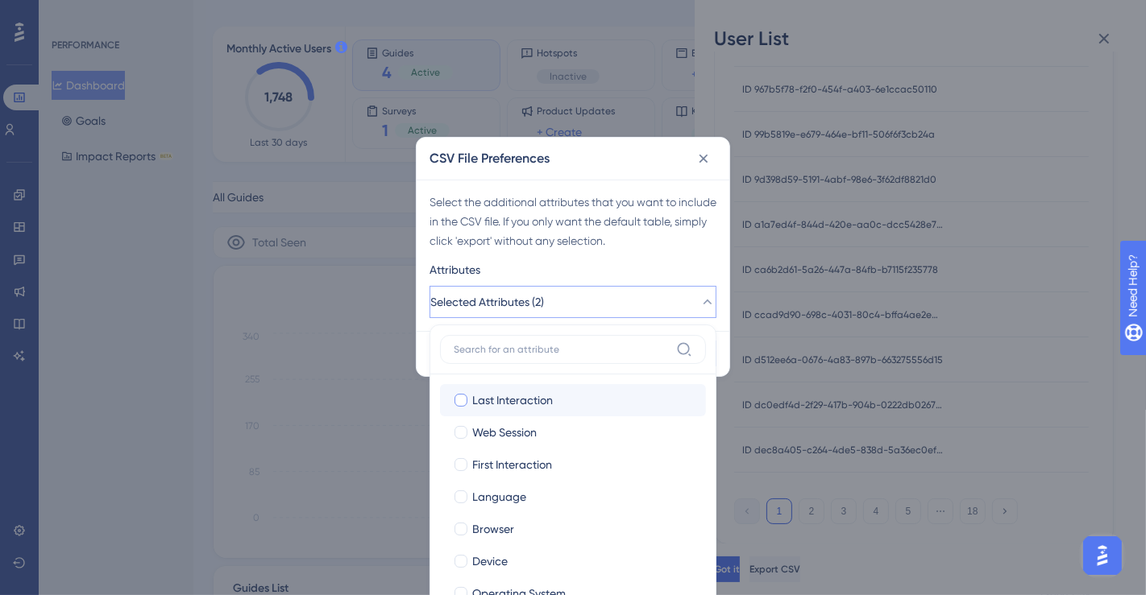
click at [556, 408] on div "Last Interaction" at bounding box center [582, 400] width 221 height 19
checkbox input "true"
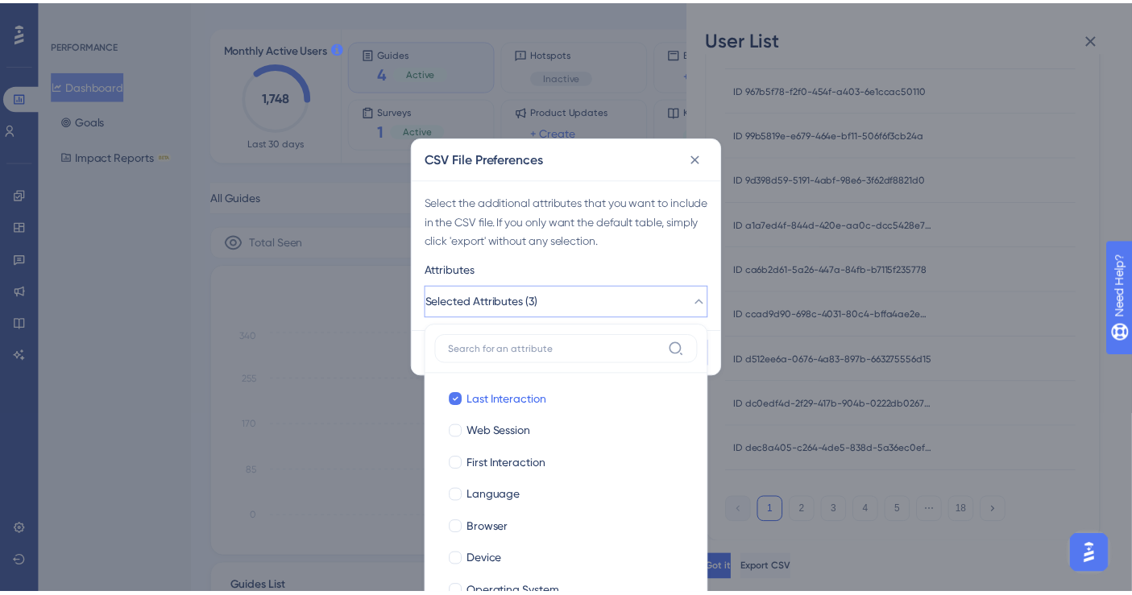
scroll to position [173, 0]
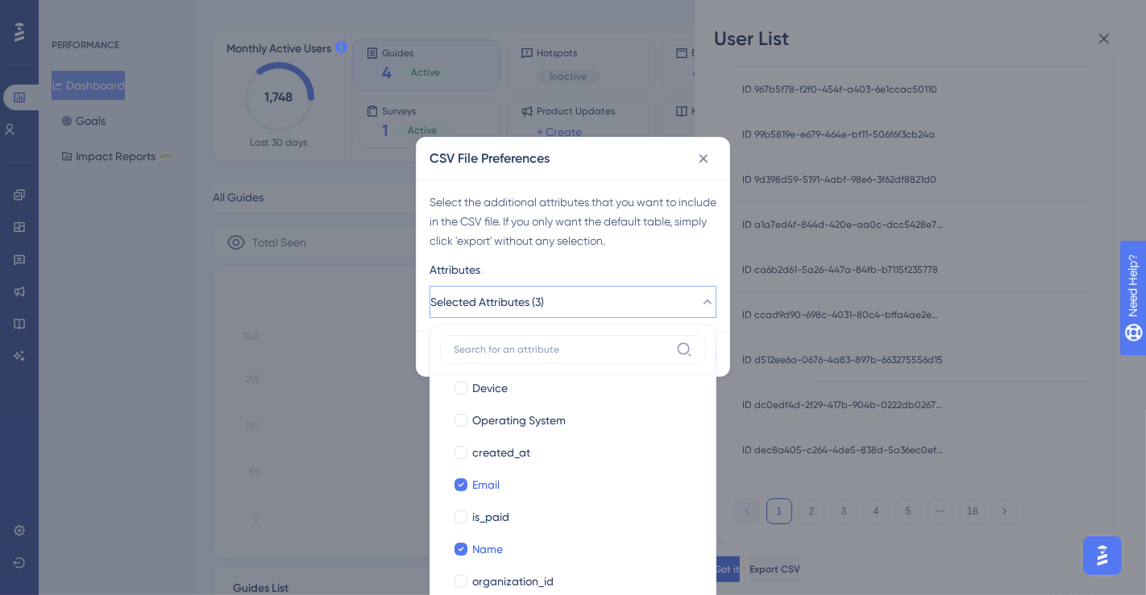
click at [683, 226] on div "Select the additional attributes that you want to include in the CSV file. If y…" at bounding box center [572, 222] width 287 height 58
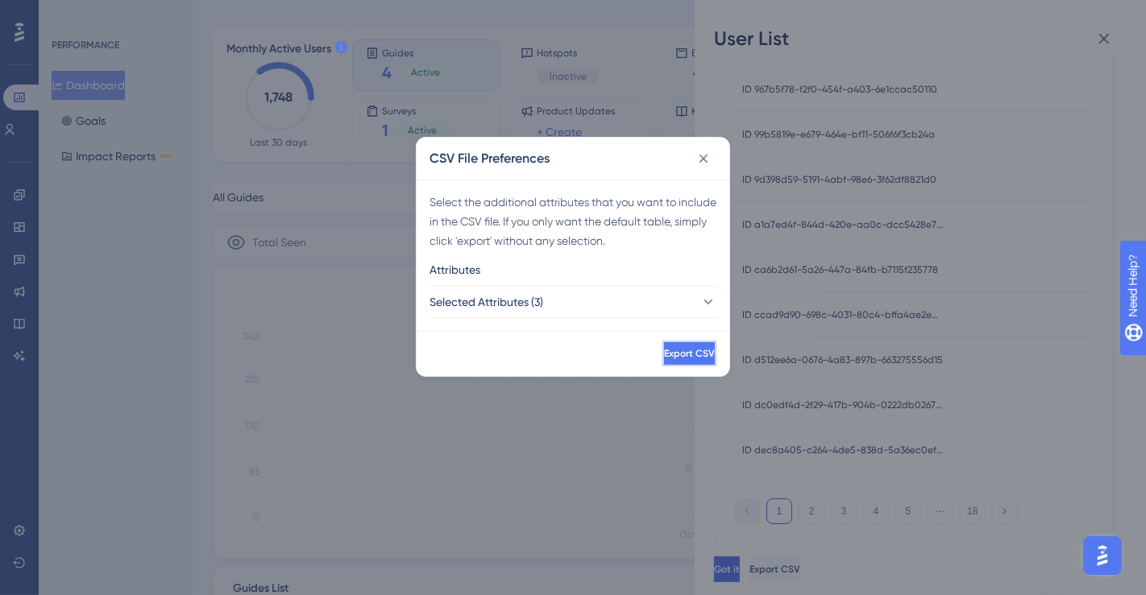
click at [668, 353] on span "Export CSV" at bounding box center [689, 353] width 51 height 13
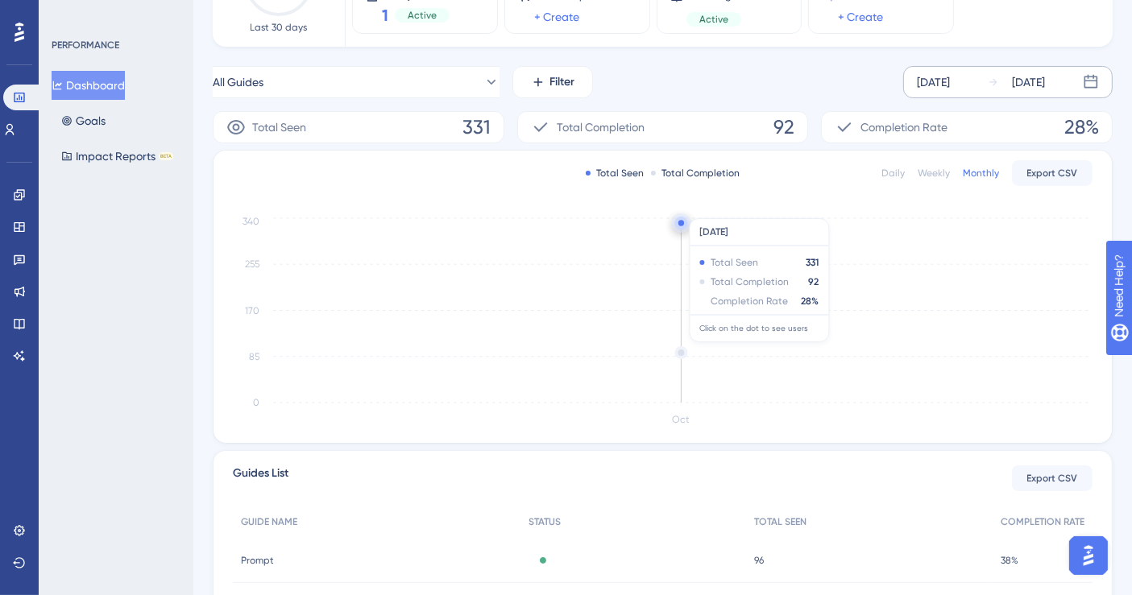
scroll to position [0, 0]
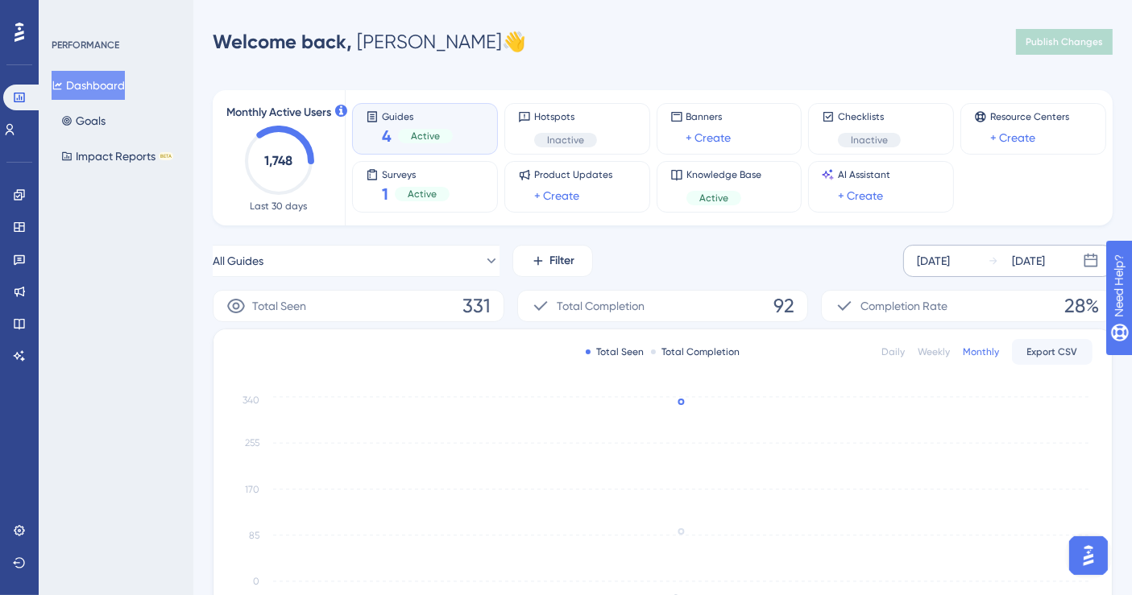
click at [893, 352] on div "Daily" at bounding box center [893, 352] width 23 height 13
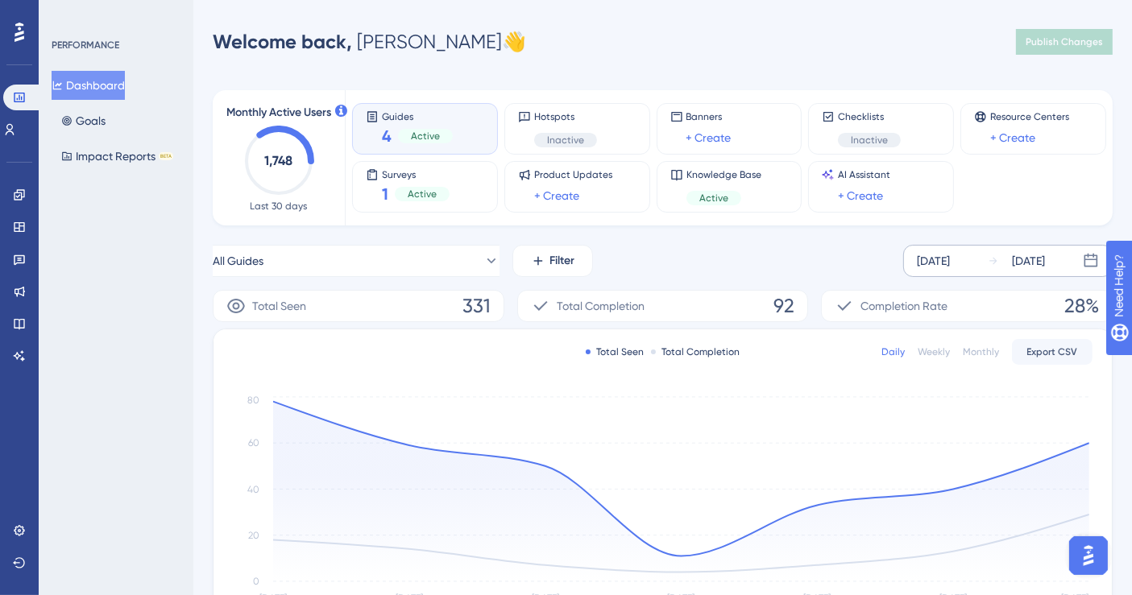
scroll to position [179, 0]
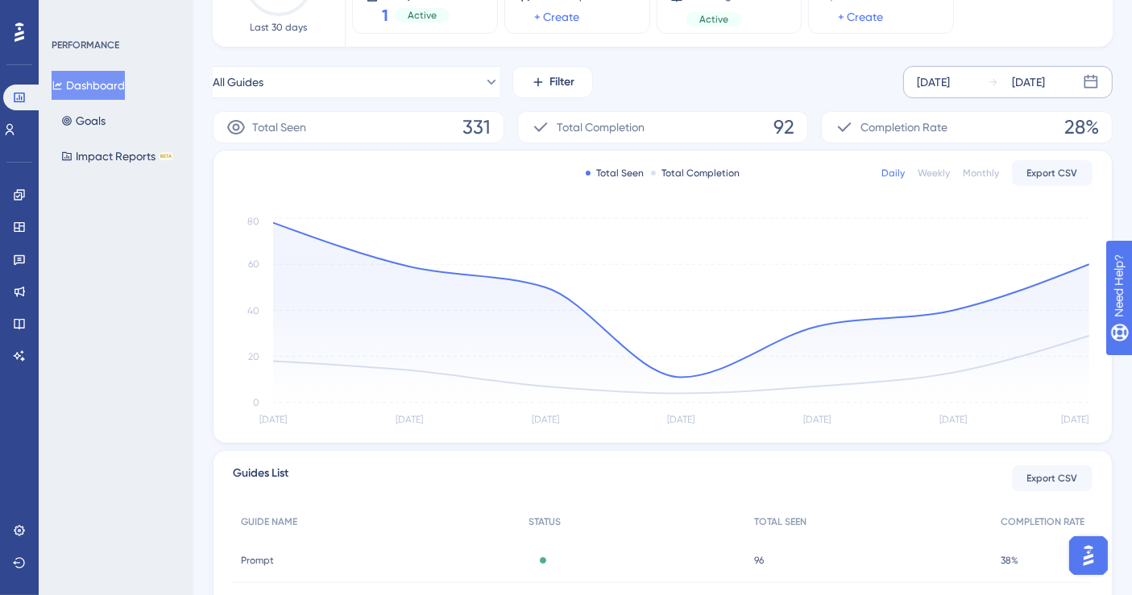
click at [976, 173] on div "Monthly" at bounding box center [981, 173] width 36 height 13
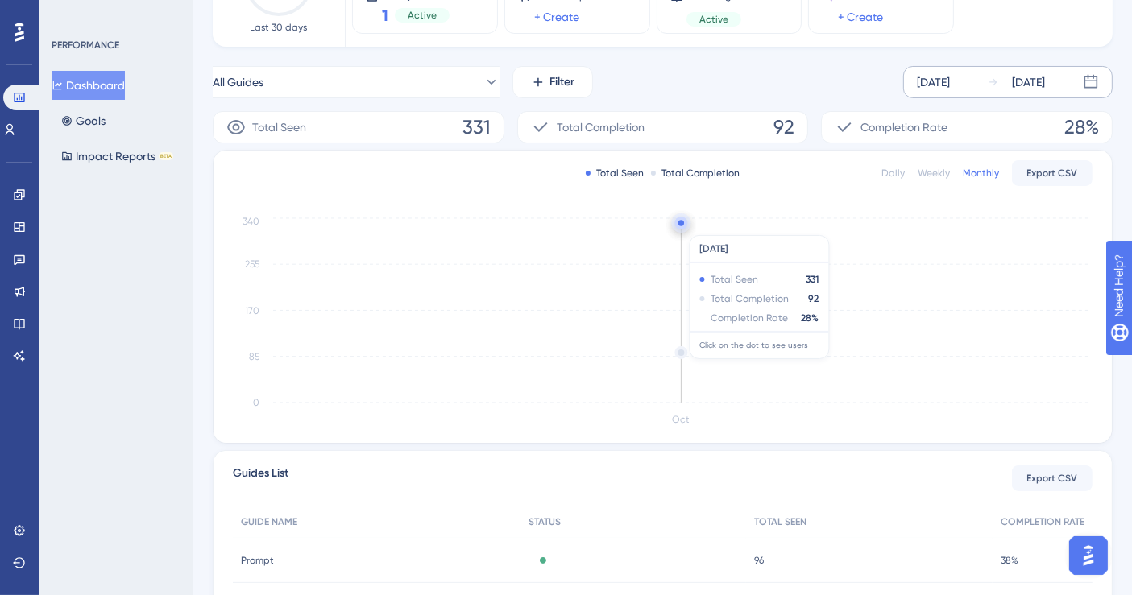
click at [683, 226] on circle at bounding box center [681, 223] width 13 height 13
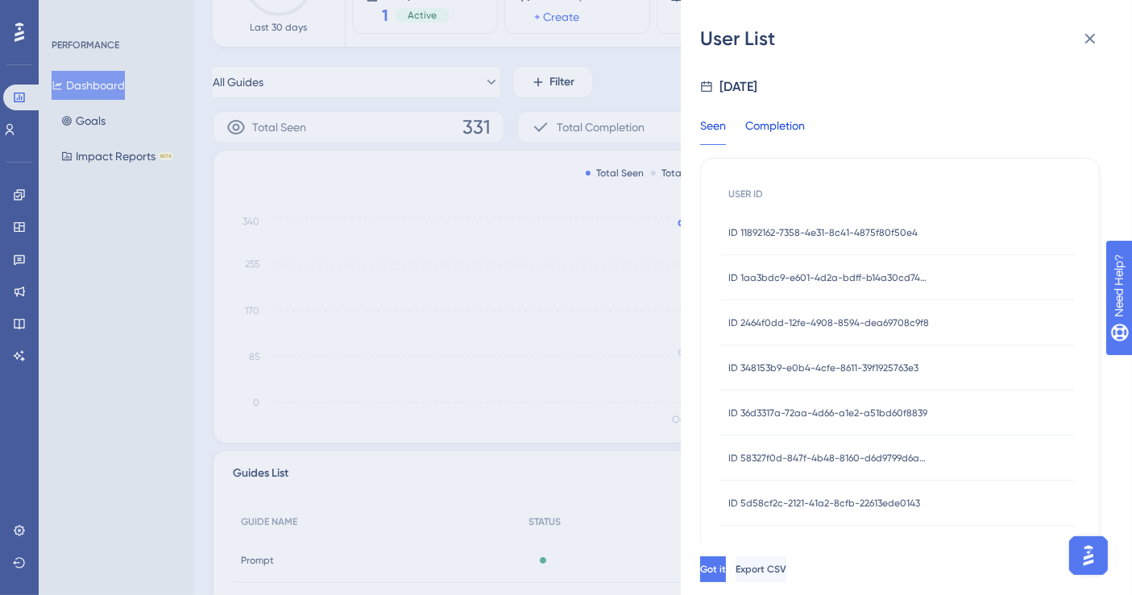
click at [761, 122] on div "Completion" at bounding box center [775, 130] width 60 height 29
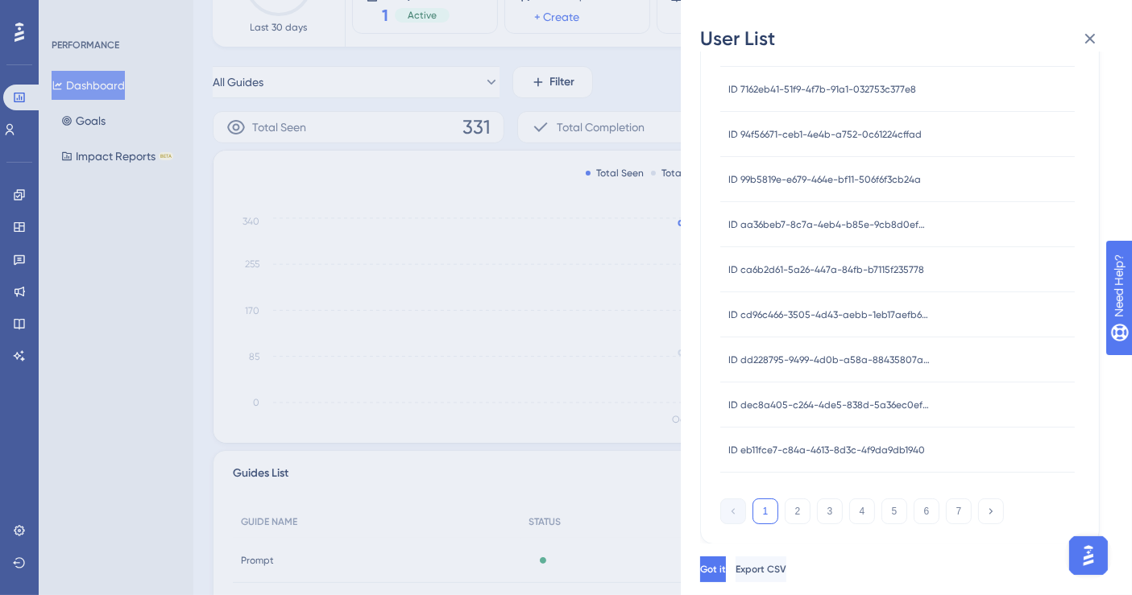
scroll to position [358, 0]
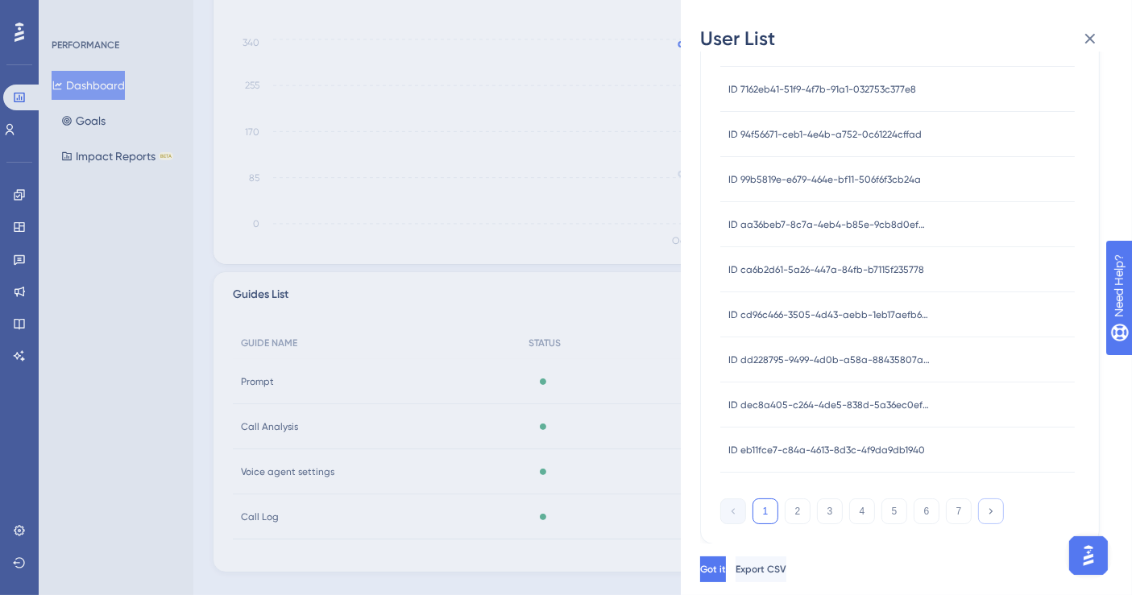
click at [989, 508] on icon at bounding box center [990, 511] width 10 height 10
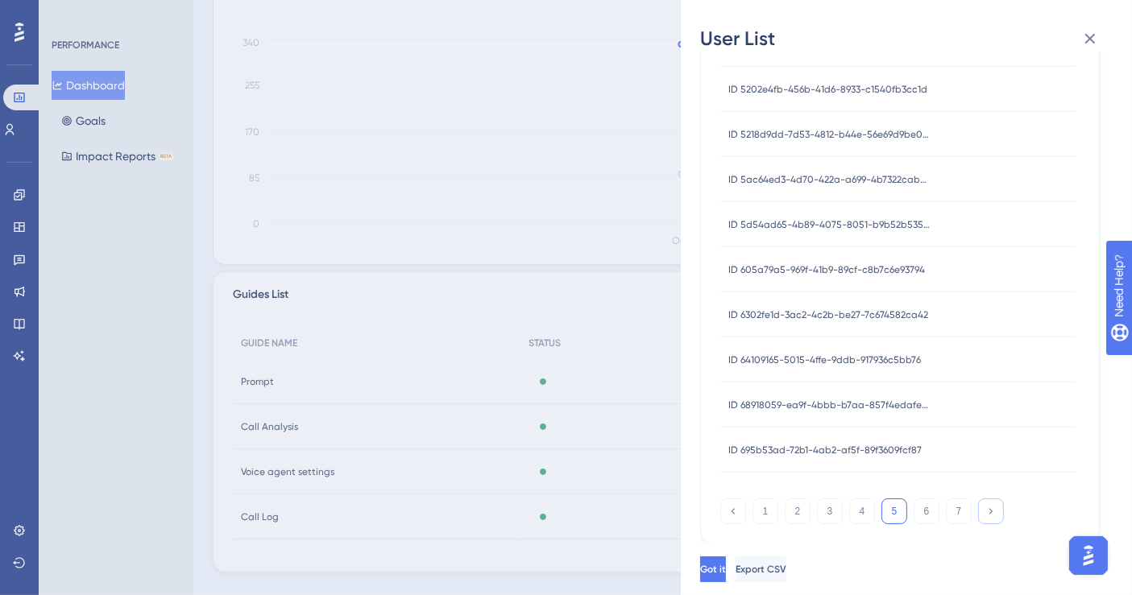
click at [989, 508] on icon at bounding box center [990, 511] width 10 height 10
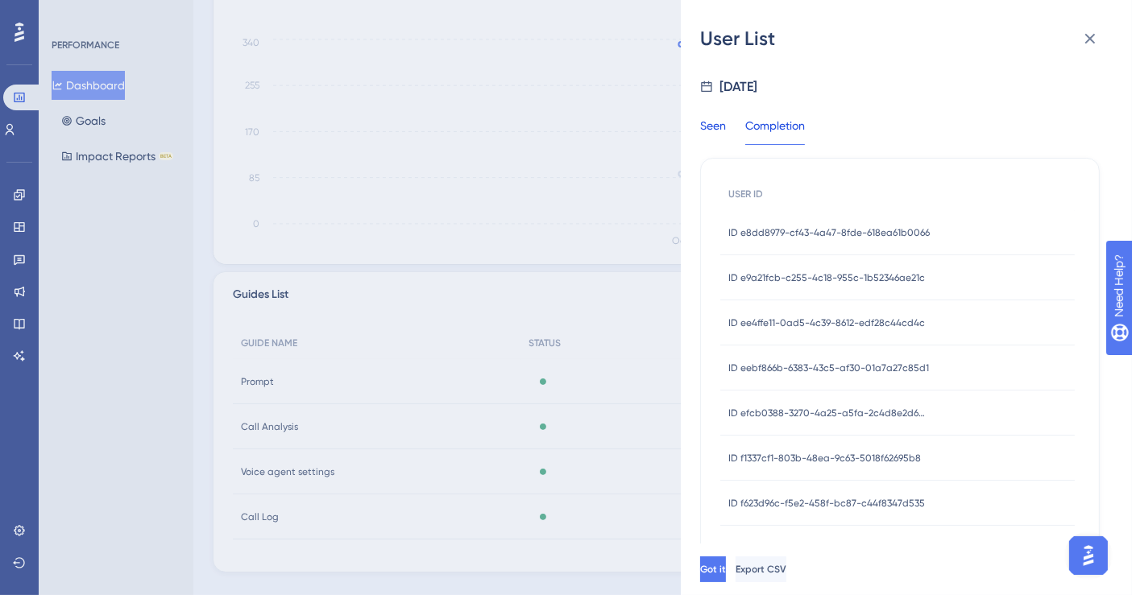
click at [709, 131] on div "Seen" at bounding box center [713, 130] width 26 height 29
click at [745, 119] on div "Completion" at bounding box center [775, 130] width 60 height 29
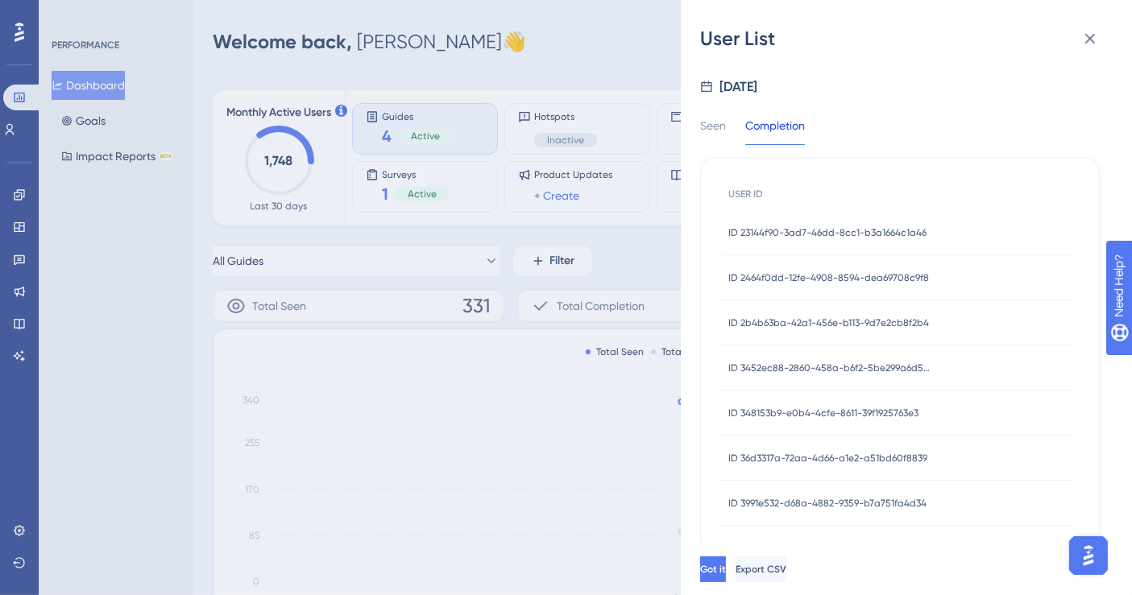
click at [854, 232] on span "ID 23144f90-3ad7-46dd-8cc1-b3a1664c1a46" at bounding box center [827, 232] width 198 height 13
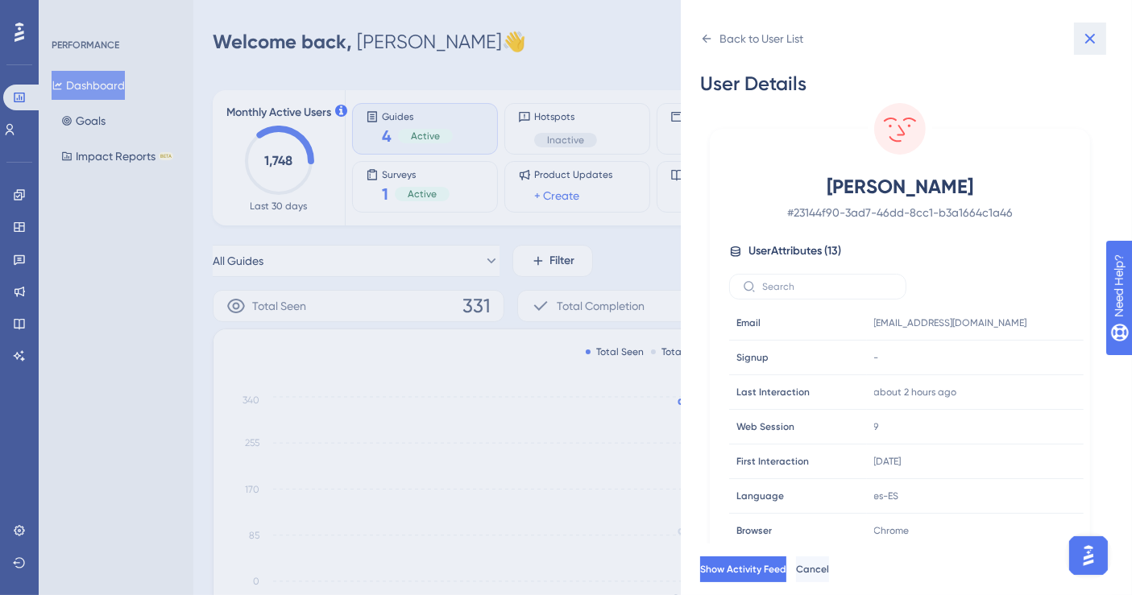
click at [1091, 31] on icon at bounding box center [1090, 38] width 19 height 19
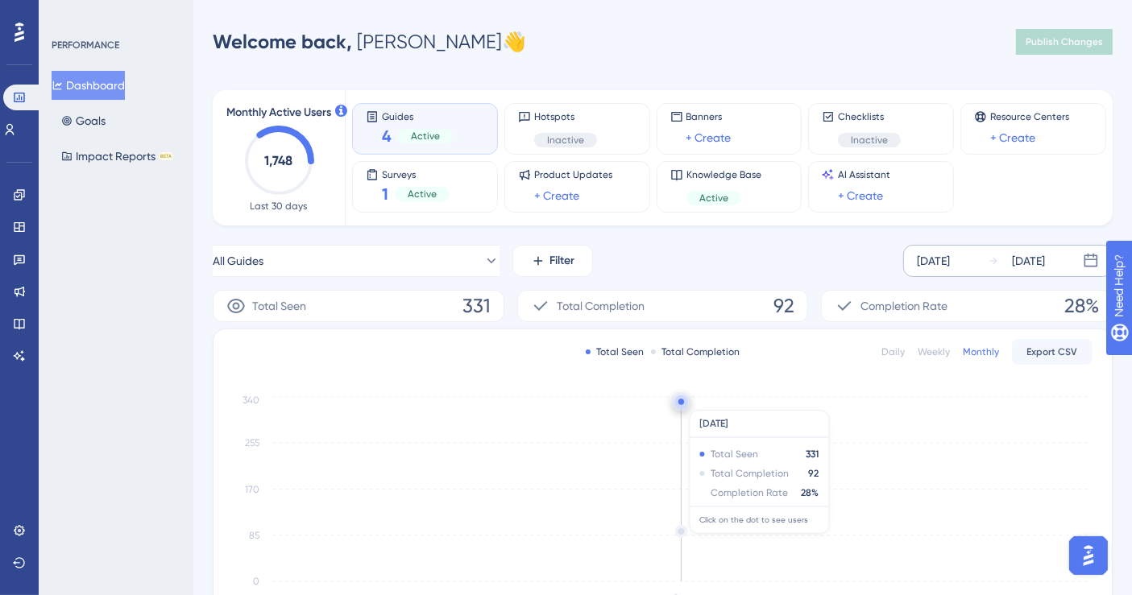
click at [678, 402] on circle at bounding box center [681, 402] width 13 height 13
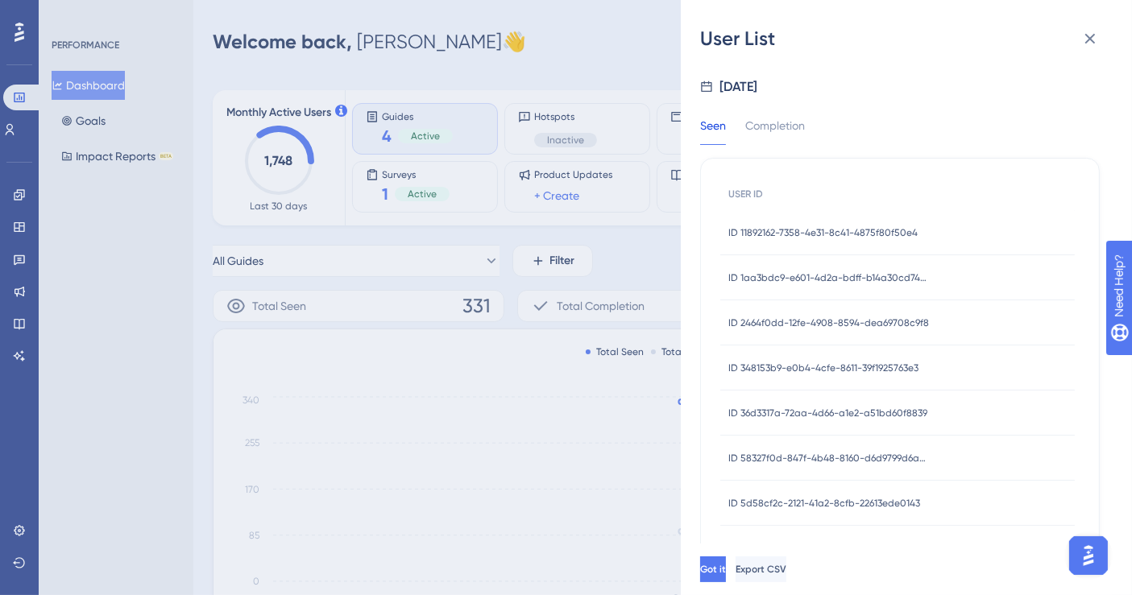
click at [849, 276] on span "ID 1aa3bdc9-e601-4d2a-bdff-b14a30cd7405" at bounding box center [828, 278] width 201 height 13
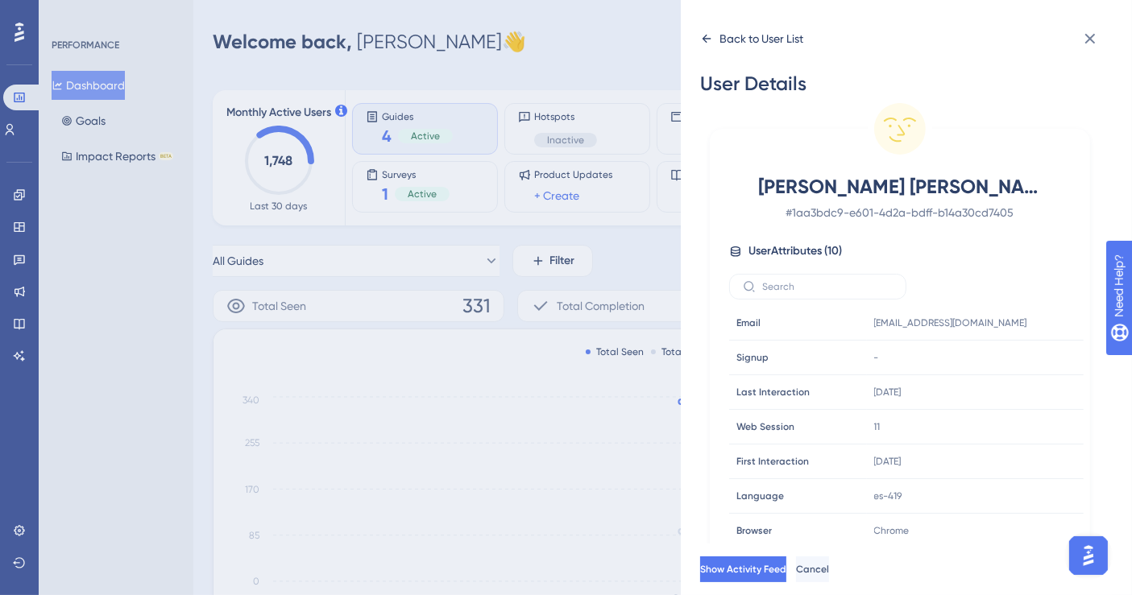
click at [708, 35] on icon at bounding box center [706, 38] width 13 height 13
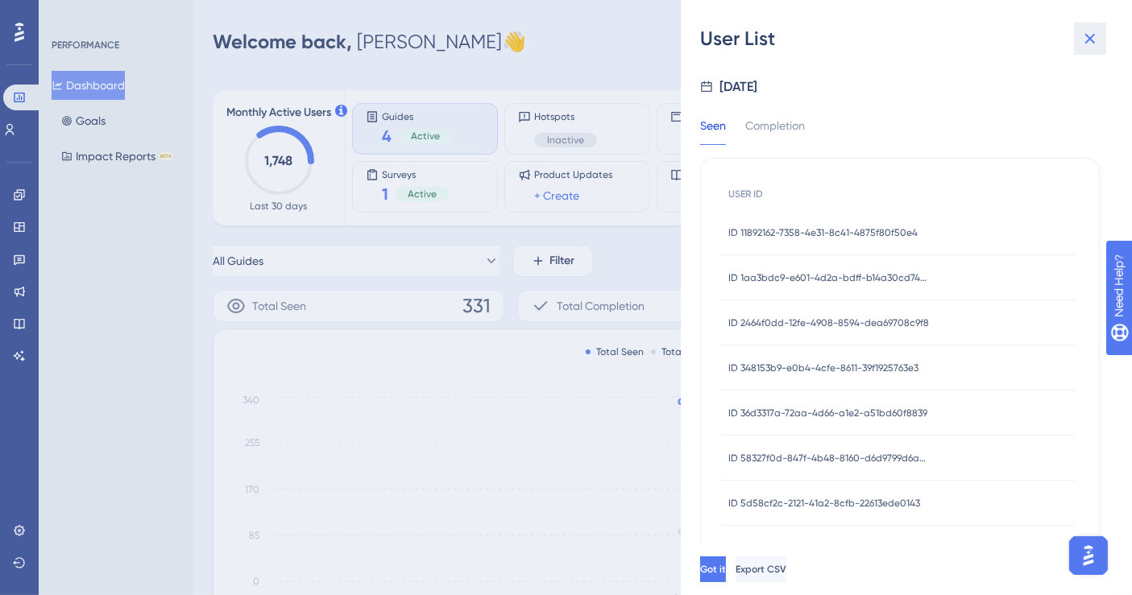
click at [1085, 42] on icon at bounding box center [1090, 38] width 19 height 19
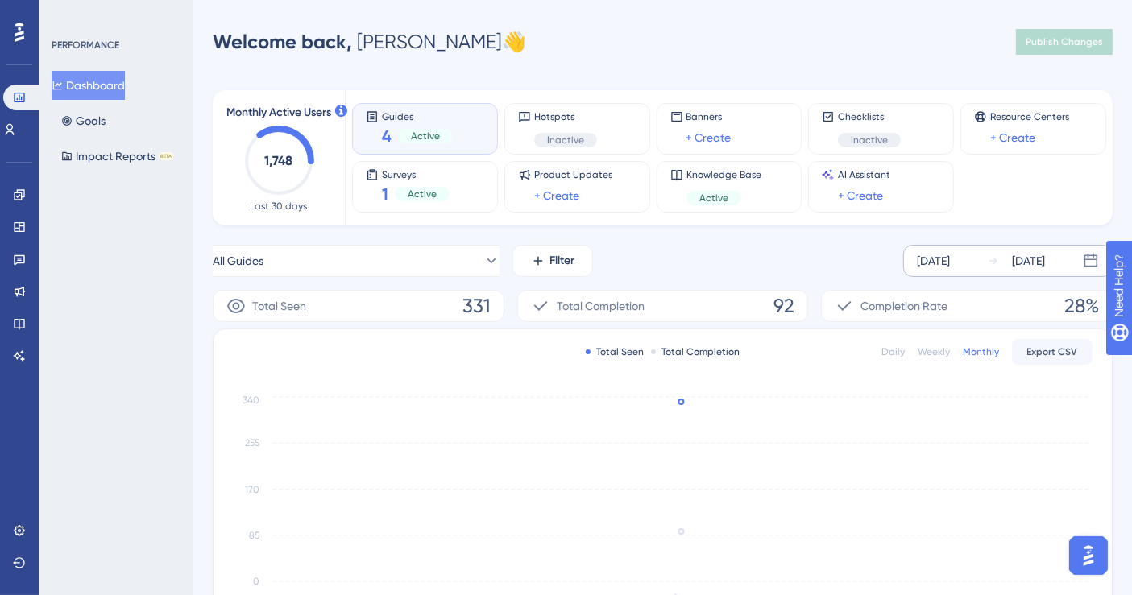
click at [1093, 550] on img "Open AI Assistant Launcher" at bounding box center [1087, 555] width 29 height 29
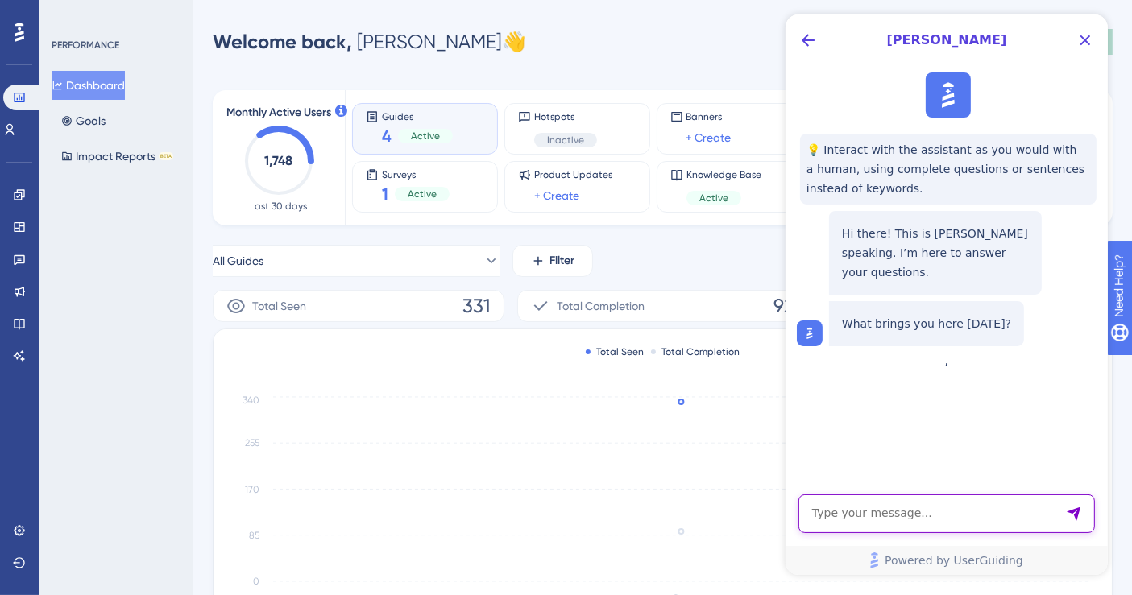
click at [923, 509] on textarea "AI Assistant Text Input" at bounding box center [946, 514] width 297 height 39
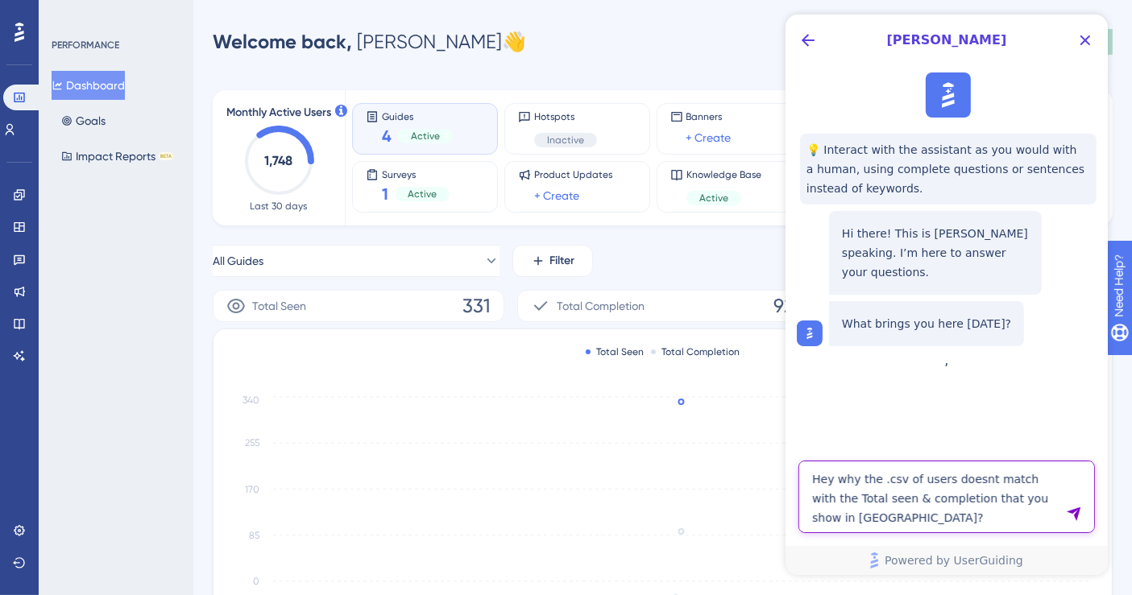
type textarea "Hey why the .csv of users doesnt match with the Total seen & completion that yo…"
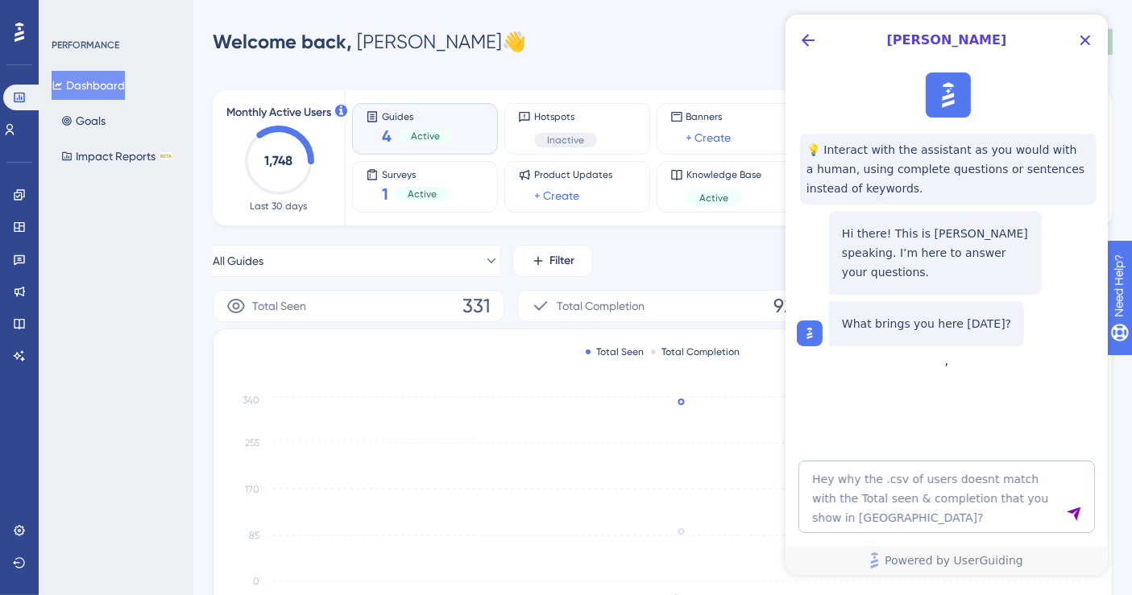
scroll to position [16, 0]
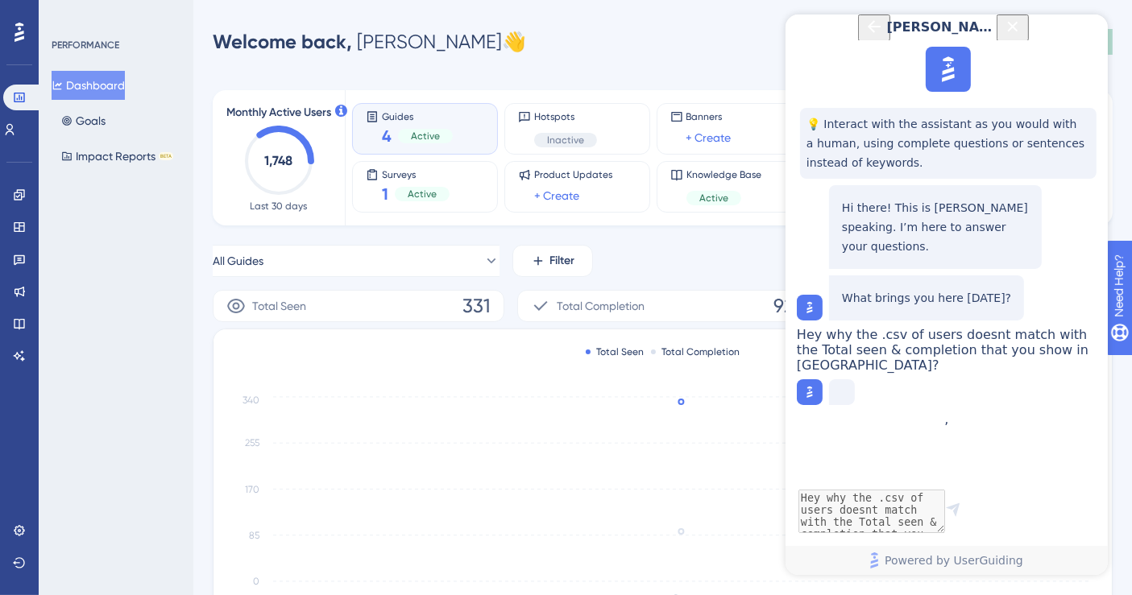
drag, startPoint x: 1074, startPoint y: 357, endPoint x: 1086, endPoint y: 362, distance: 13.0
click at [1086, 362] on div "Hey why the .csv of users doesnt match with the Total seen & completion that yo…" at bounding box center [947, 350] width 303 height 46
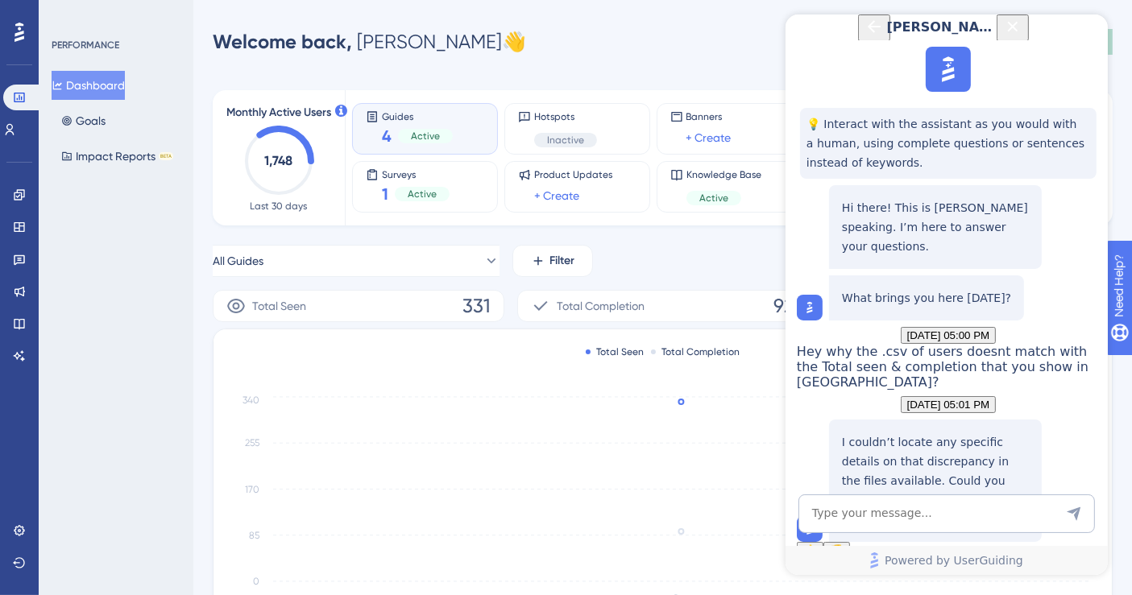
scroll to position [199, 0]
click at [940, 510] on textarea "AI Assistant Text Input" at bounding box center [946, 514] width 297 height 39
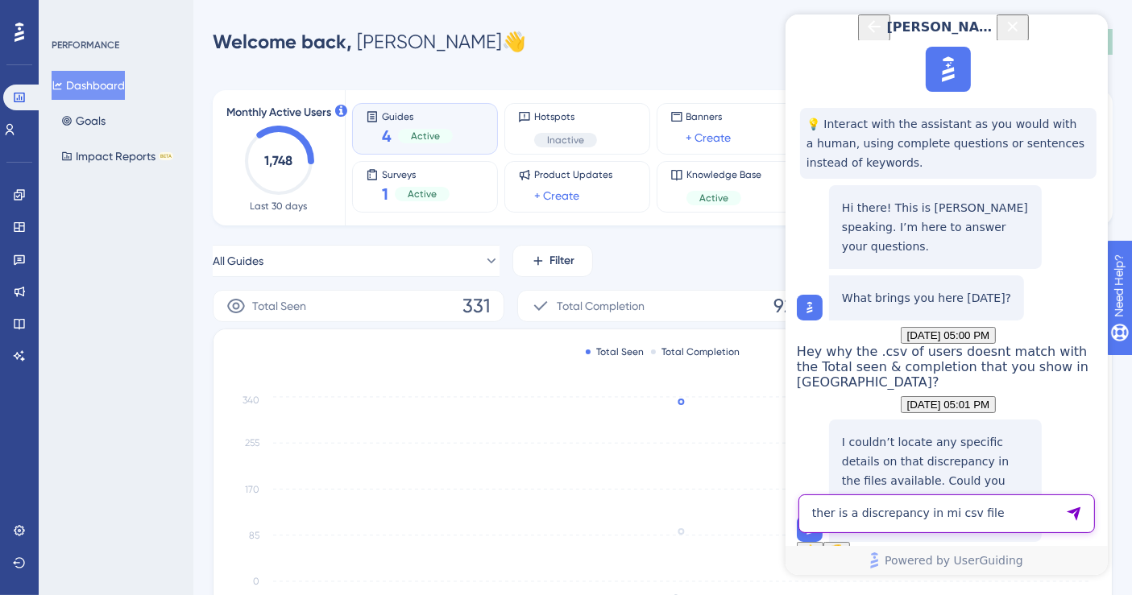
type textarea "ther is a discrepancy in mi csv file"
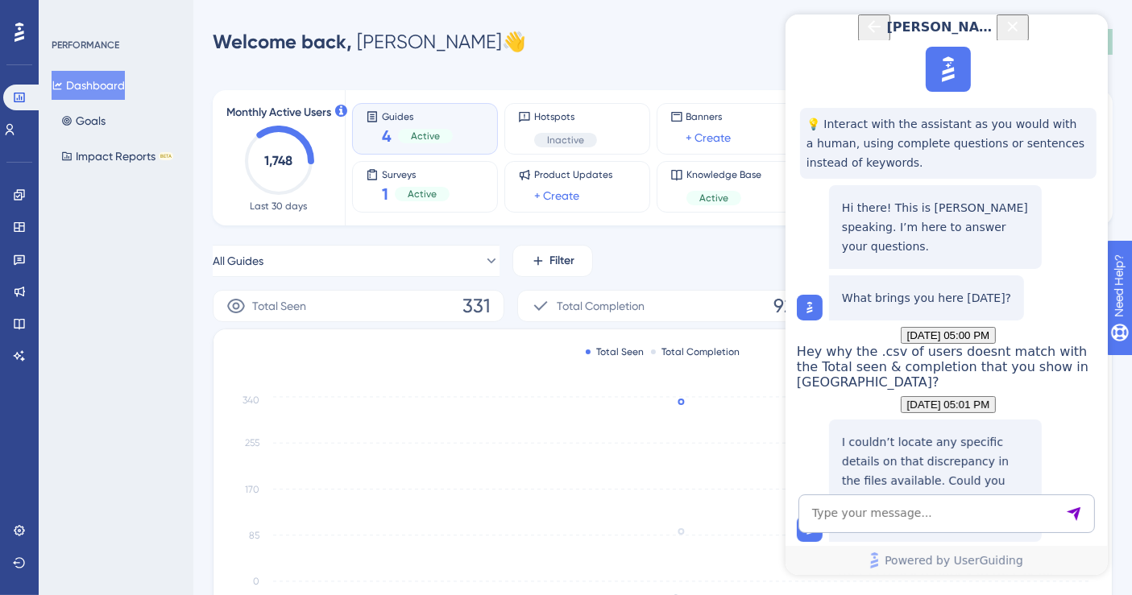
scroll to position [419, 0]
click at [857, 515] on textarea "AI Assistant Text Input" at bounding box center [946, 514] width 297 height 39
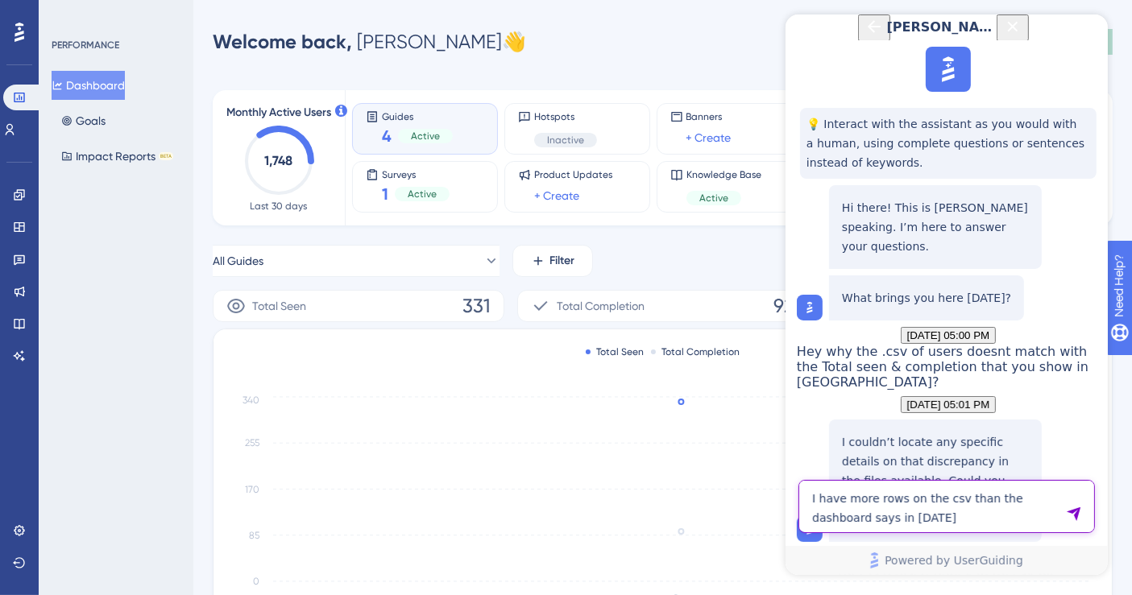
type textarea "I have more rows on the csv than the dashboard says in [DATE]"
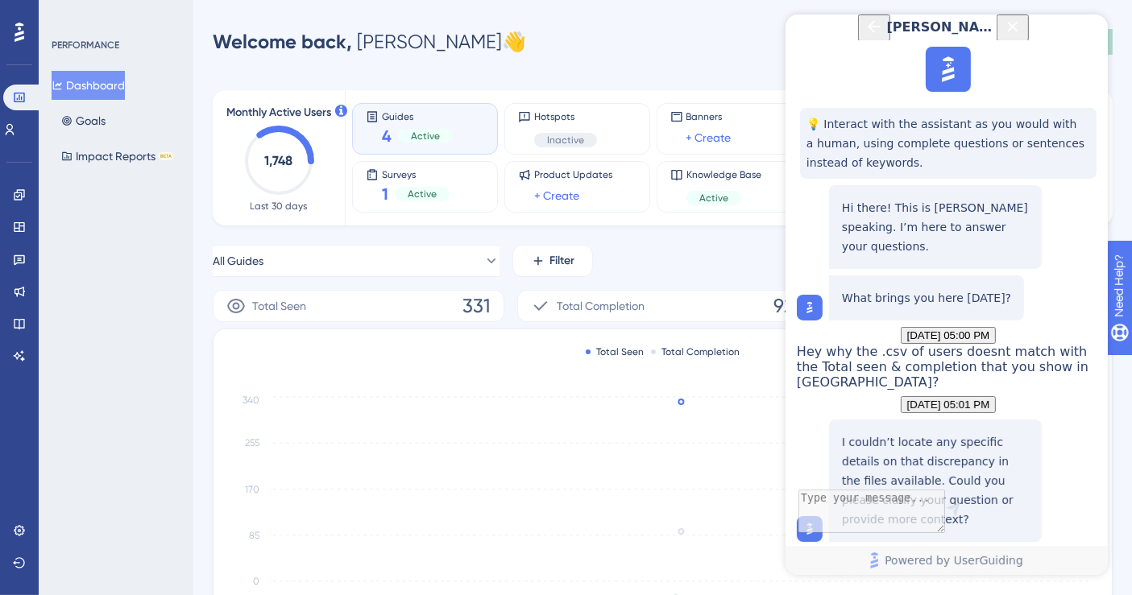
scroll to position [544, 0]
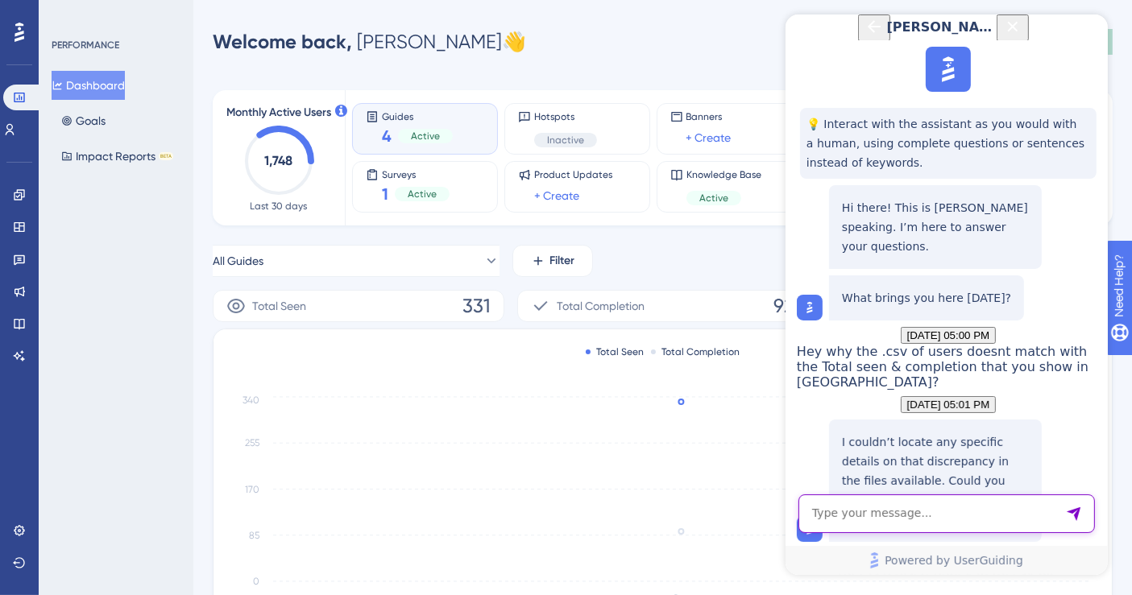
click at [970, 522] on textarea "AI Assistant Text Input" at bounding box center [946, 514] width 297 height 39
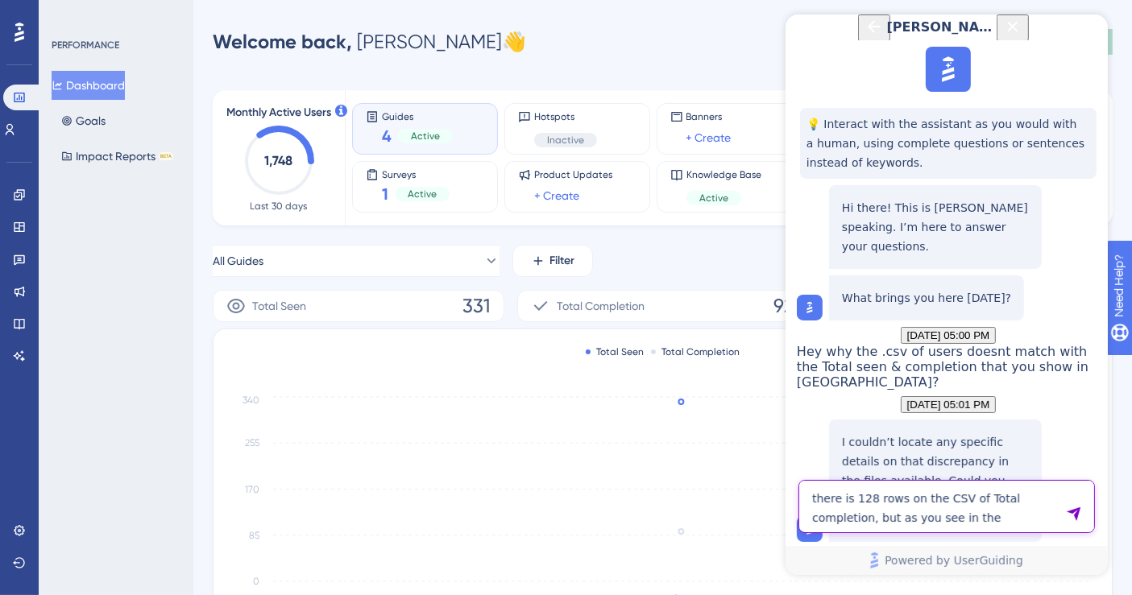
type textarea "there is 128 rows on the CSV of Total completion, but as you see in the dashboa…"
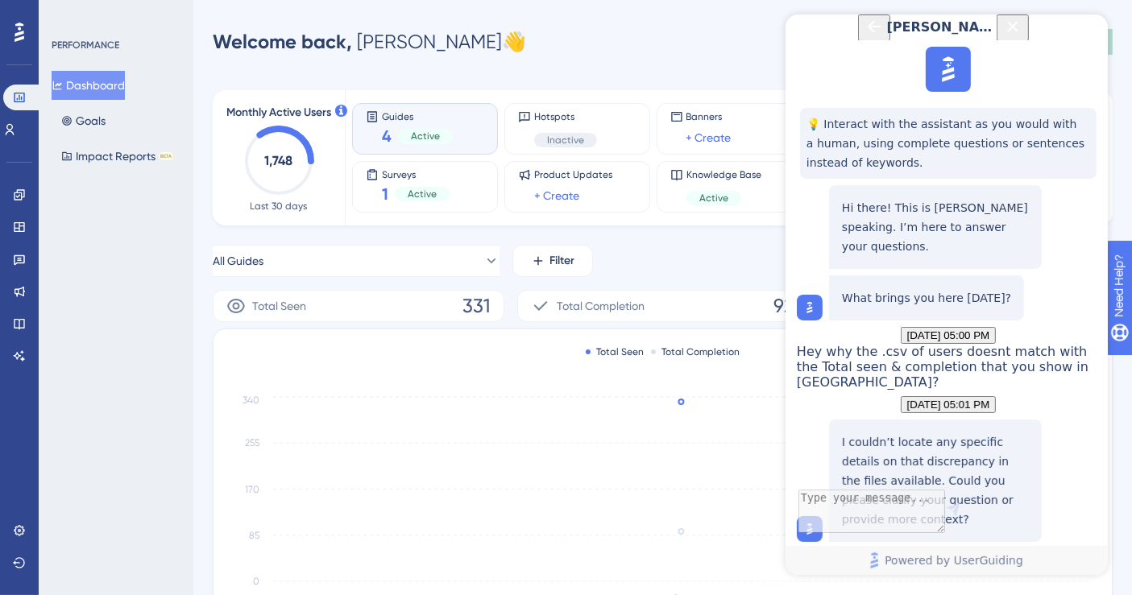
scroll to position [879, 0]
click at [864, 35] on icon "Back Button" at bounding box center [873, 26] width 19 height 19
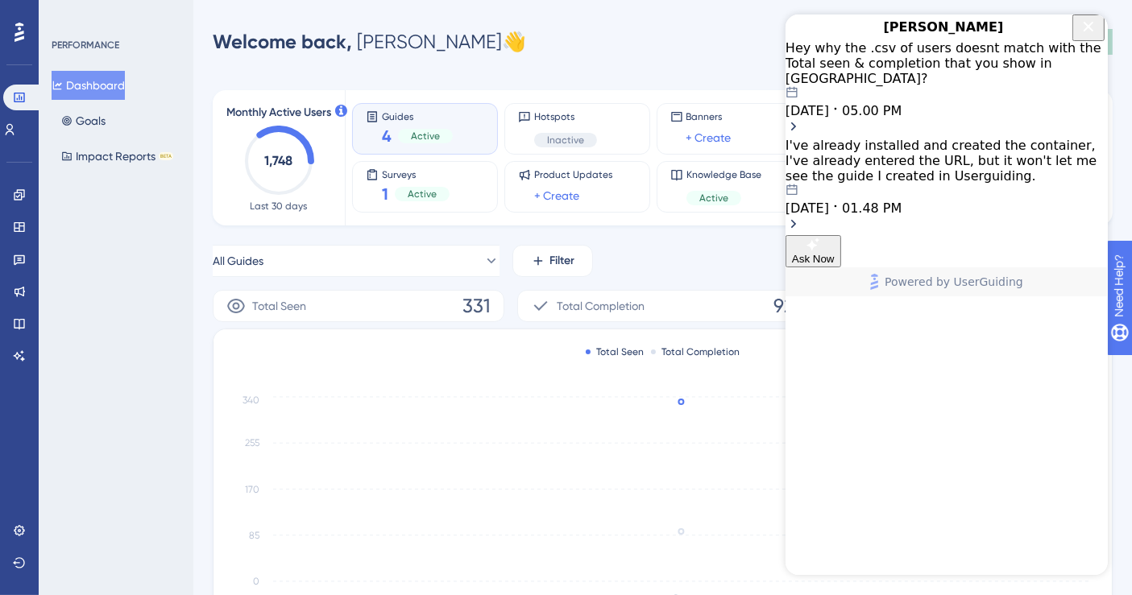
click at [1020, 40] on div "[PERSON_NAME]" at bounding box center [946, 28] width 322 height 26
click at [1085, 36] on icon "Close Button" at bounding box center [1087, 26] width 19 height 19
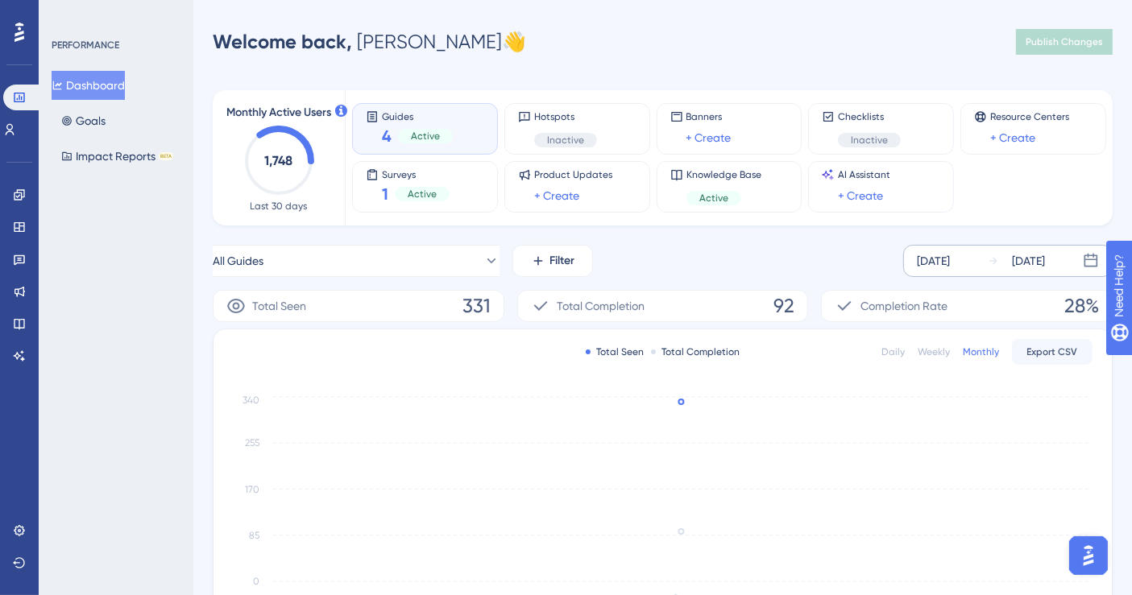
scroll to position [0, 0]
click at [1092, 555] on img "Open AI Assistant Launcher" at bounding box center [1087, 555] width 29 height 29
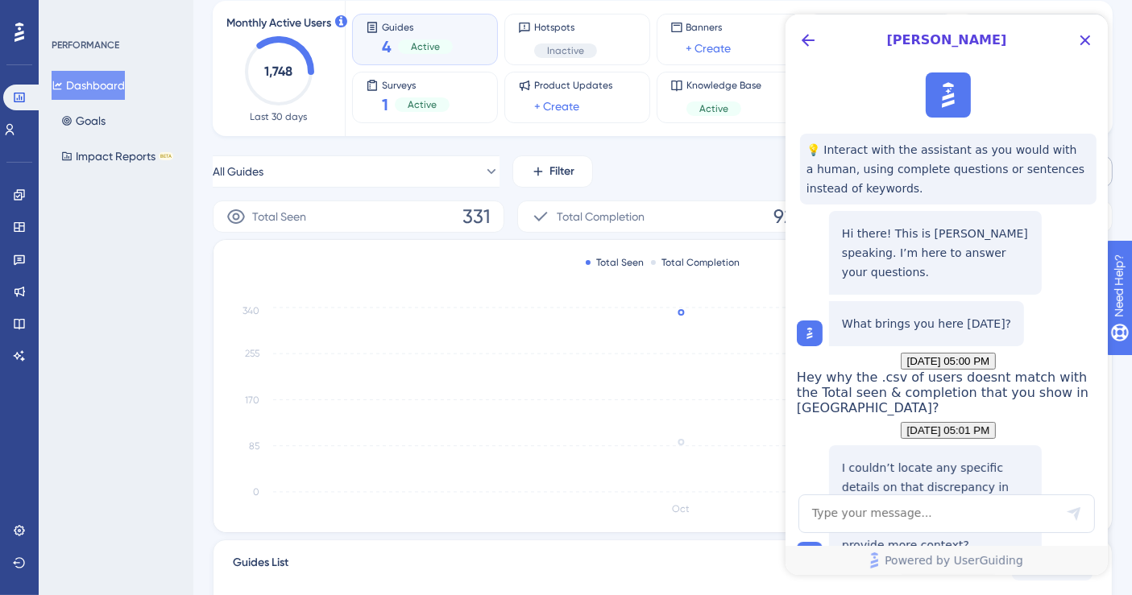
scroll to position [1013, 0]
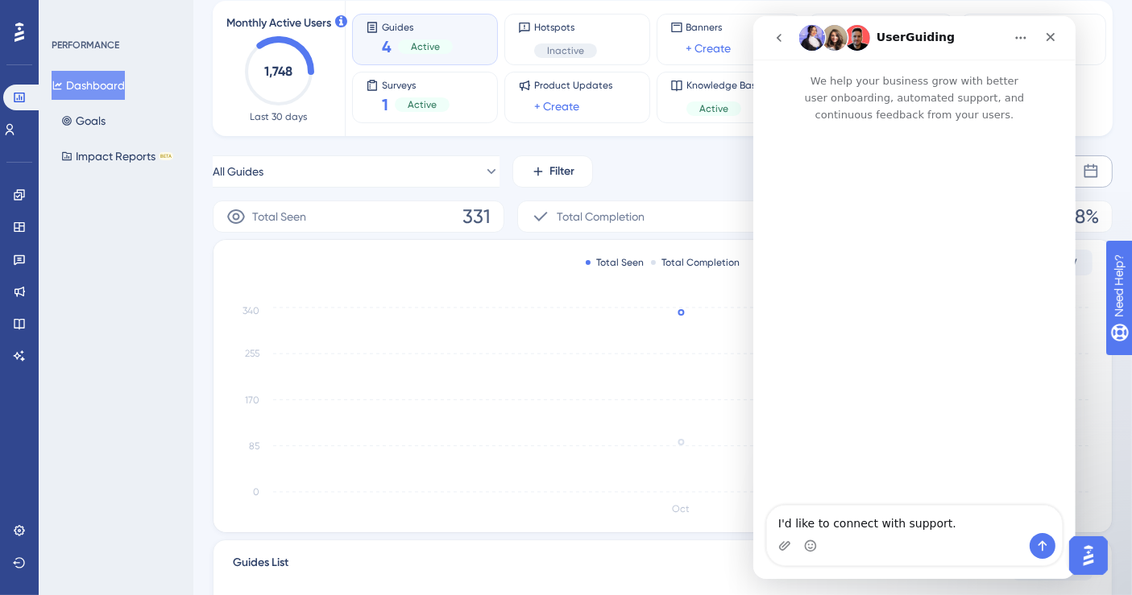
scroll to position [0, 0]
click at [887, 521] on textarea "I'd like to connect with support." at bounding box center [913, 519] width 295 height 27
click at [910, 518] on textarea "I'd like to connect with support." at bounding box center [913, 519] width 295 height 27
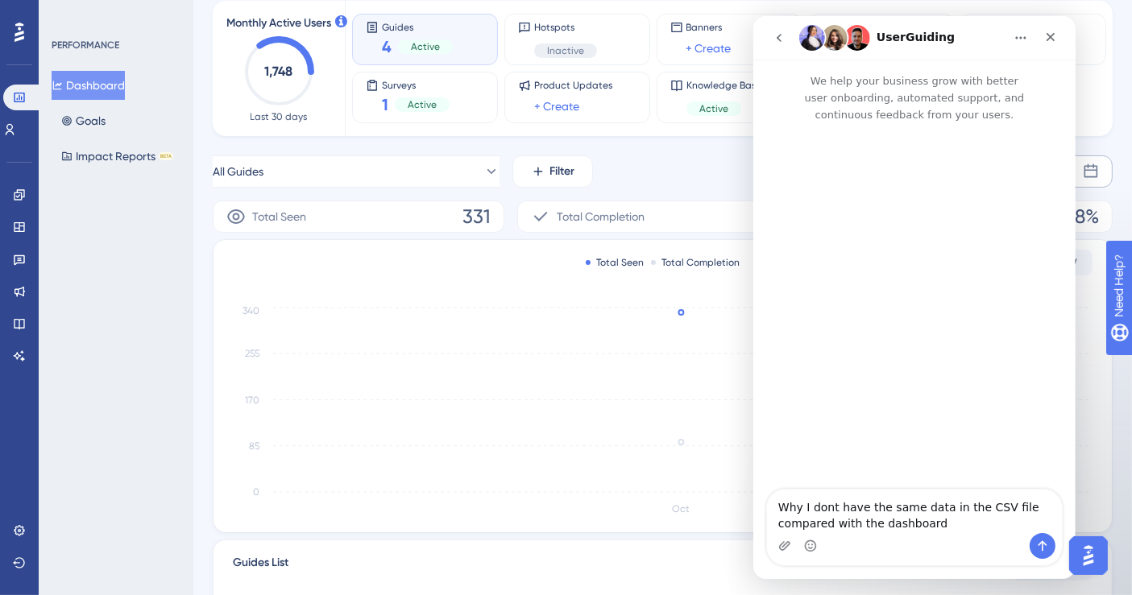
type textarea "Why I dont have the same data in the CSV file compared with the dashboard?"
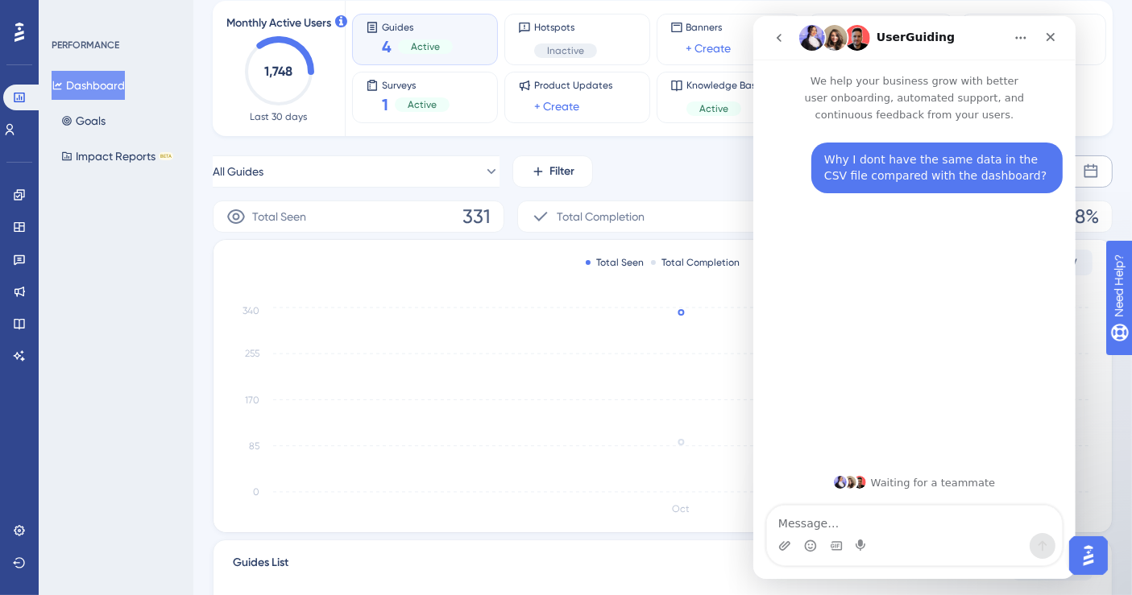
click at [693, 327] on icon "Oct 0 85 170 255 340" at bounding box center [663, 412] width 861 height 217
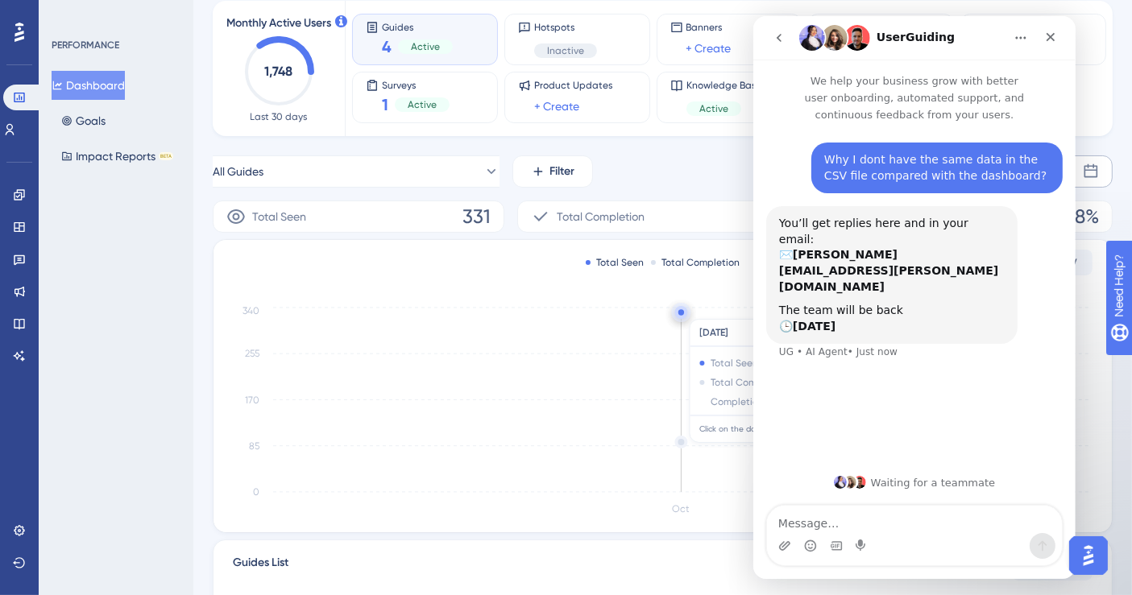
click at [676, 311] on circle at bounding box center [681, 312] width 13 height 13
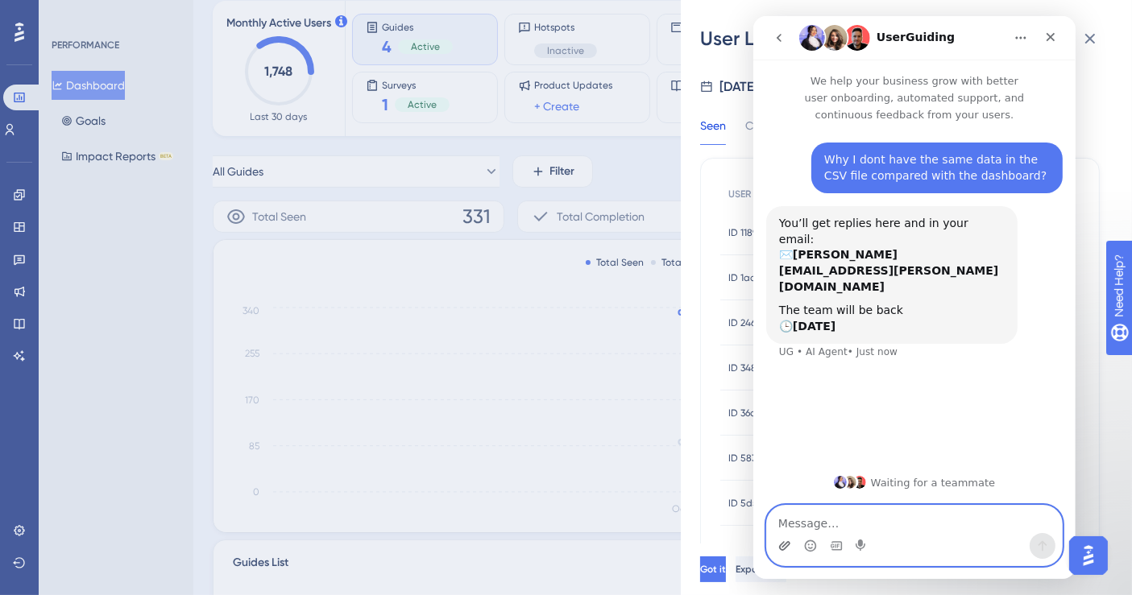
click at [782, 542] on icon "Upload attachment" at bounding box center [783, 546] width 11 height 9
click at [942, 523] on textarea "Message…" at bounding box center [913, 519] width 295 height 27
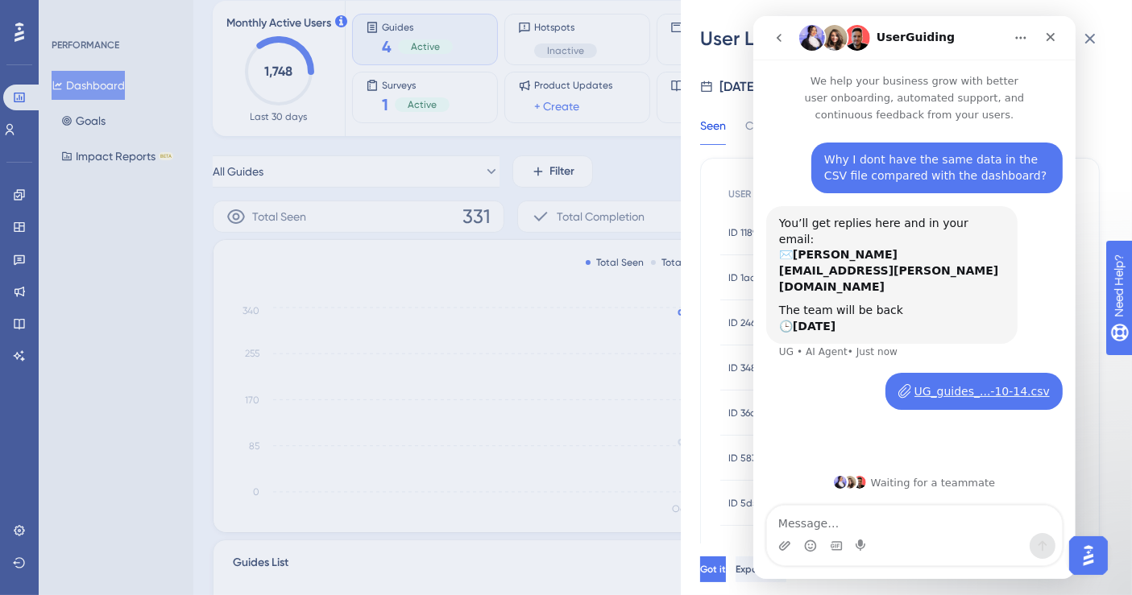
click at [525, 355] on div "User List [DATE] Seen Completion USER ID ID 11892162-7358-4e31-8c41-4875f80f50e…" at bounding box center [566, 297] width 1132 height 595
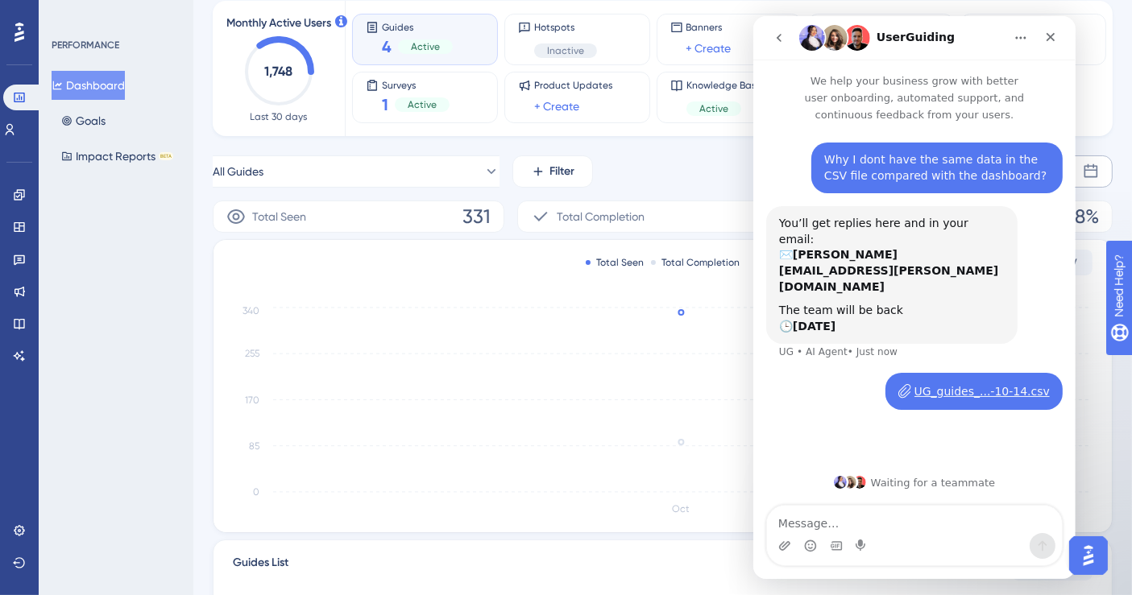
click at [778, 31] on icon "go back" at bounding box center [778, 37] width 13 height 13
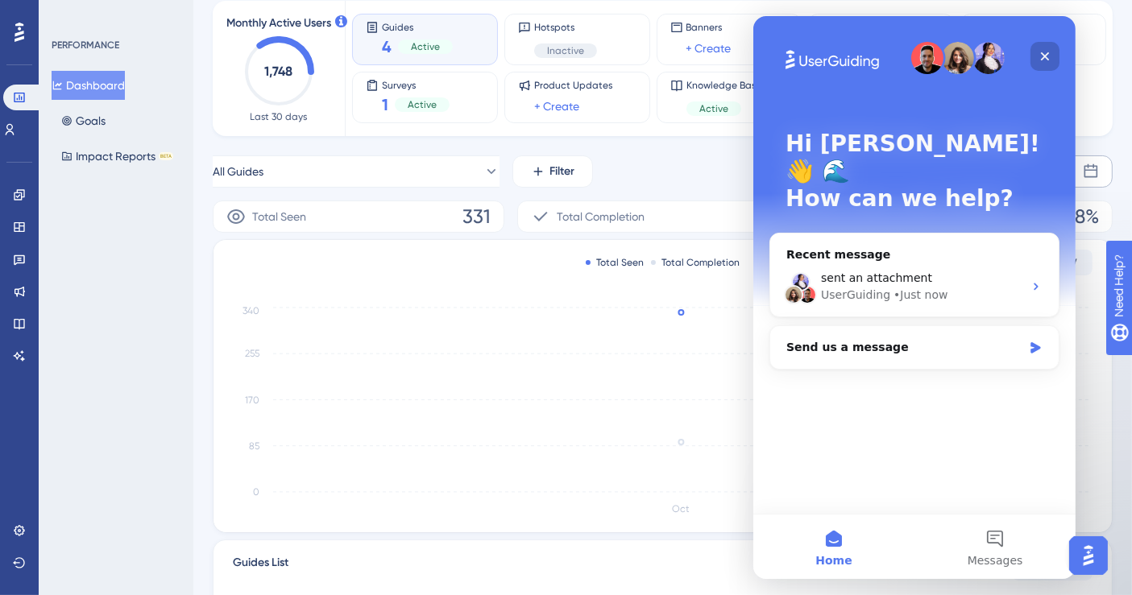
click at [1046, 52] on icon "Close" at bounding box center [1044, 56] width 13 height 13
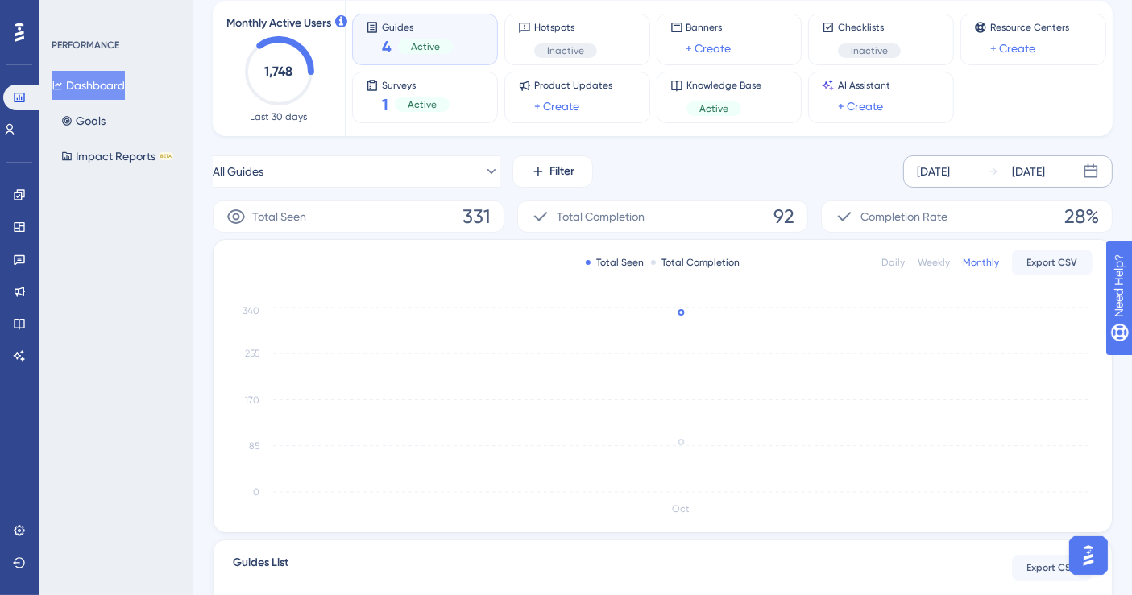
click at [1089, 559] on img "Open AI Assistant Launcher" at bounding box center [1087, 555] width 29 height 29
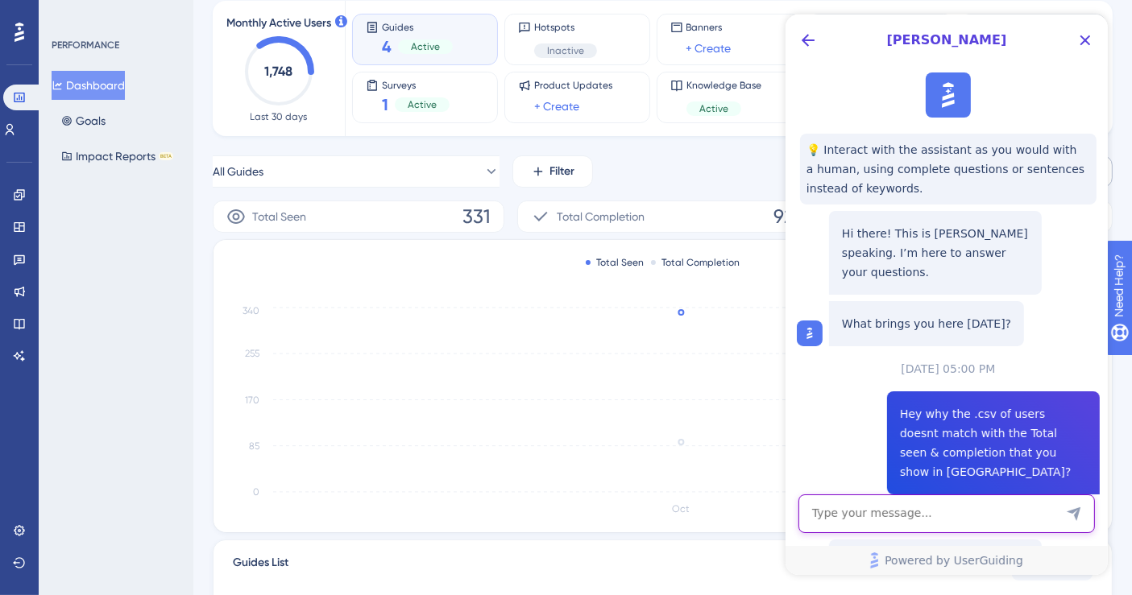
click at [884, 508] on textarea "AI Assistant Text Input" at bounding box center [946, 514] width 297 height 39
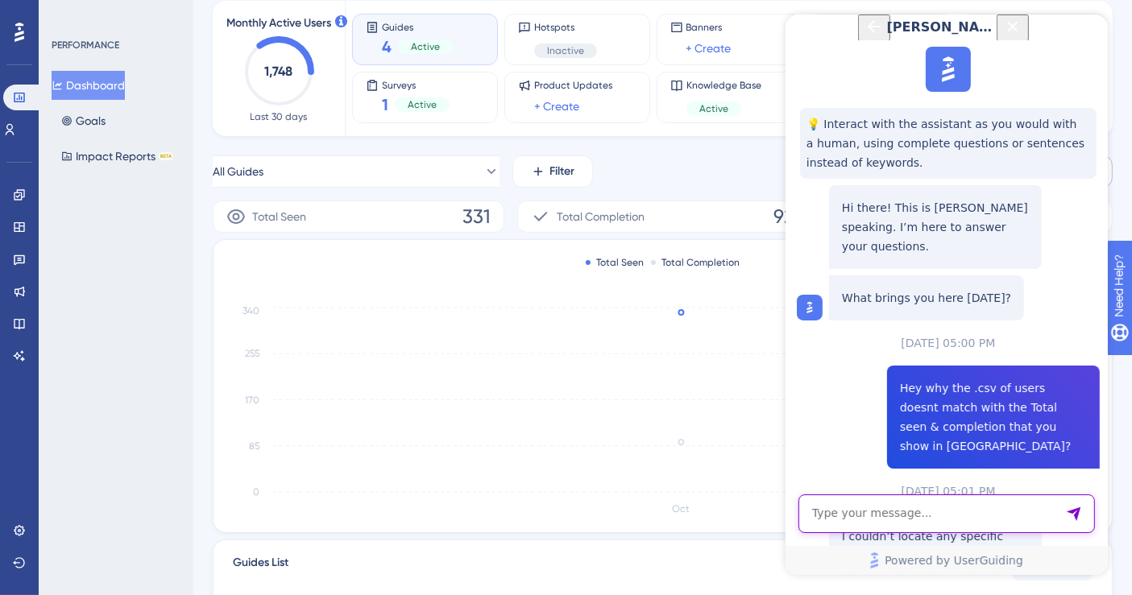
scroll to position [1013, 0]
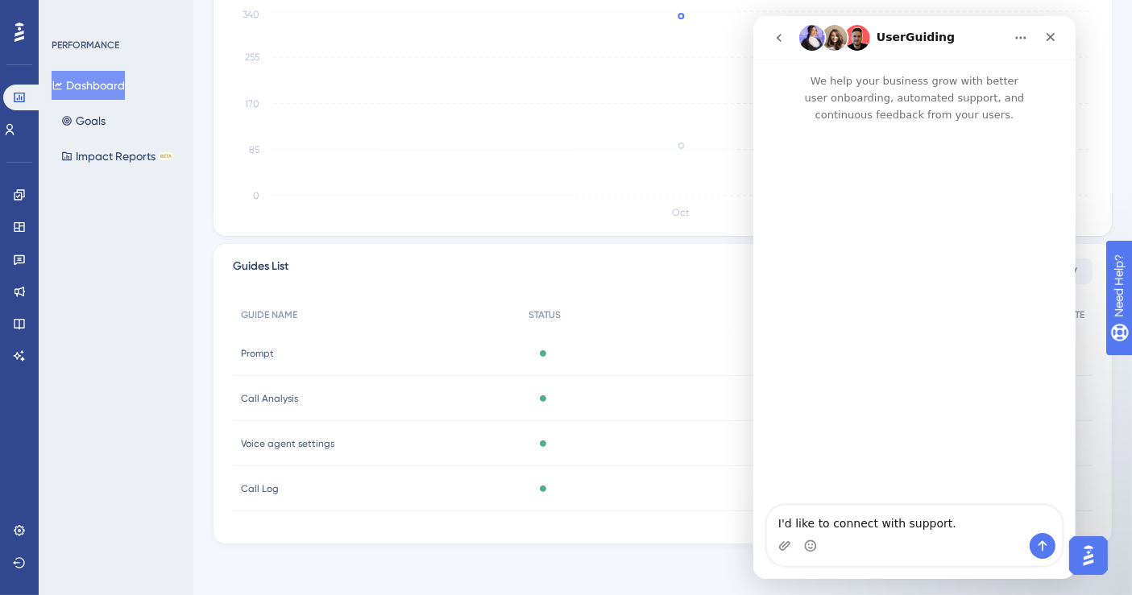
scroll to position [27, 0]
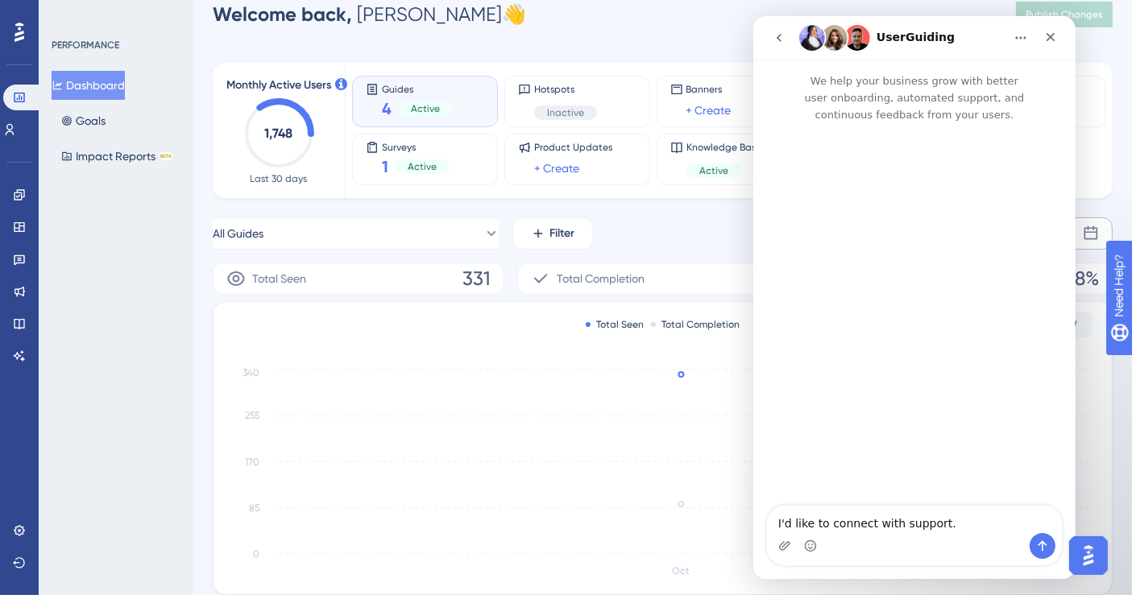
click at [926, 525] on textarea "I'd like to connect with support." at bounding box center [913, 519] width 295 height 27
type textarea "Why I dont have the same data in the .csv compared with the dashboard?"
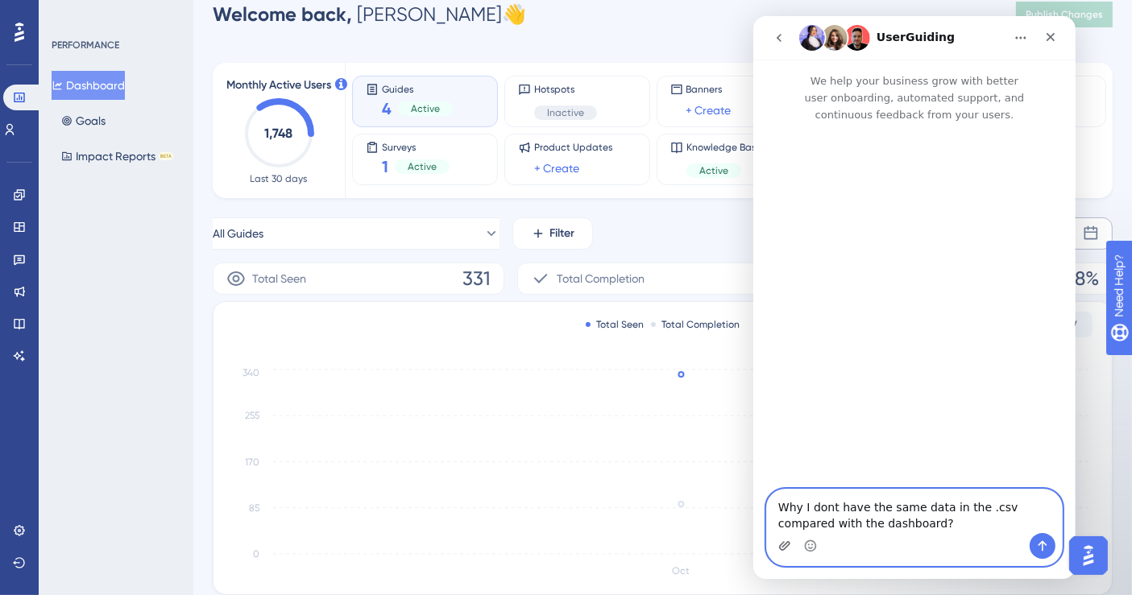
click at [781, 546] on icon "Upload attachment" at bounding box center [784, 546] width 13 height 13
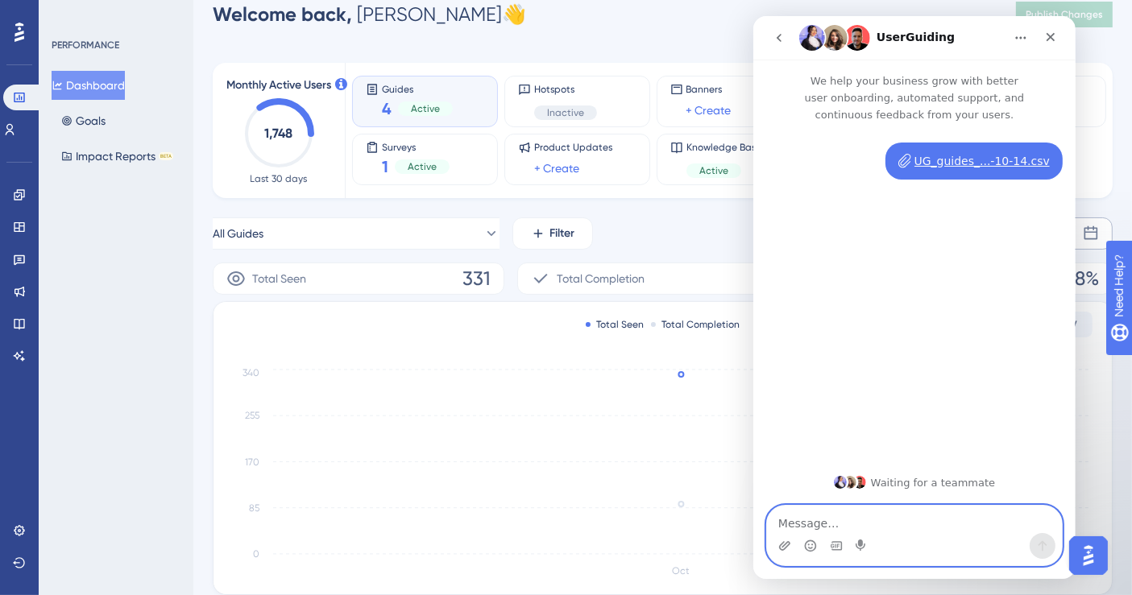
click at [786, 544] on icon "Upload attachment" at bounding box center [784, 546] width 13 height 13
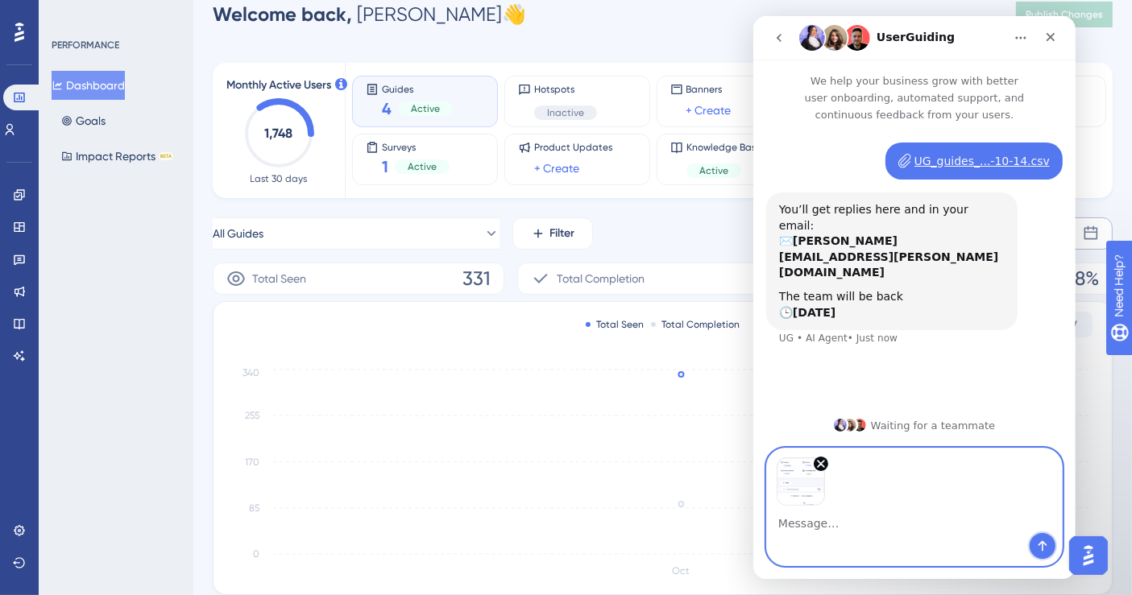
click at [1044, 539] on button "Send a message…" at bounding box center [1042, 546] width 26 height 26
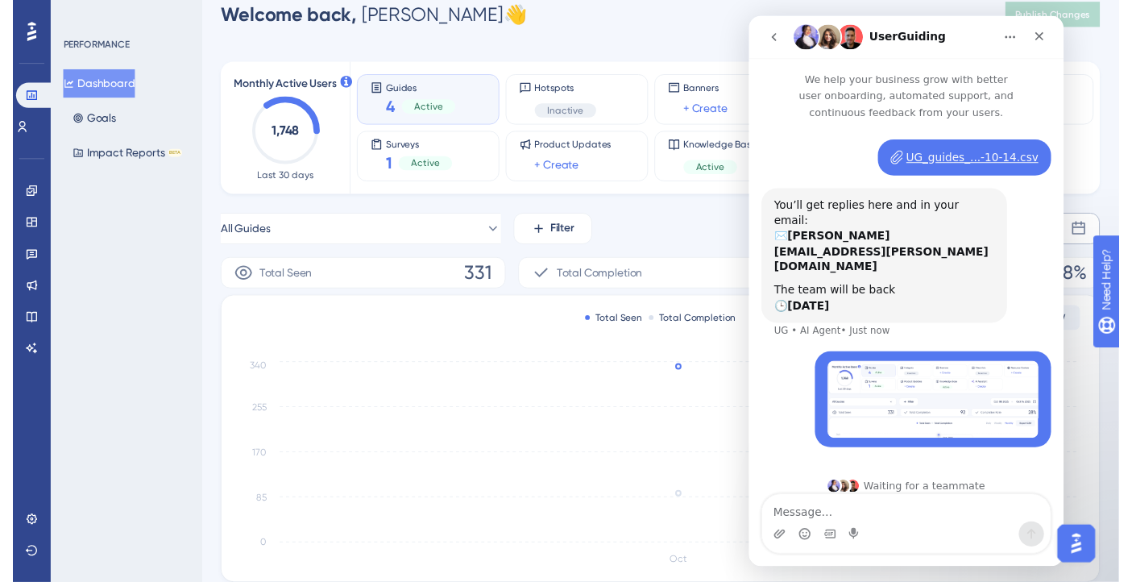
scroll to position [0, 0]
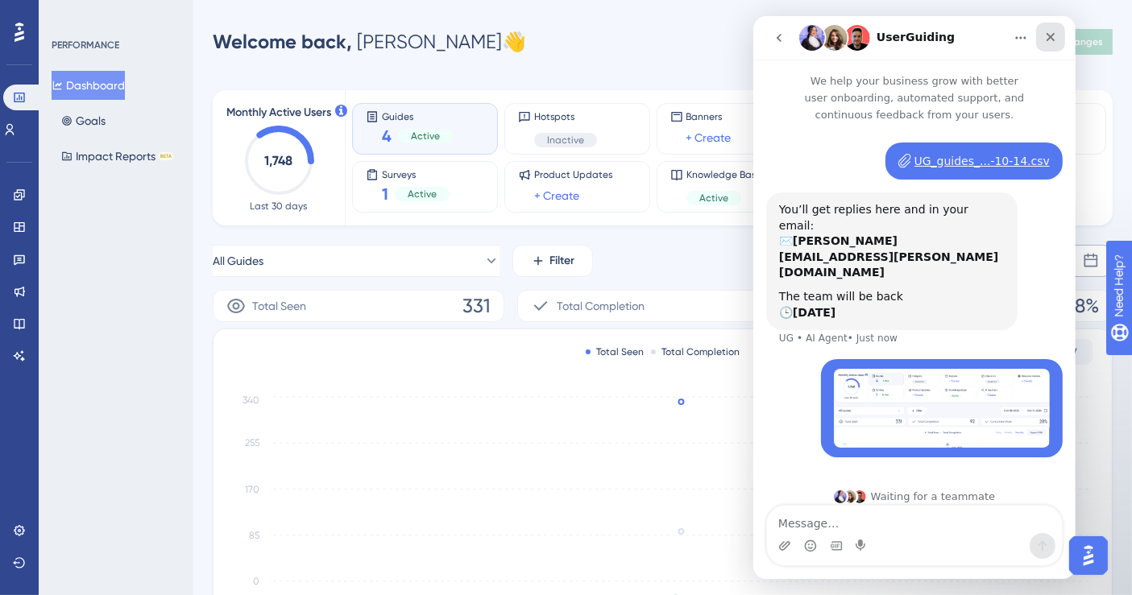
click at [1046, 31] on icon "Close" at bounding box center [1050, 37] width 13 height 13
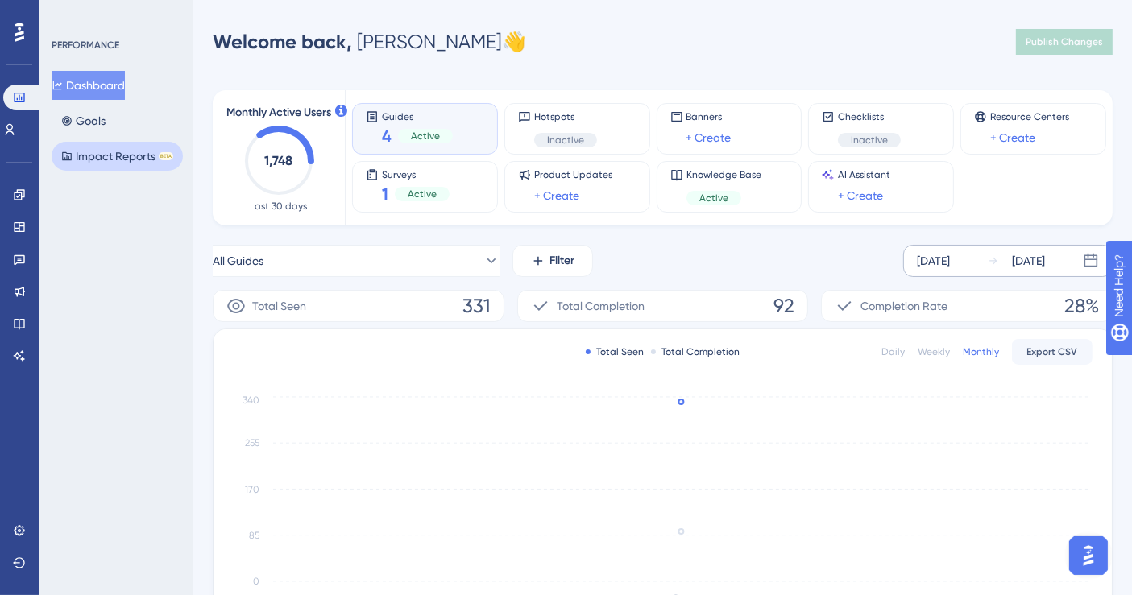
click at [129, 157] on button "Impact Reports BETA" at bounding box center [117, 156] width 131 height 29
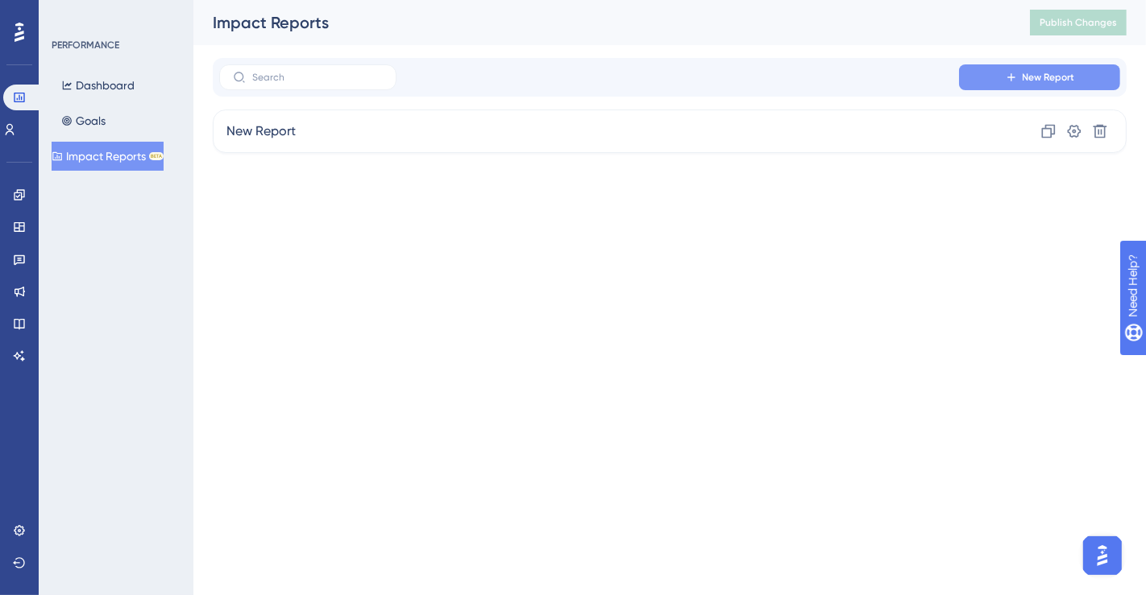
click at [990, 68] on button "New Report" at bounding box center [1039, 77] width 161 height 26
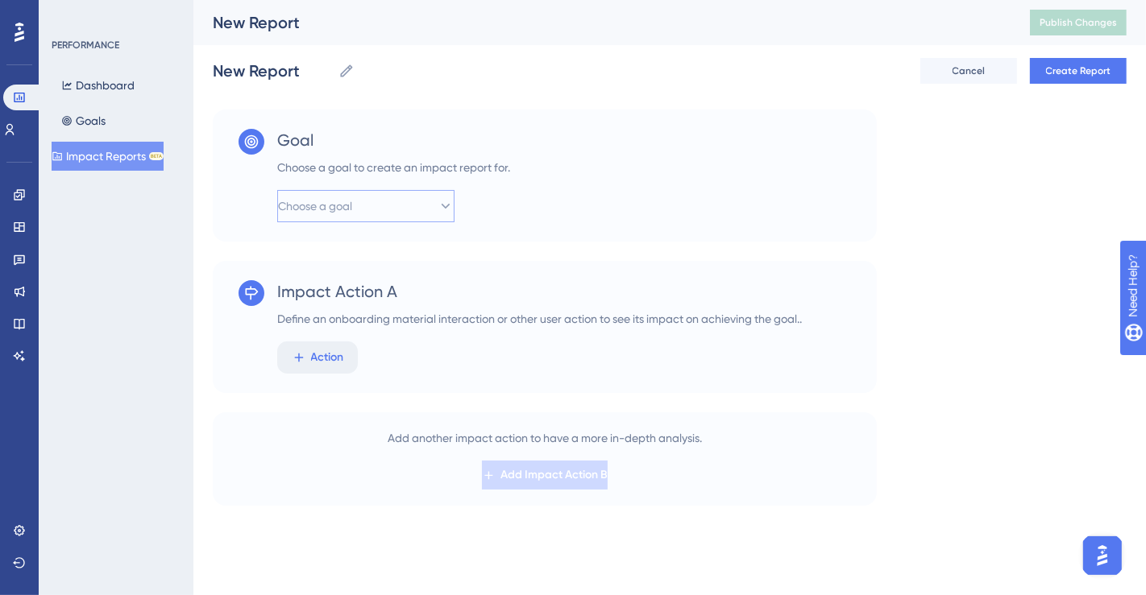
click at [400, 195] on button "Choose a goal" at bounding box center [365, 206] width 177 height 32
click at [980, 73] on span "Cancel" at bounding box center [968, 70] width 33 height 13
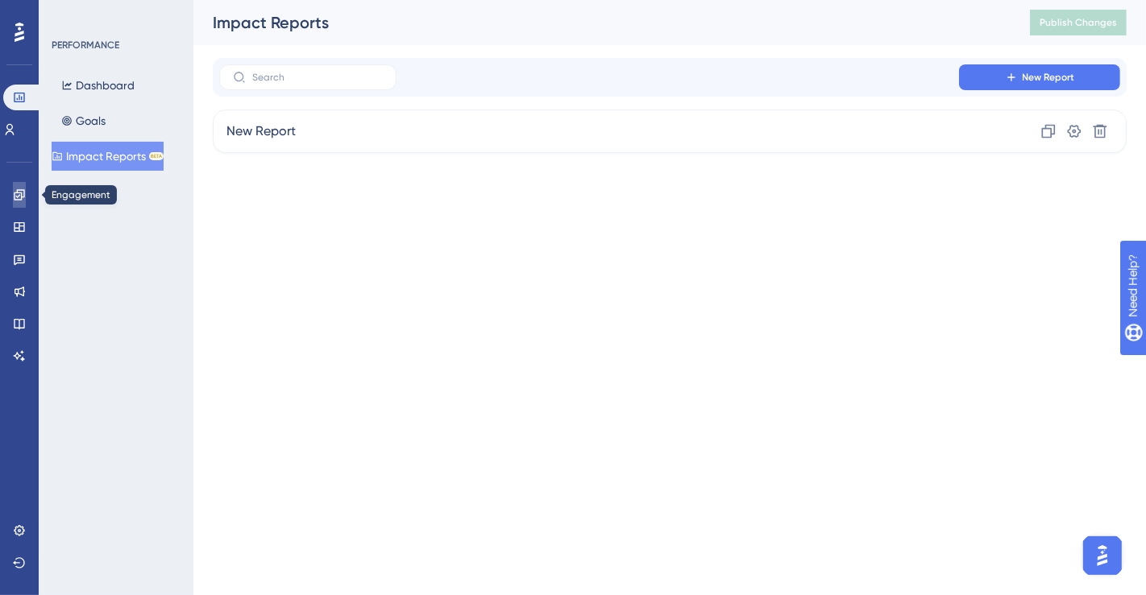
click at [24, 190] on icon at bounding box center [19, 194] width 10 height 10
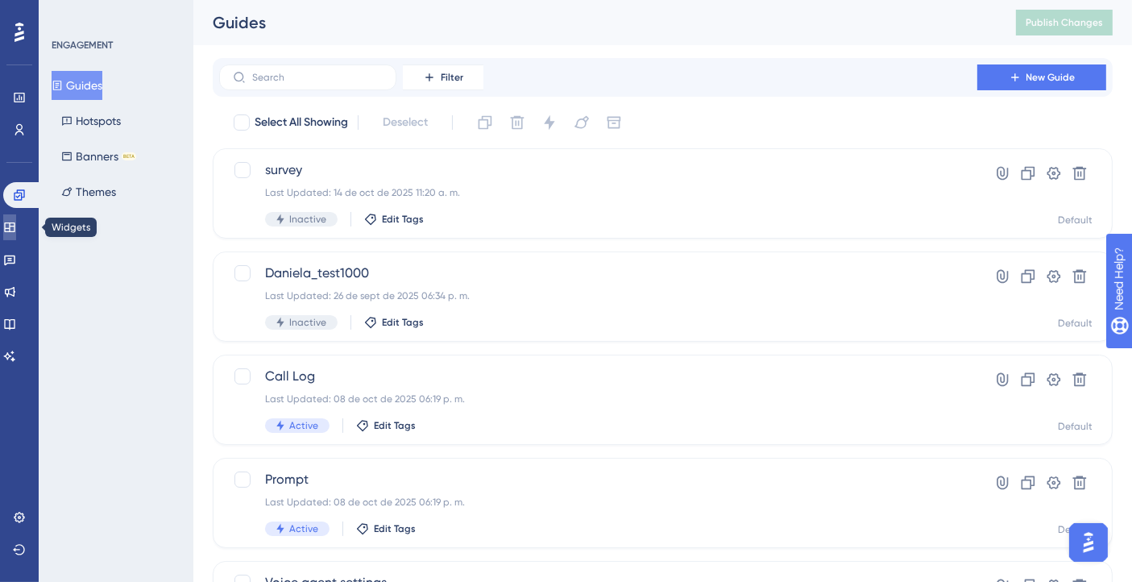
click at [16, 226] on link at bounding box center [9, 227] width 13 height 26
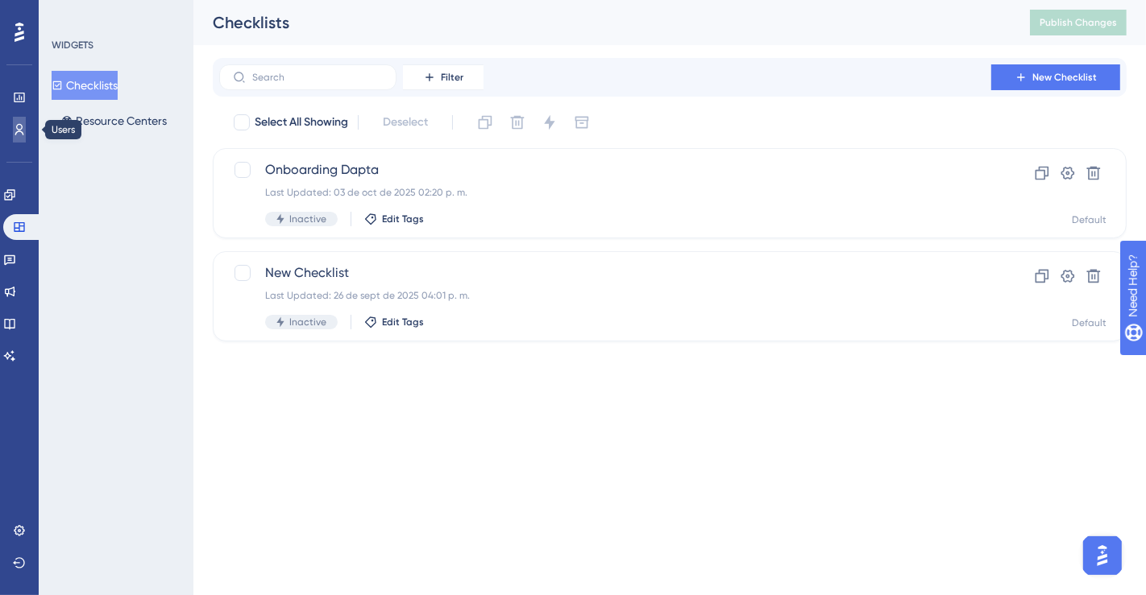
click at [15, 129] on icon at bounding box center [19, 129] width 13 height 13
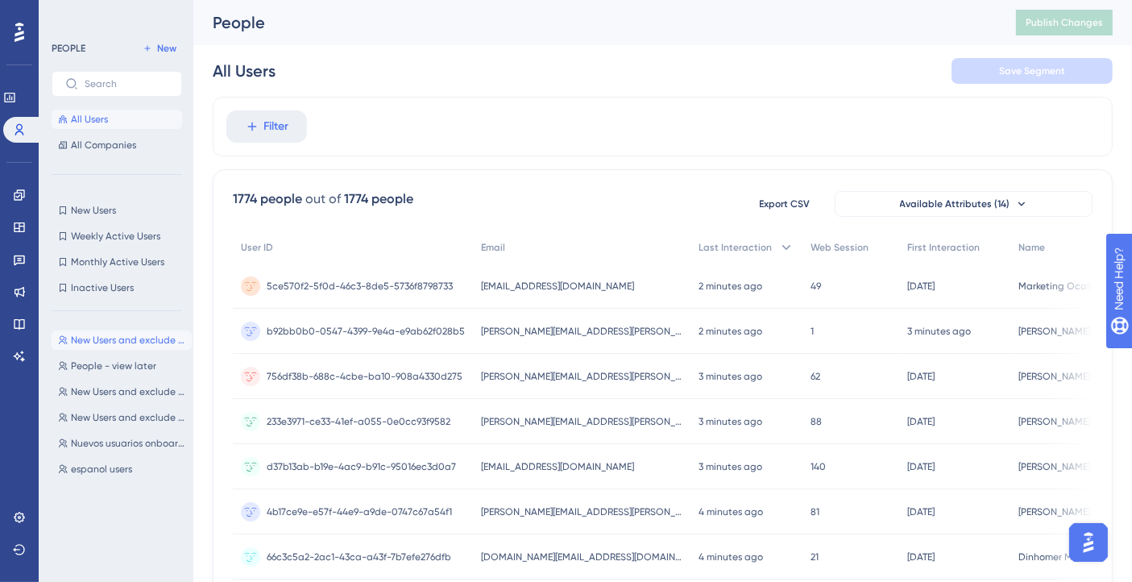
click at [133, 332] on button "New Users and exclude daptateam ver 2-1 New Users and exclude daptateam ver 2-1" at bounding box center [122, 339] width 140 height 19
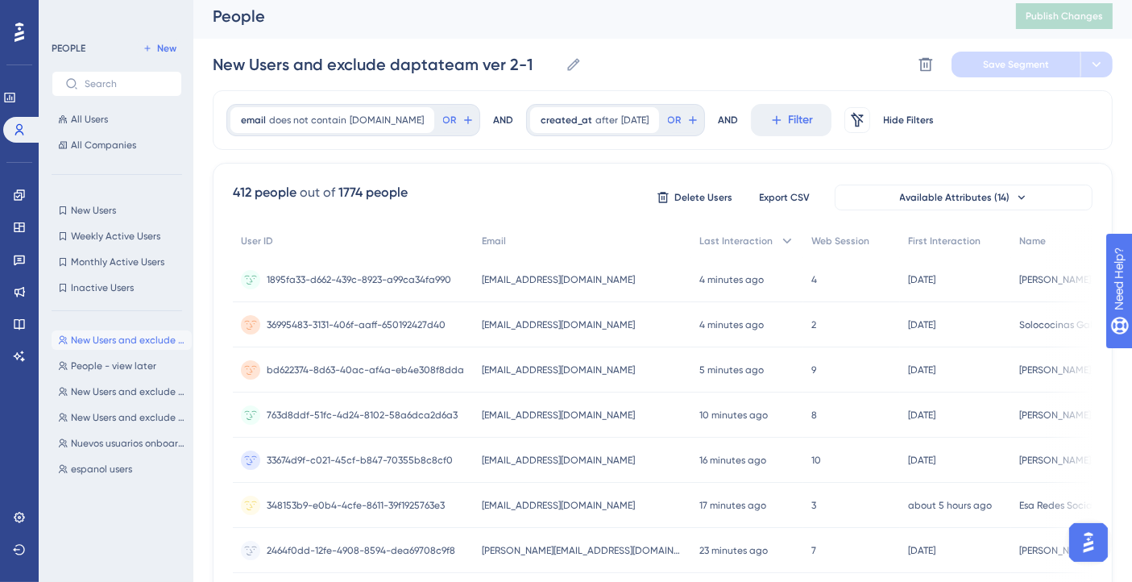
scroll to position [18, 0]
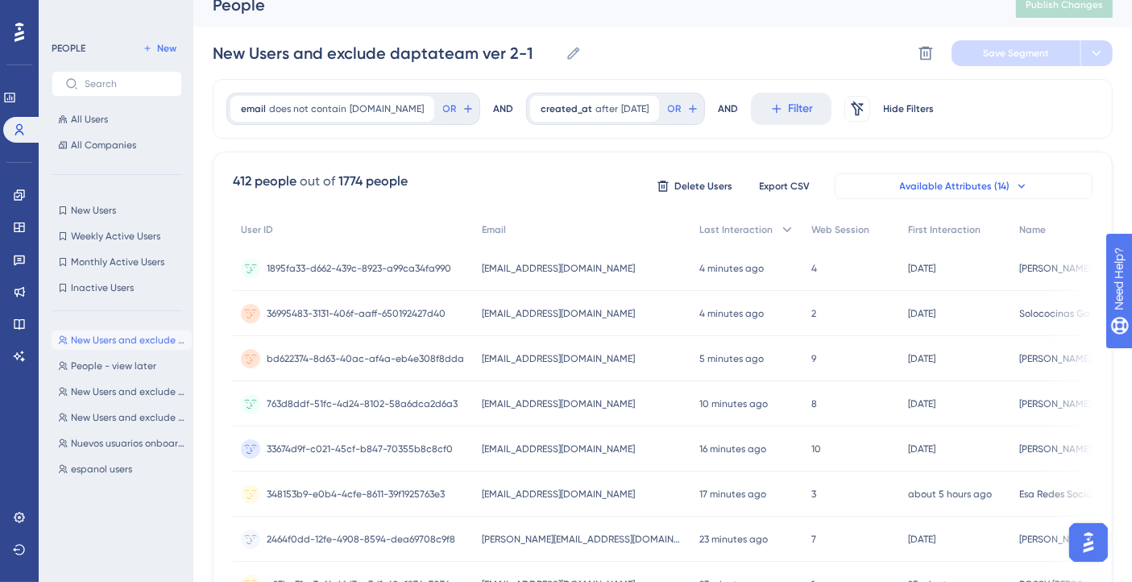
click at [1009, 180] on button "Available Attributes (14)" at bounding box center [964, 186] width 258 height 26
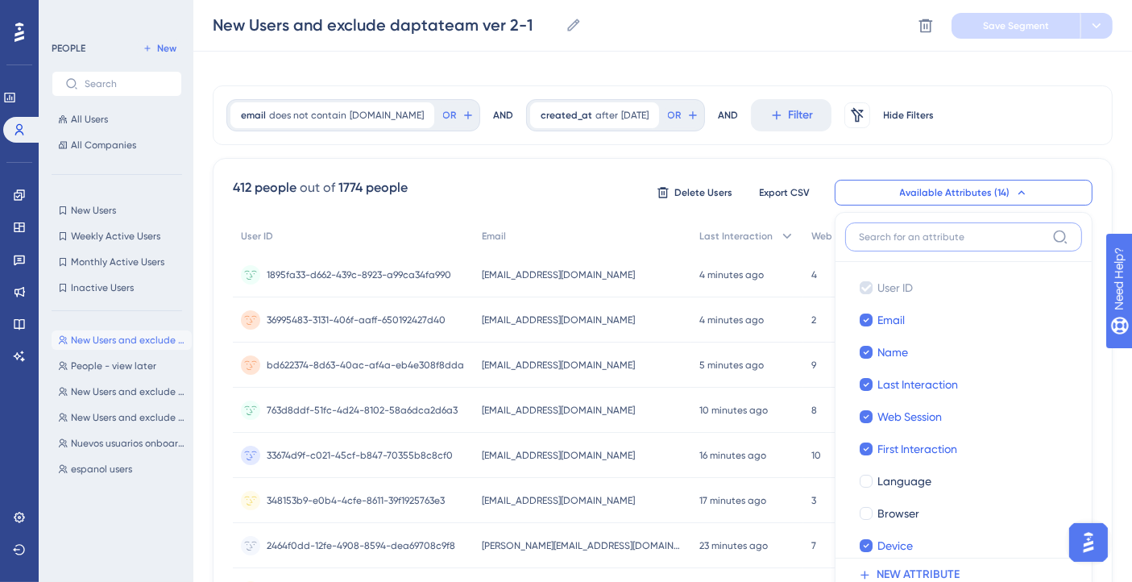
scroll to position [121, 0]
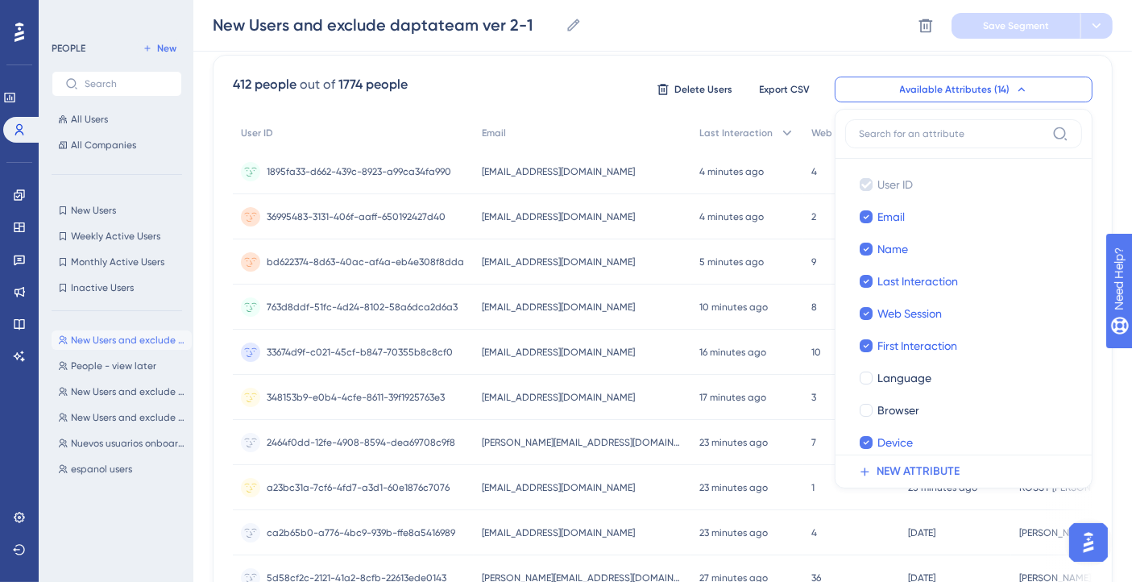
click at [1112, 118] on div "412 people out of 1774 people Delete Users Export CSV Available Attributes (14)…" at bounding box center [663, 589] width 900 height 1068
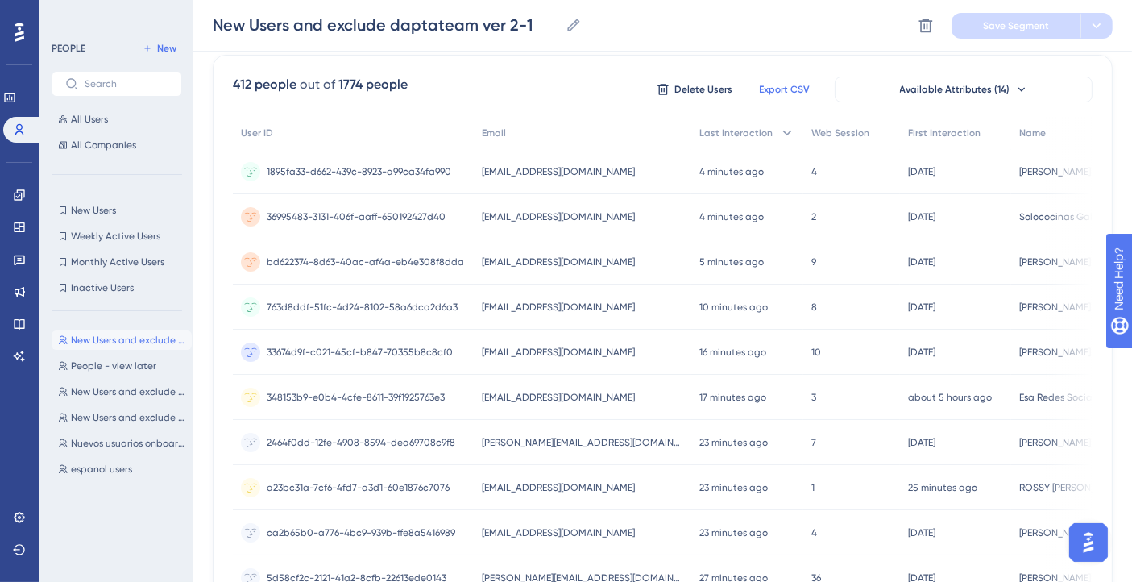
click at [783, 88] on span "Export CSV" at bounding box center [785, 89] width 51 height 13
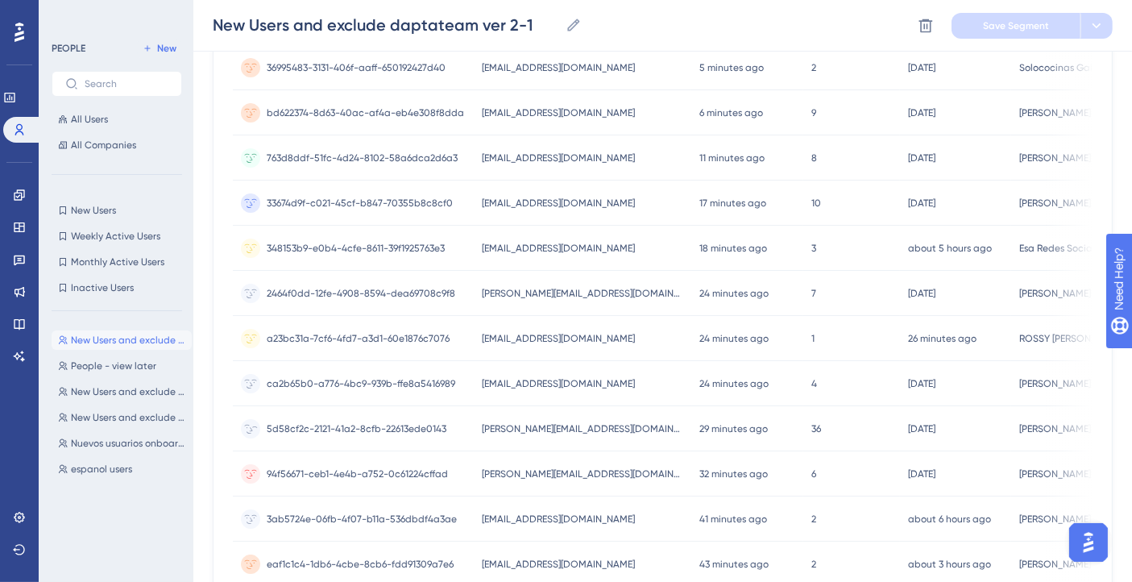
scroll to position [0, 0]
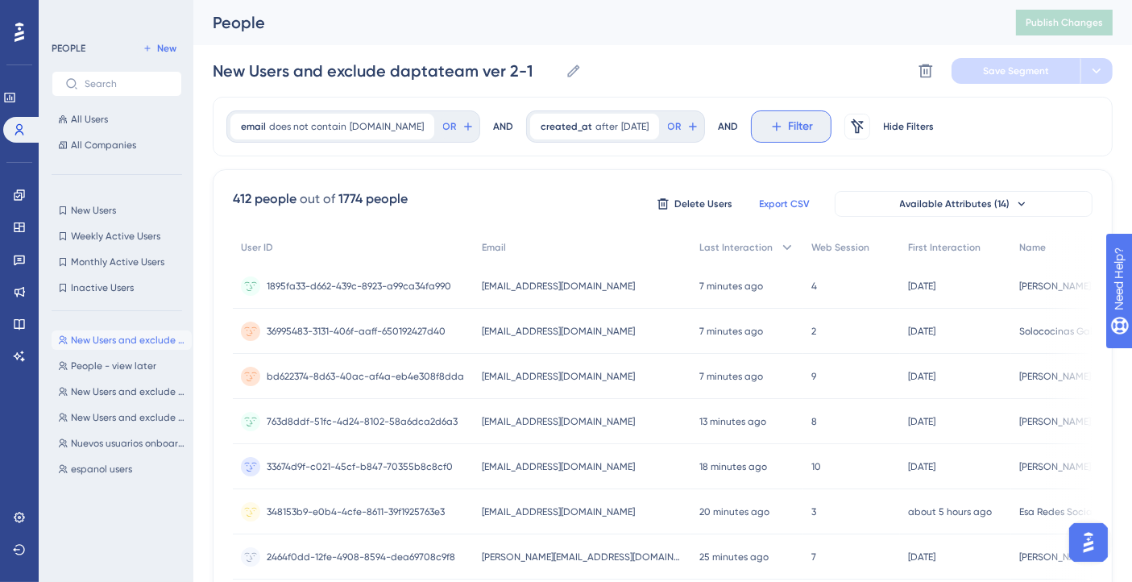
click at [822, 126] on button "Filter" at bounding box center [791, 126] width 81 height 32
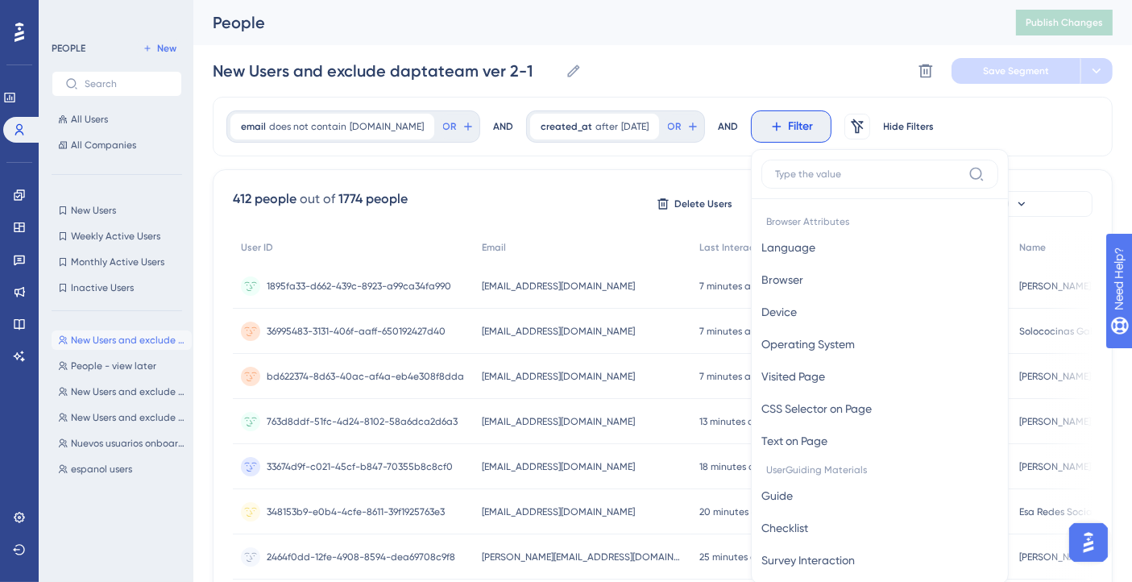
click at [1061, 142] on div "email does not contain [DOMAIN_NAME] [DOMAIN_NAME] Remove OR AND created_at aft…" at bounding box center [663, 127] width 900 height 60
